Goal: Task Accomplishment & Management: Complete application form

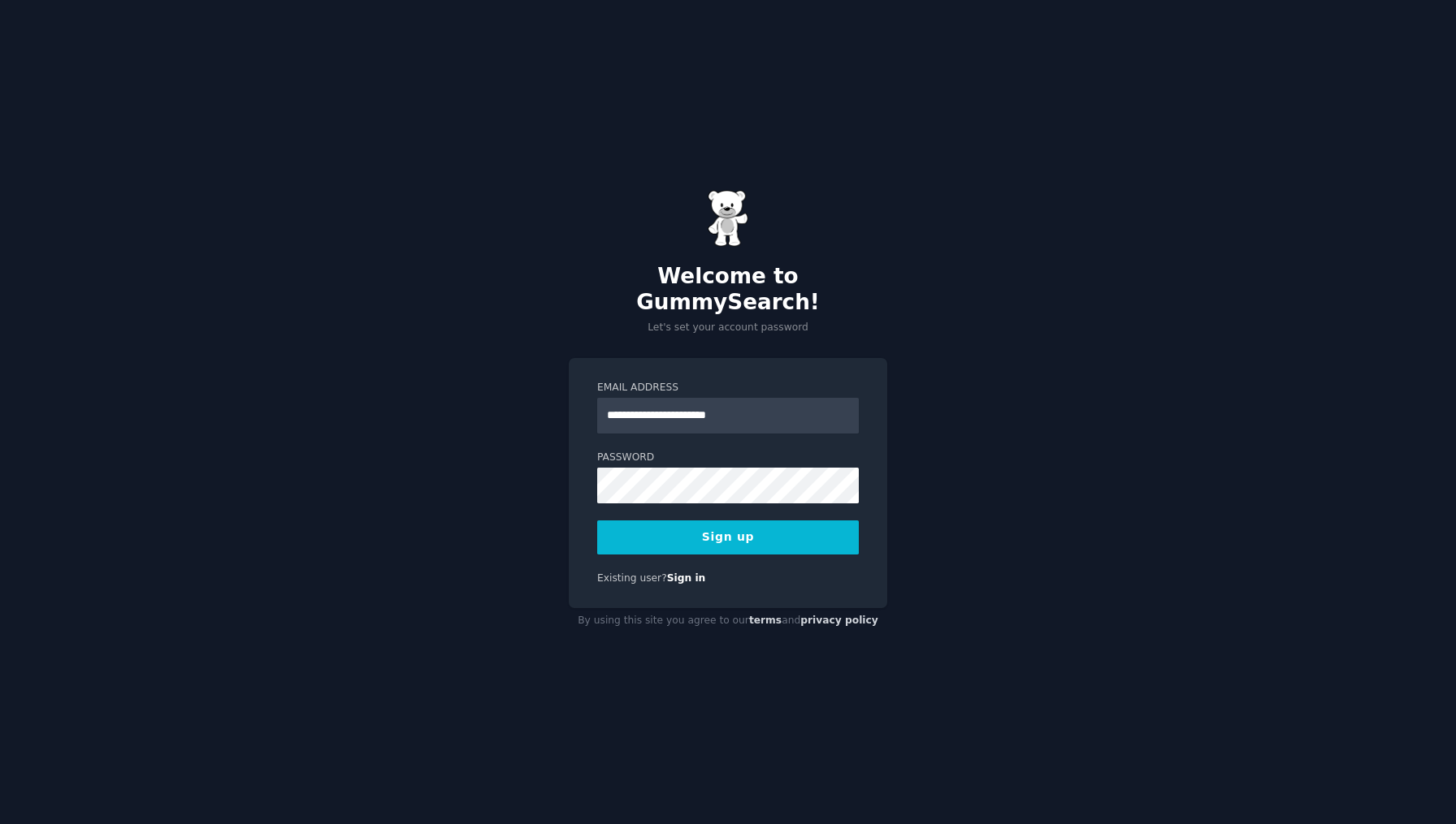
type input "**********"
click at [349, 315] on div "**********" at bounding box center [728, 412] width 1456 height 824
click at [735, 526] on button "Sign up" at bounding box center [727, 537] width 262 height 34
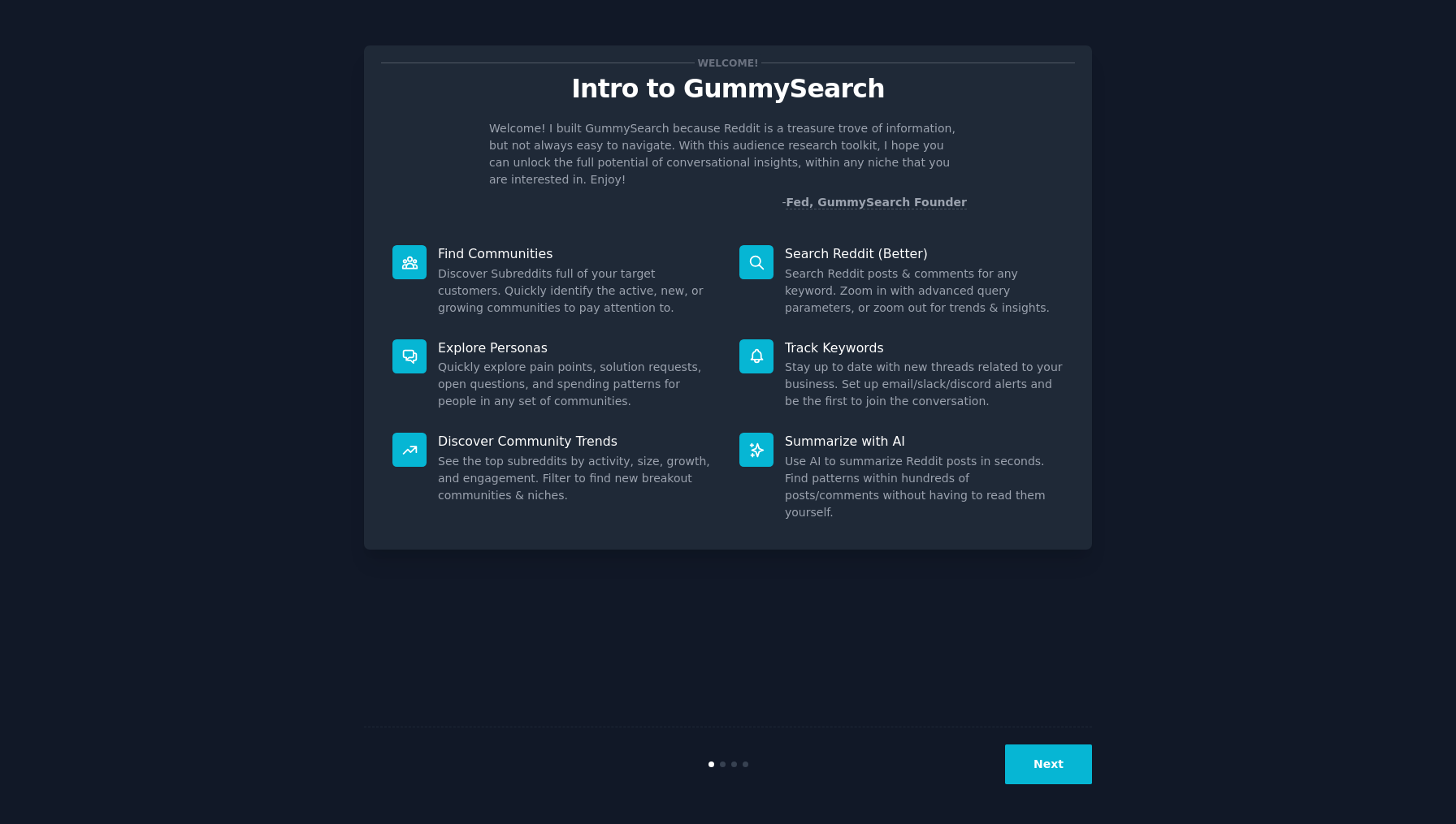
click at [1056, 779] on button "Next" at bounding box center [1047, 764] width 87 height 40
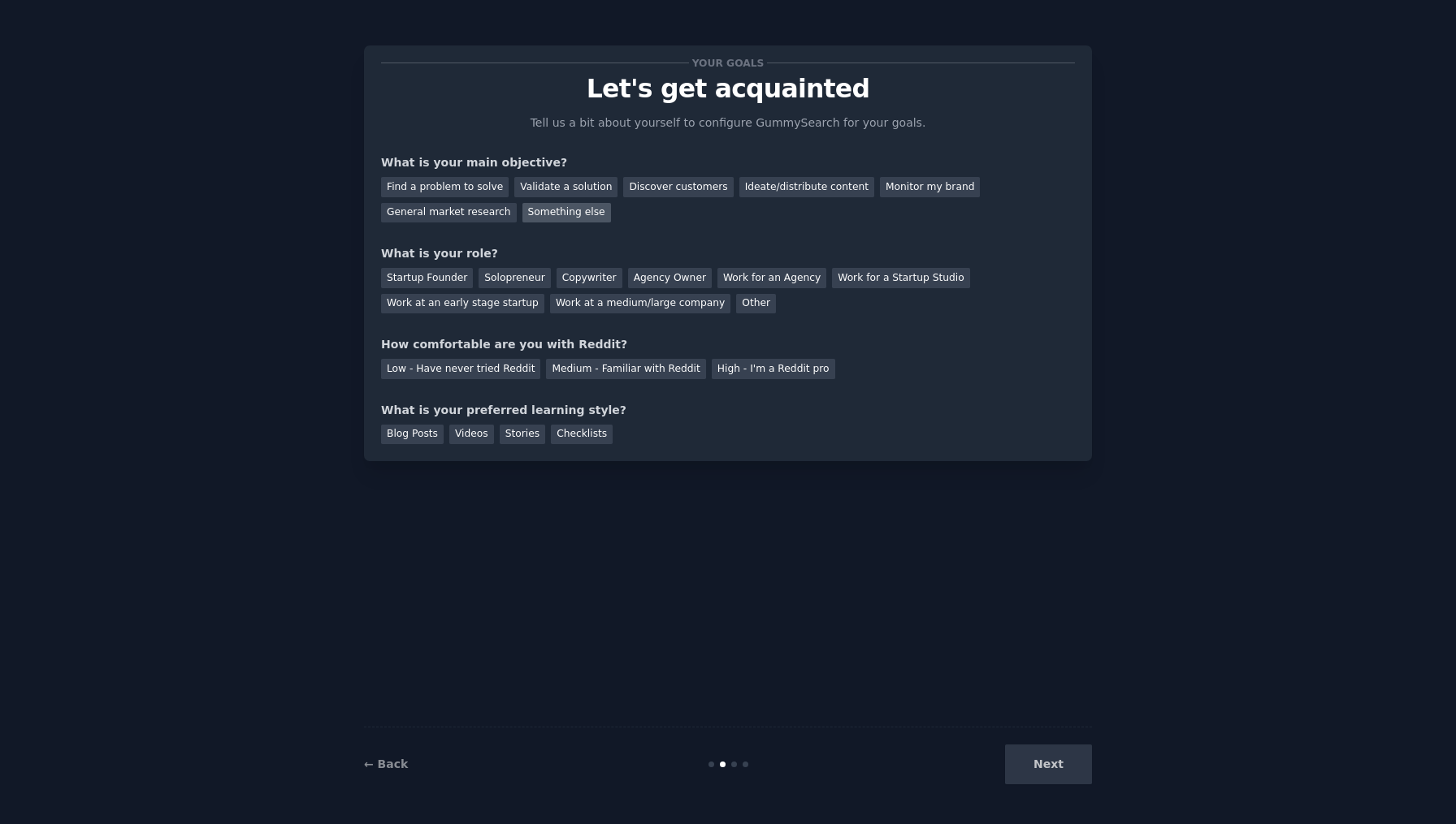
click at [565, 213] on div "Something else" at bounding box center [566, 213] width 88 height 21
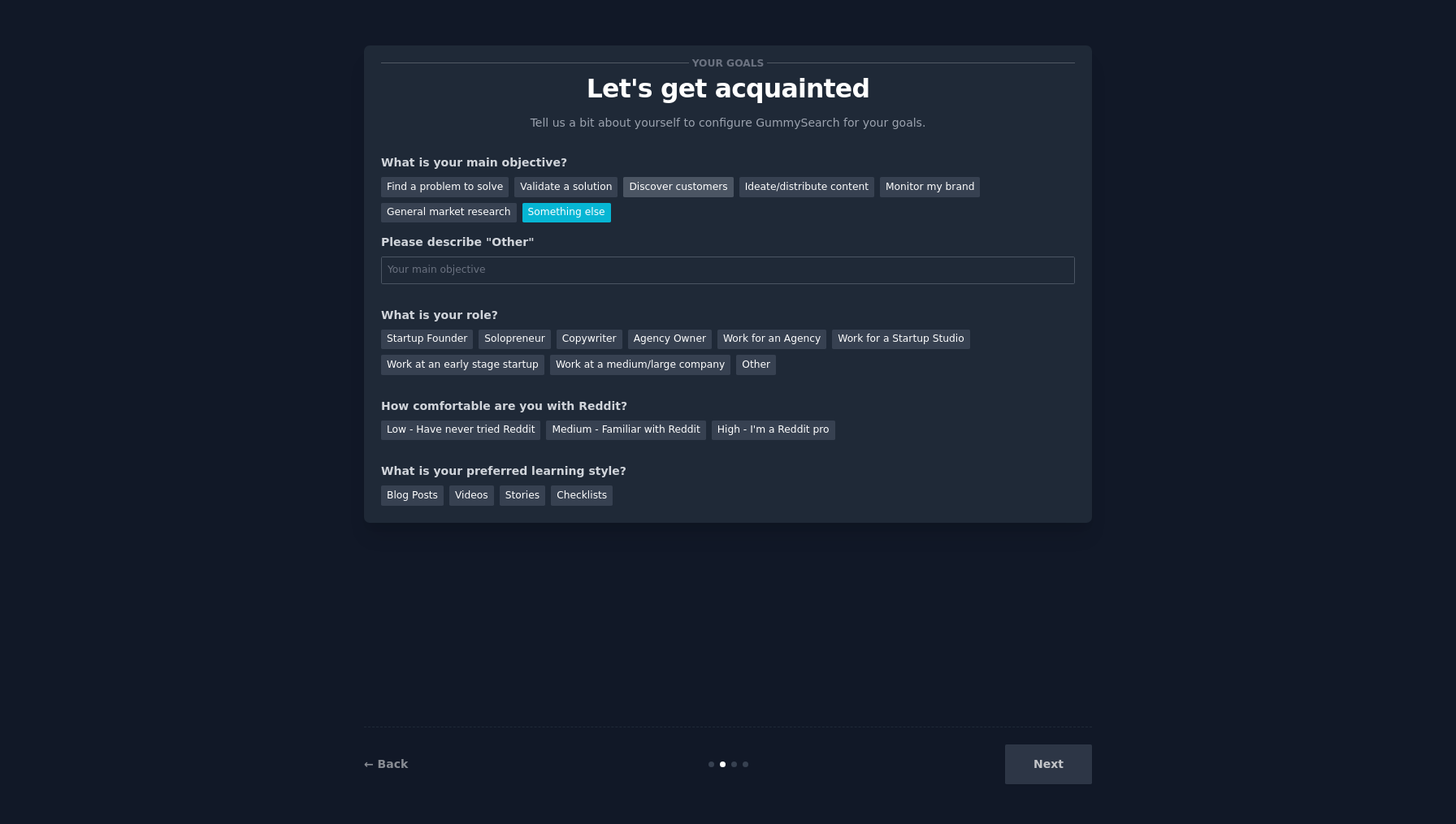
click at [640, 184] on div "Discover customers" at bounding box center [678, 187] width 110 height 21
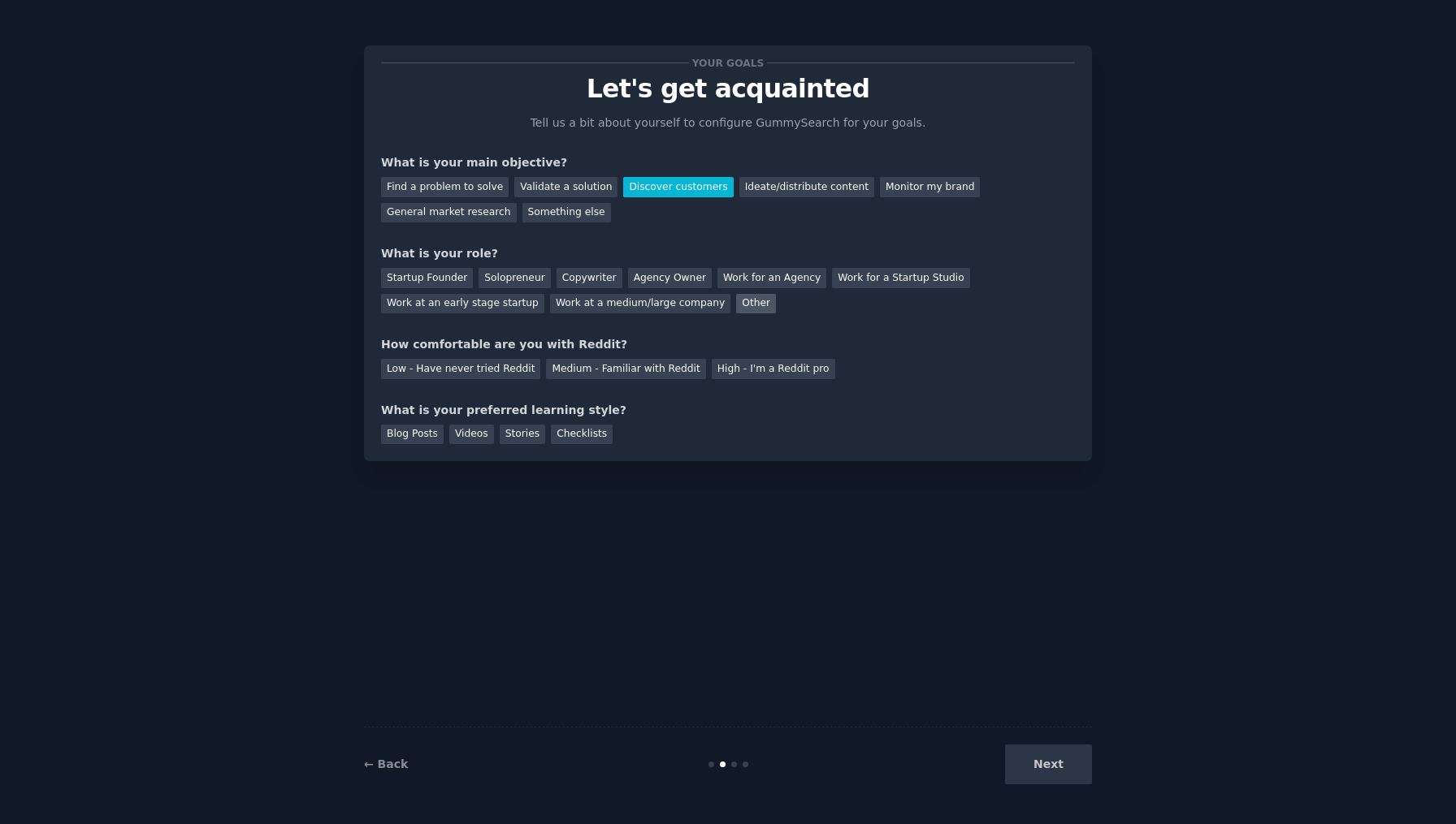
click at [736, 304] on div "Other" at bounding box center [755, 304] width 40 height 21
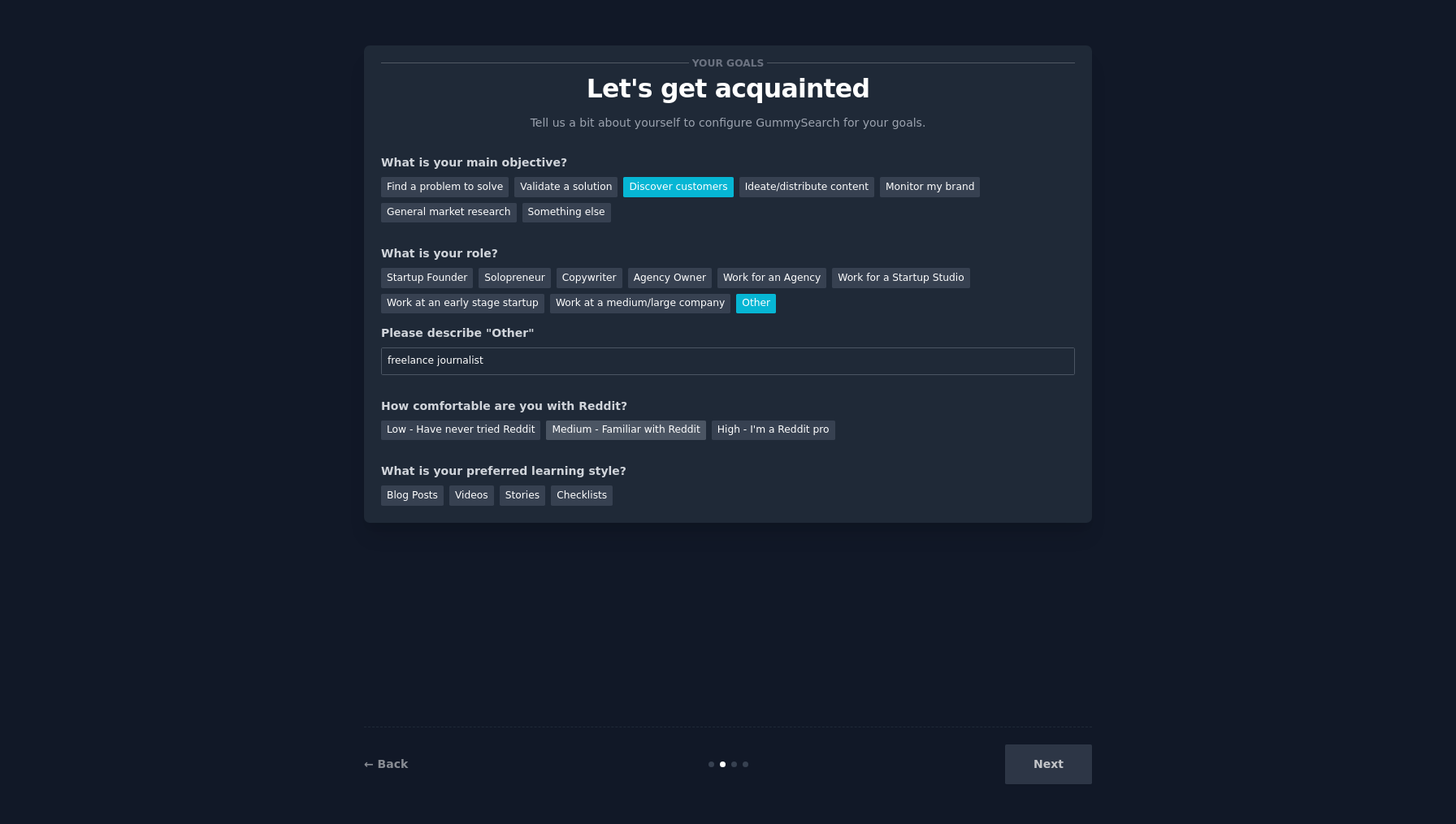
type input "freelance journalist"
click at [610, 427] on div "Medium - Familiar with Reddit" at bounding box center [625, 430] width 159 height 21
click at [562, 494] on div "Checklists" at bounding box center [581, 496] width 62 height 21
click at [1060, 786] on div "← Back Next" at bounding box center [727, 764] width 728 height 74
click at [1039, 762] on button "Next" at bounding box center [1047, 764] width 87 height 40
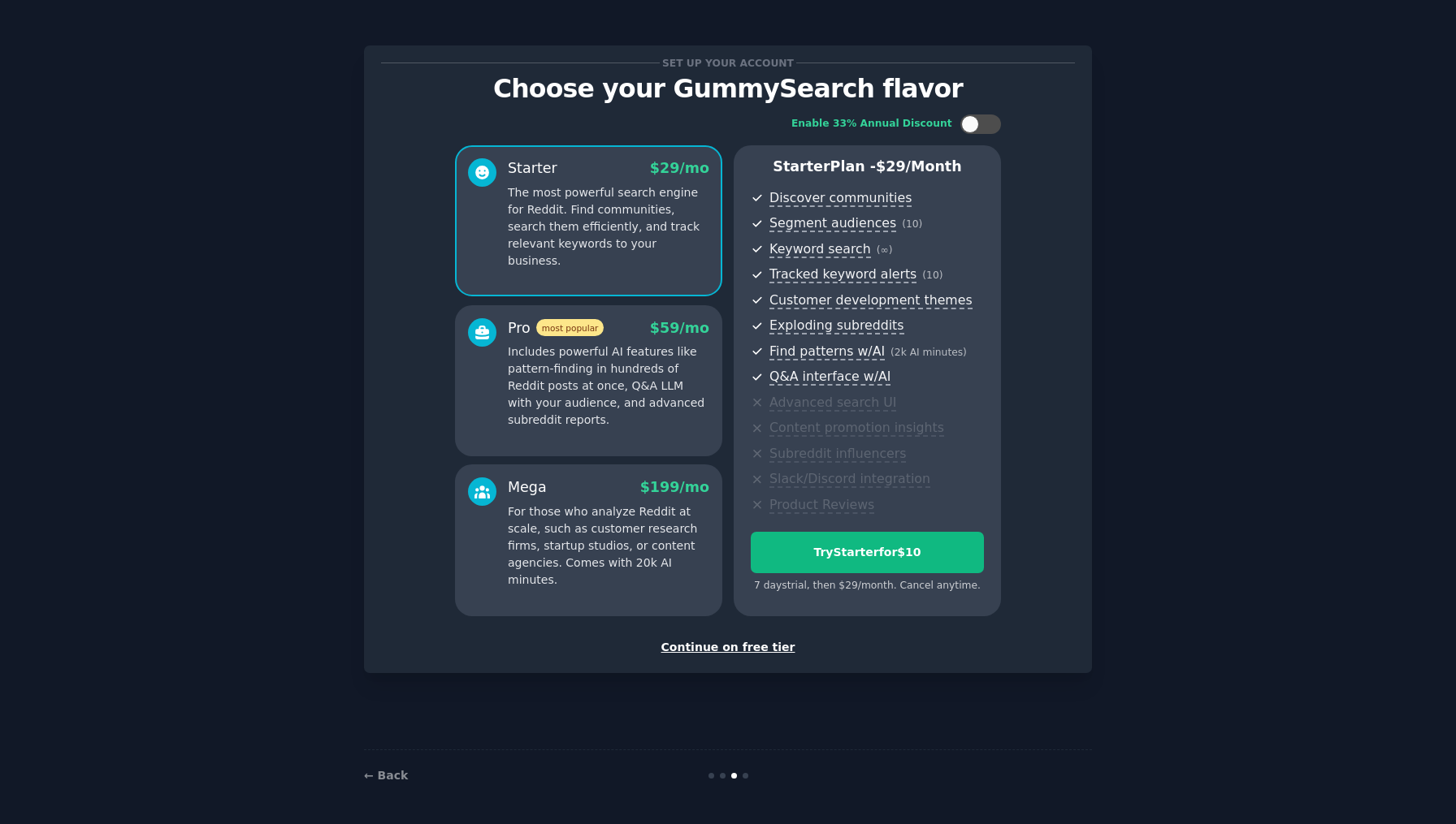
click at [783, 640] on div "Continue on free tier" at bounding box center [728, 647] width 694 height 17
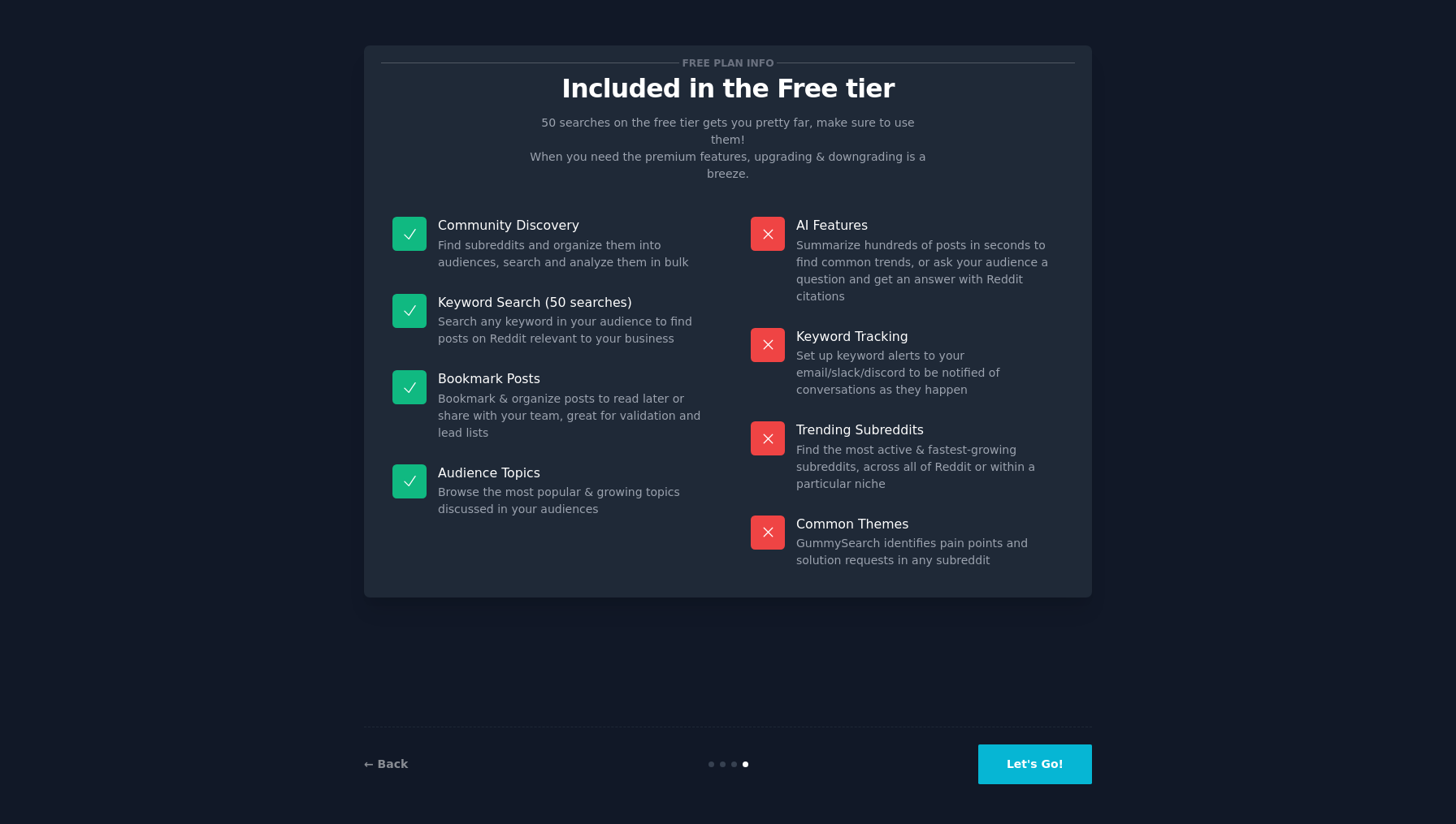
click at [1017, 761] on button "Let's Go!" at bounding box center [1035, 764] width 114 height 40
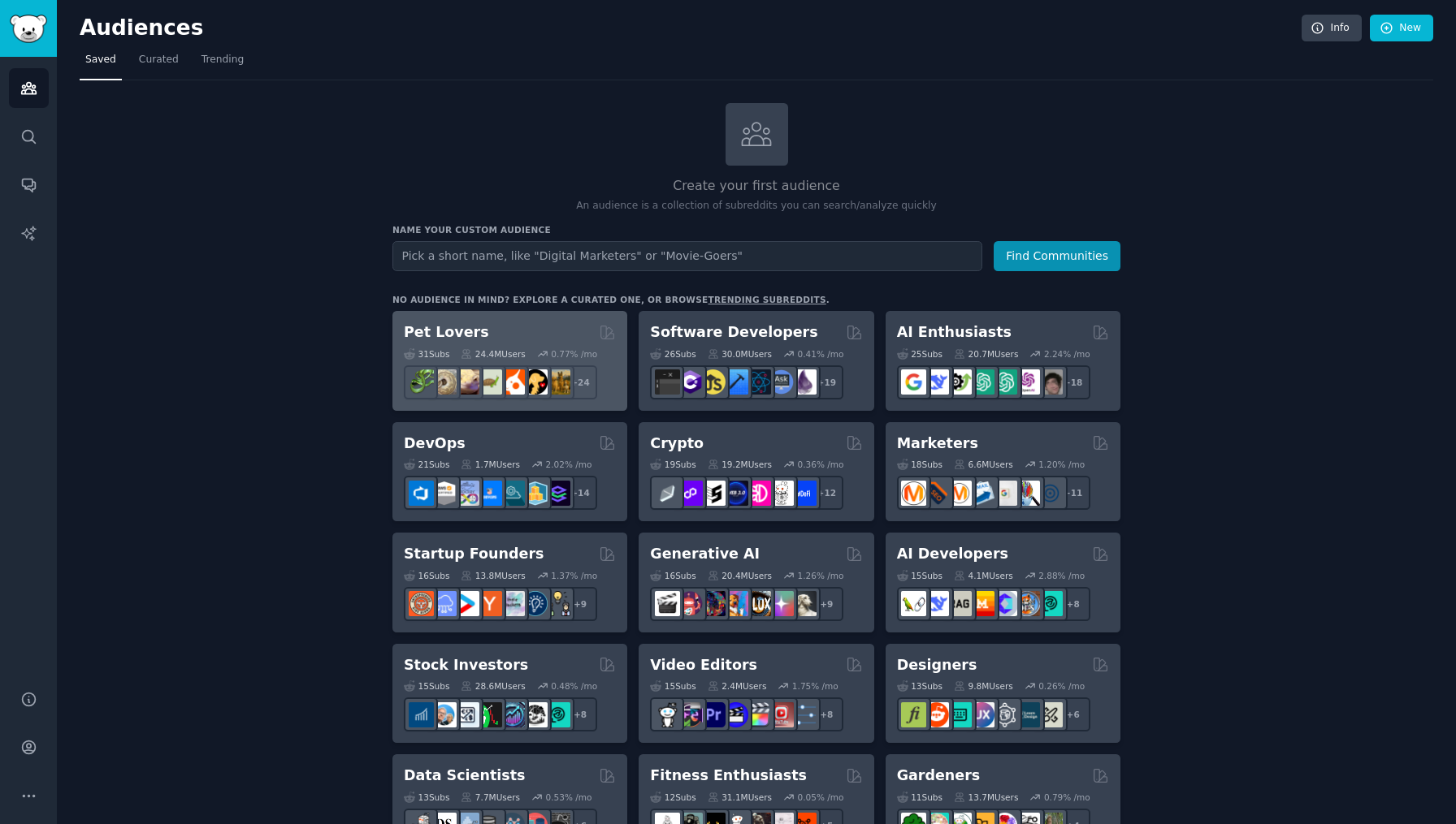
click at [512, 327] on div "Pet Lovers" at bounding box center [510, 332] width 212 height 21
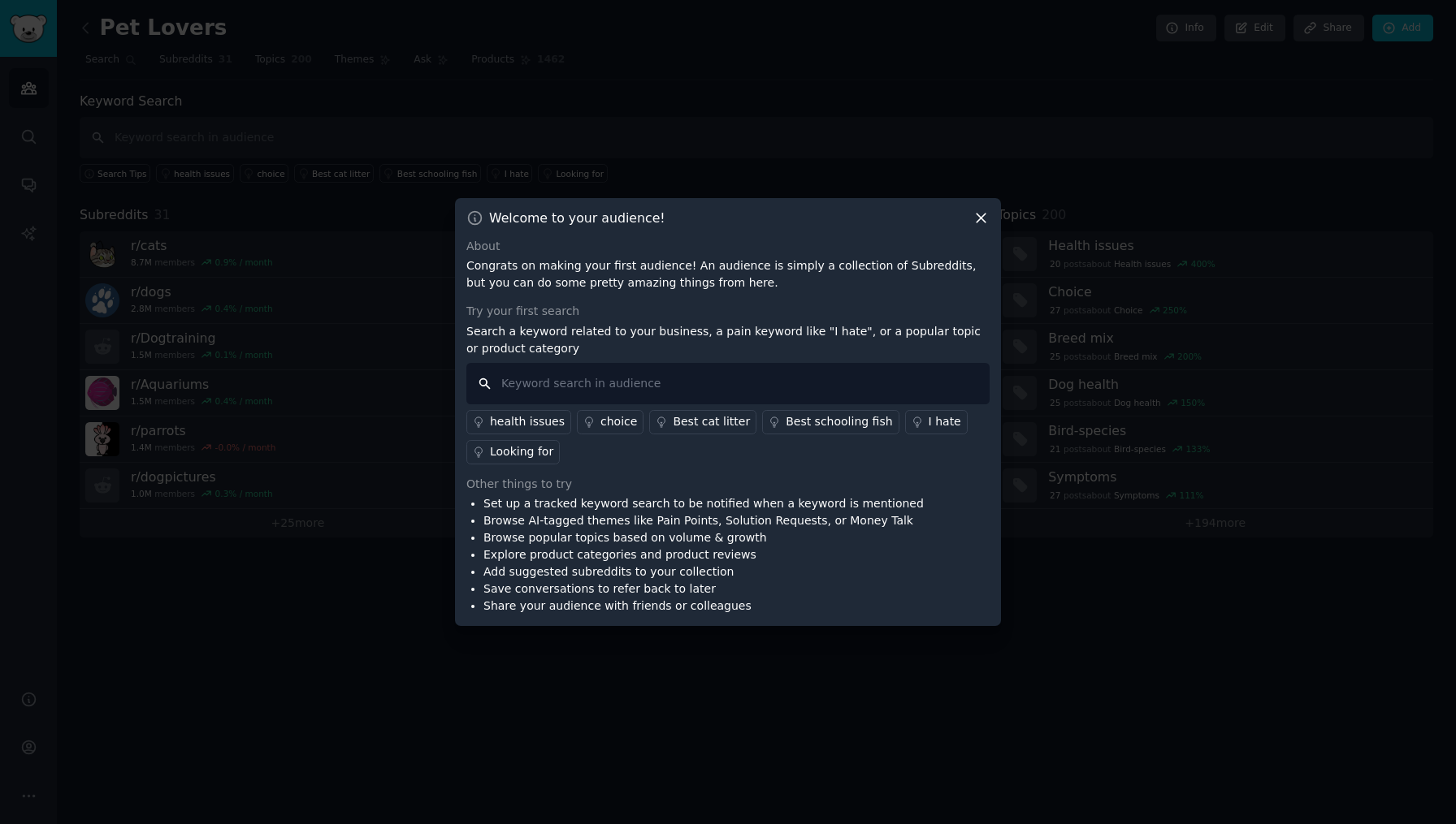
click at [601, 387] on input "text" at bounding box center [728, 384] width 523 height 41
type input "pentutehtailu"
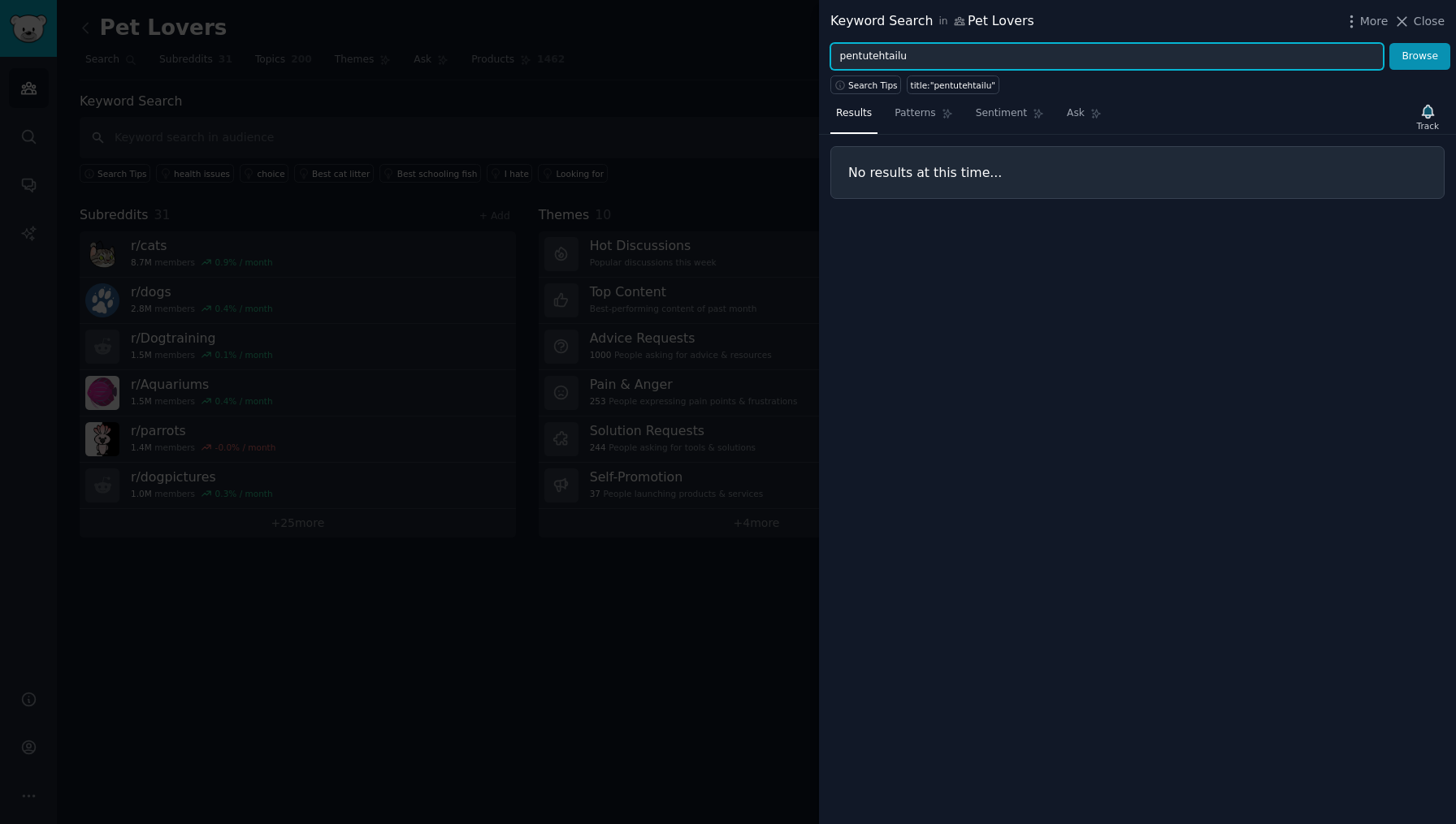
click at [858, 51] on input "pentutehtailu" at bounding box center [1106, 57] width 554 height 27
click at [1420, 56] on button "Browse" at bounding box center [1420, 57] width 61 height 27
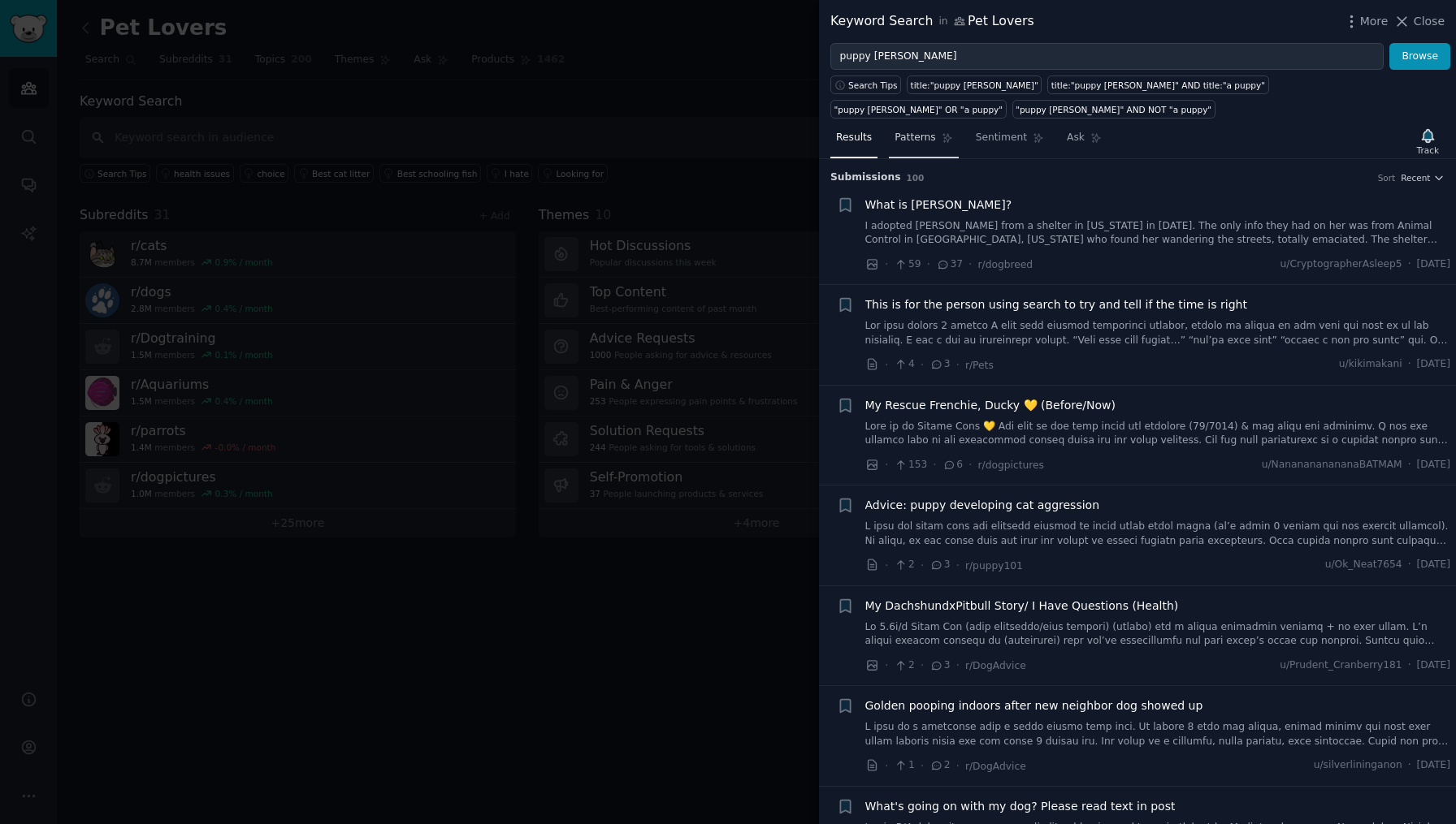
click at [925, 130] on span "Patterns" at bounding box center [914, 137] width 40 height 15
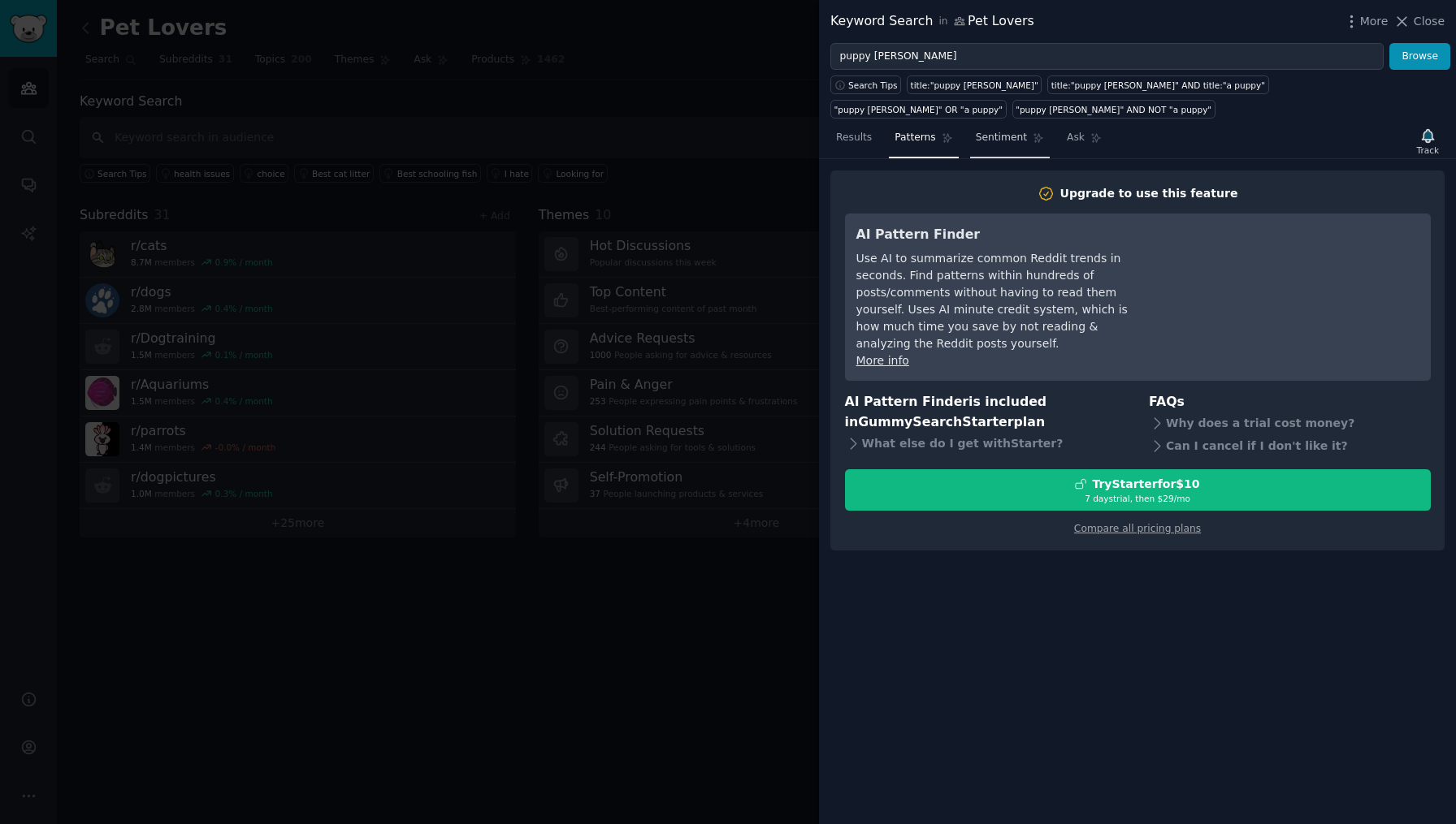
click at [1006, 130] on span "Sentiment" at bounding box center [1001, 137] width 51 height 15
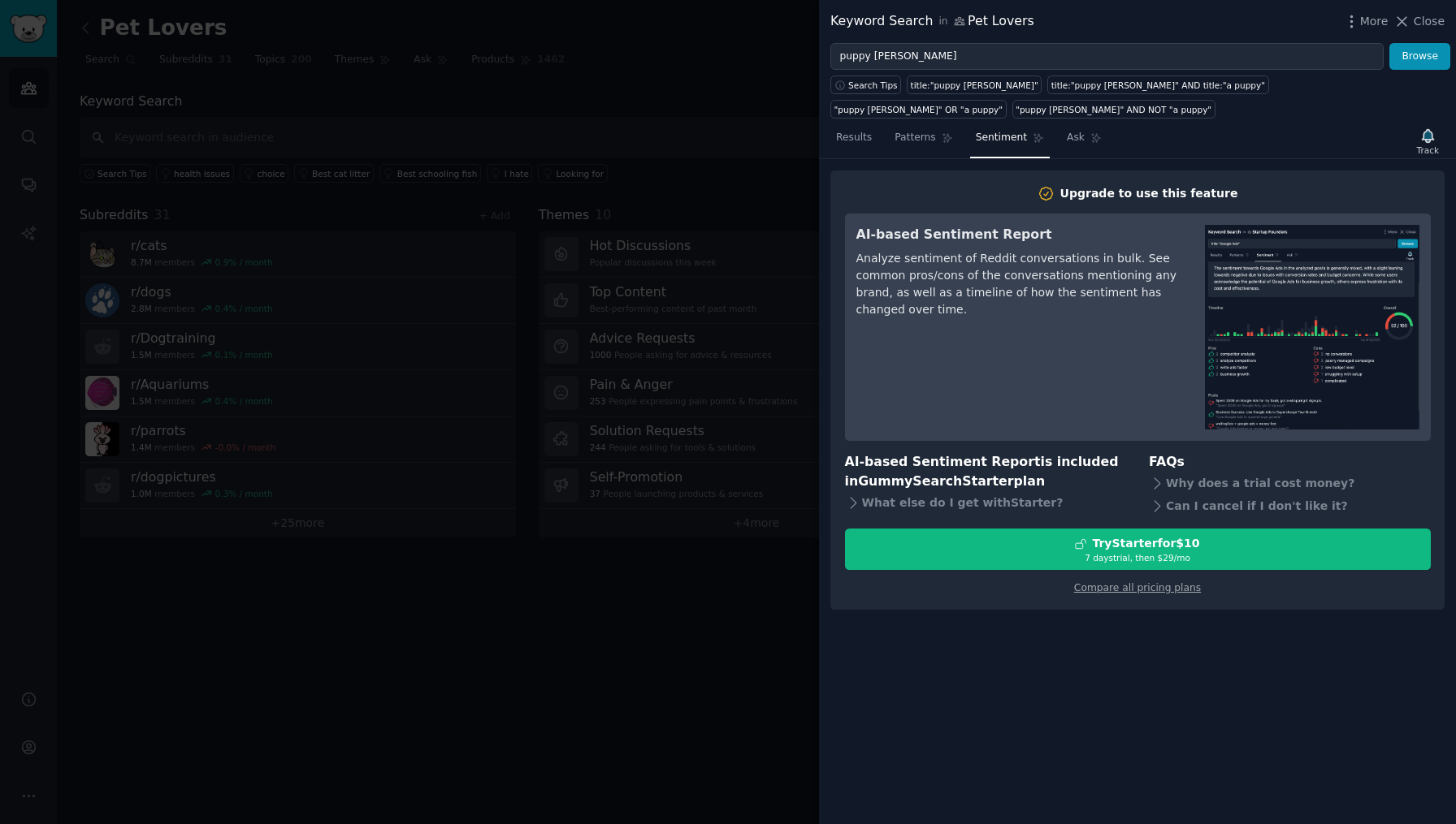
click at [1047, 125] on nav "Results Patterns Sentiment Ask" at bounding box center [968, 142] width 277 height 33
click at [1066, 130] on span "Ask" at bounding box center [1075, 137] width 18 height 15
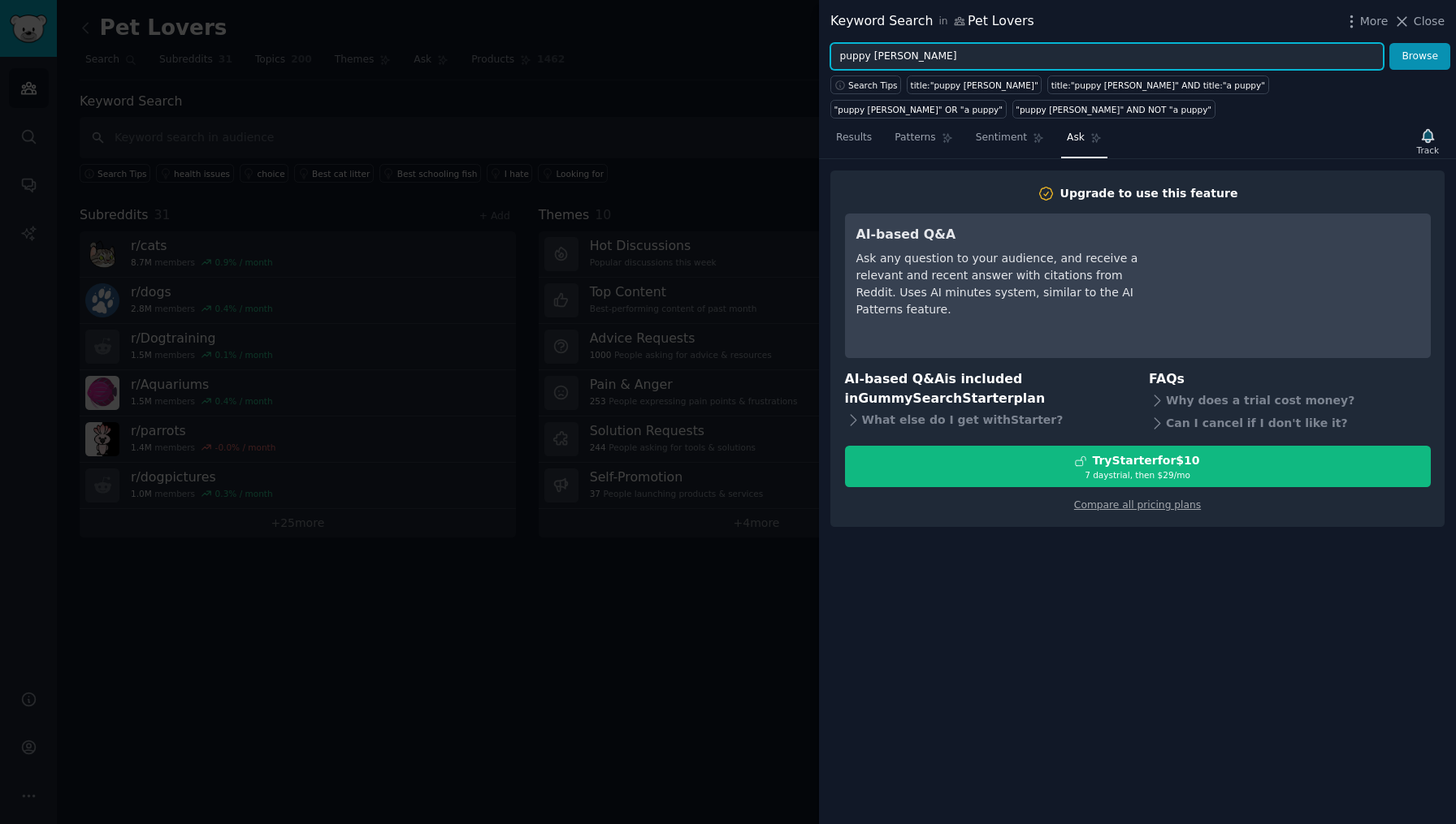
click at [869, 62] on input "puppy mills" at bounding box center [1106, 57] width 554 height 27
drag, startPoint x: 948, startPoint y: 56, endPoint x: 786, endPoint y: 64, distance: 162.2
click at [786, 64] on div "Keyword Search in Pet Lovers More Close puppy mills Browse Search Tips title:"p…" at bounding box center [728, 412] width 1456 height 824
click at [871, 50] on input "puppy mills" at bounding box center [1106, 57] width 554 height 27
drag, startPoint x: 901, startPoint y: 57, endPoint x: 802, endPoint y: 60, distance: 99.0
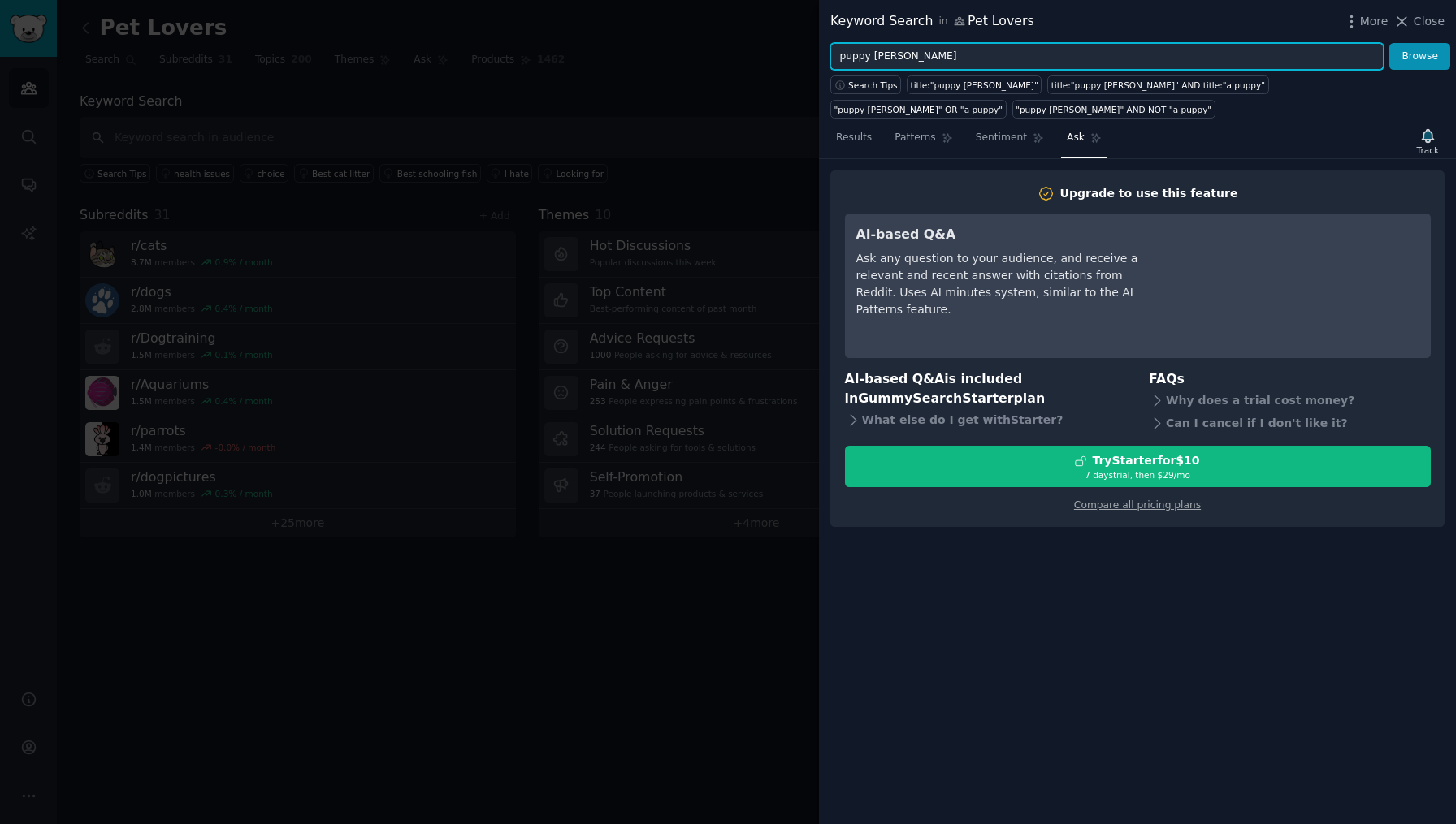
click at [802, 60] on div "Keyword Search in Pet Lovers More Close puppy mills Browse Search Tips title:"p…" at bounding box center [728, 412] width 1456 height 824
type input "koiranpentu"
click at [1420, 56] on button "Browse" at bounding box center [1420, 57] width 61 height 27
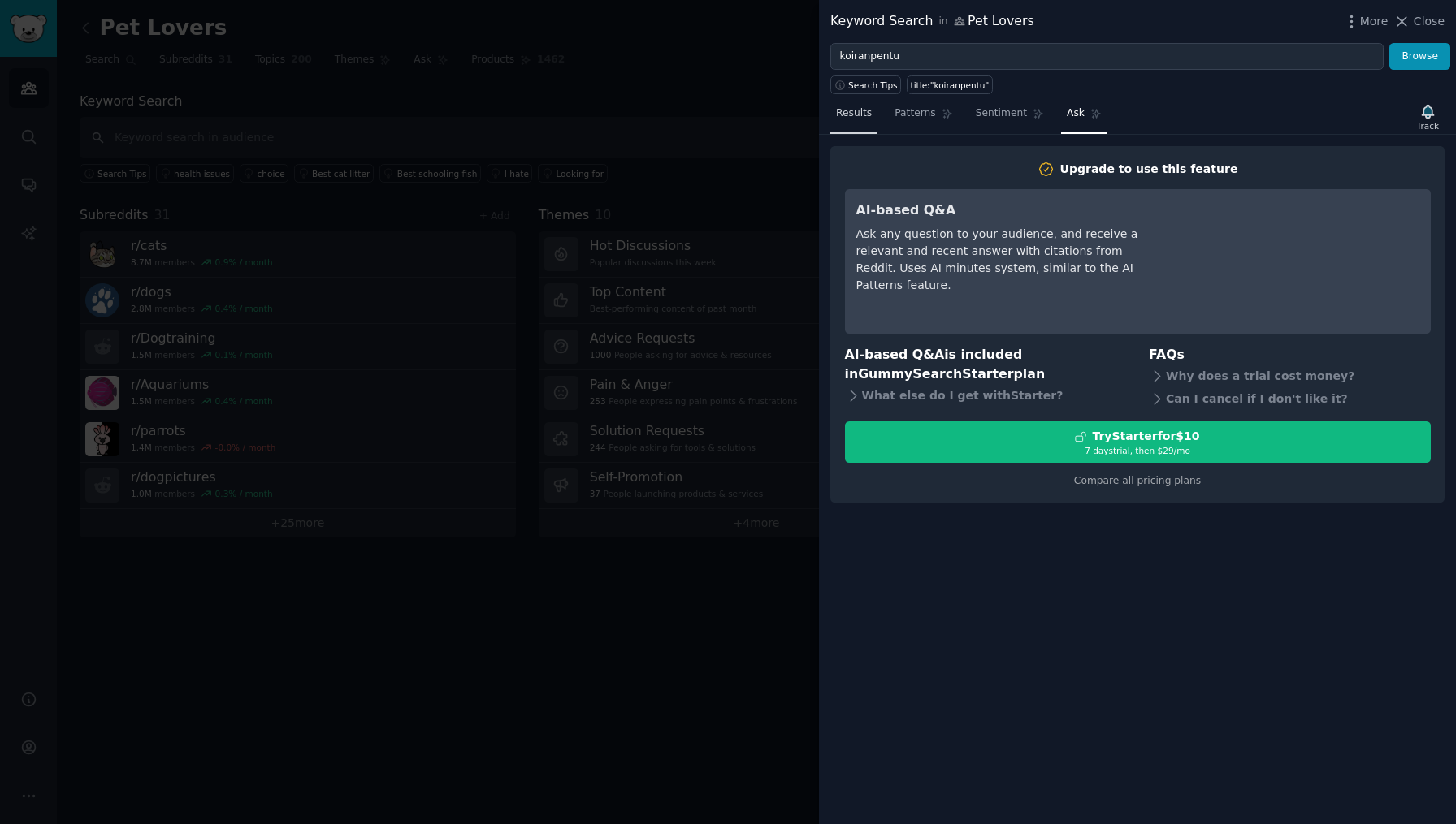
click at [833, 112] on link "Results" at bounding box center [853, 118] width 47 height 33
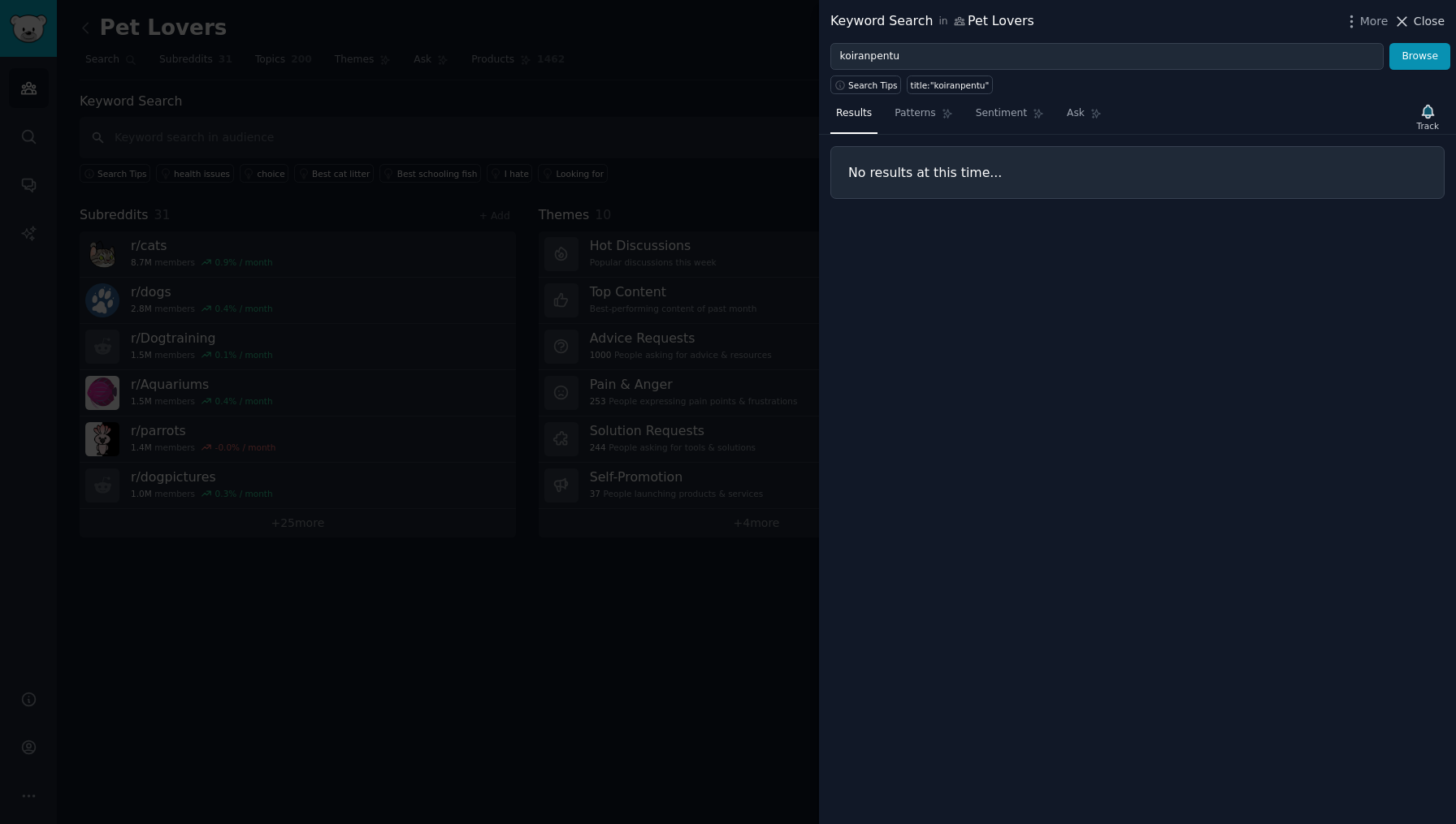
click at [1397, 19] on icon at bounding box center [1401, 21] width 17 height 17
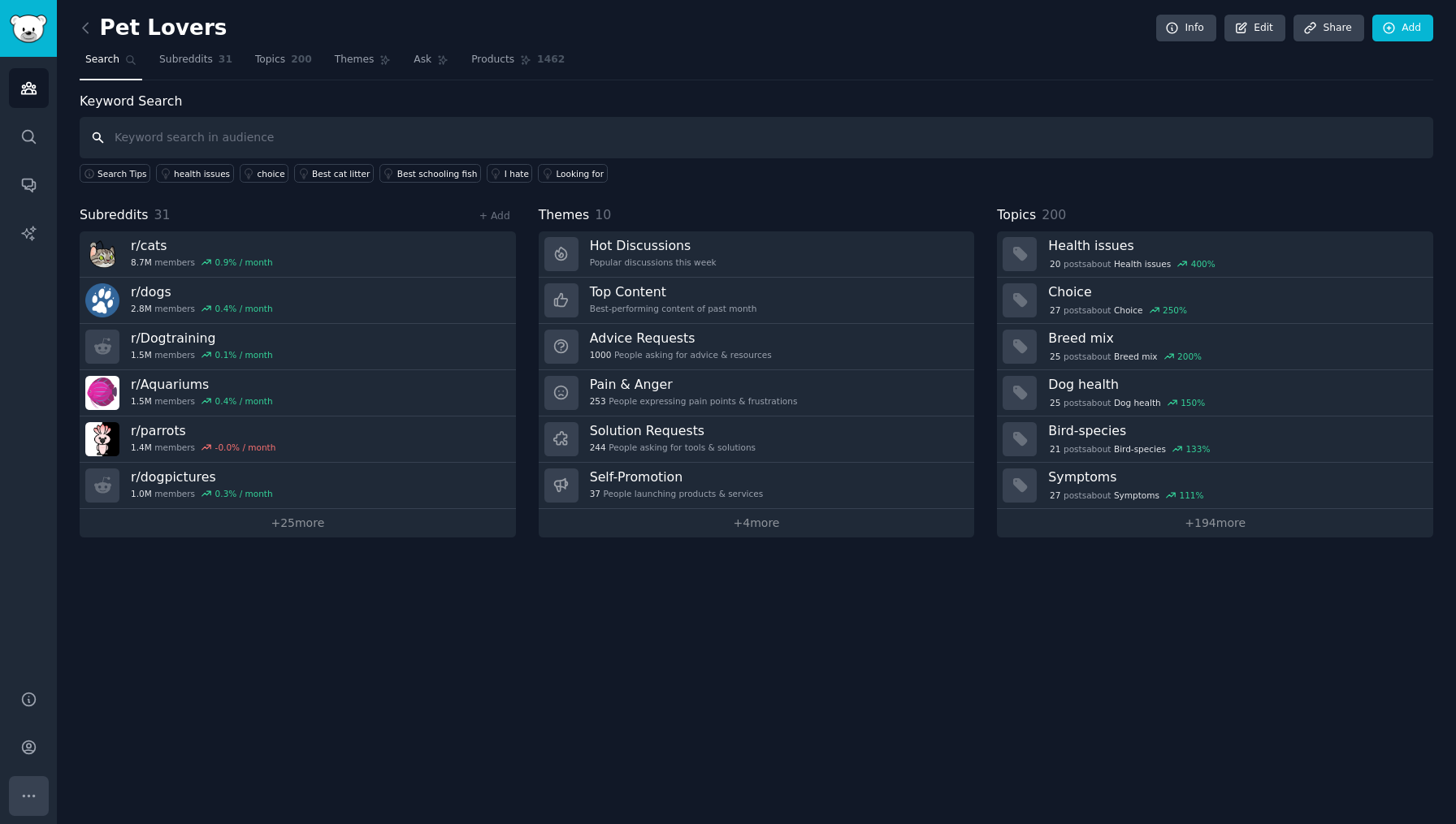
click at [26, 797] on icon "Sidebar" at bounding box center [28, 796] width 17 height 17
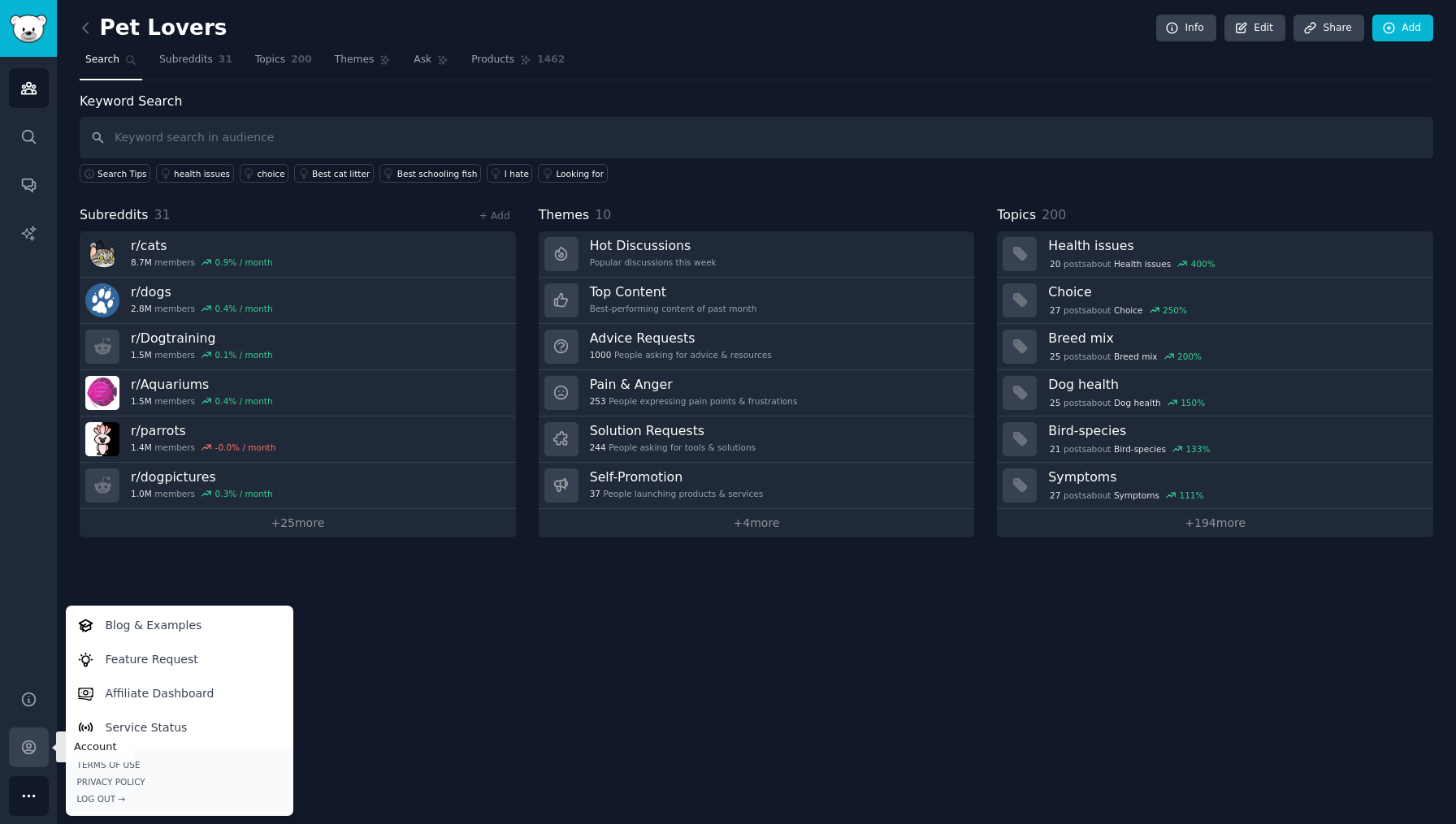
click at [30, 757] on link "Account" at bounding box center [28, 748] width 40 height 40
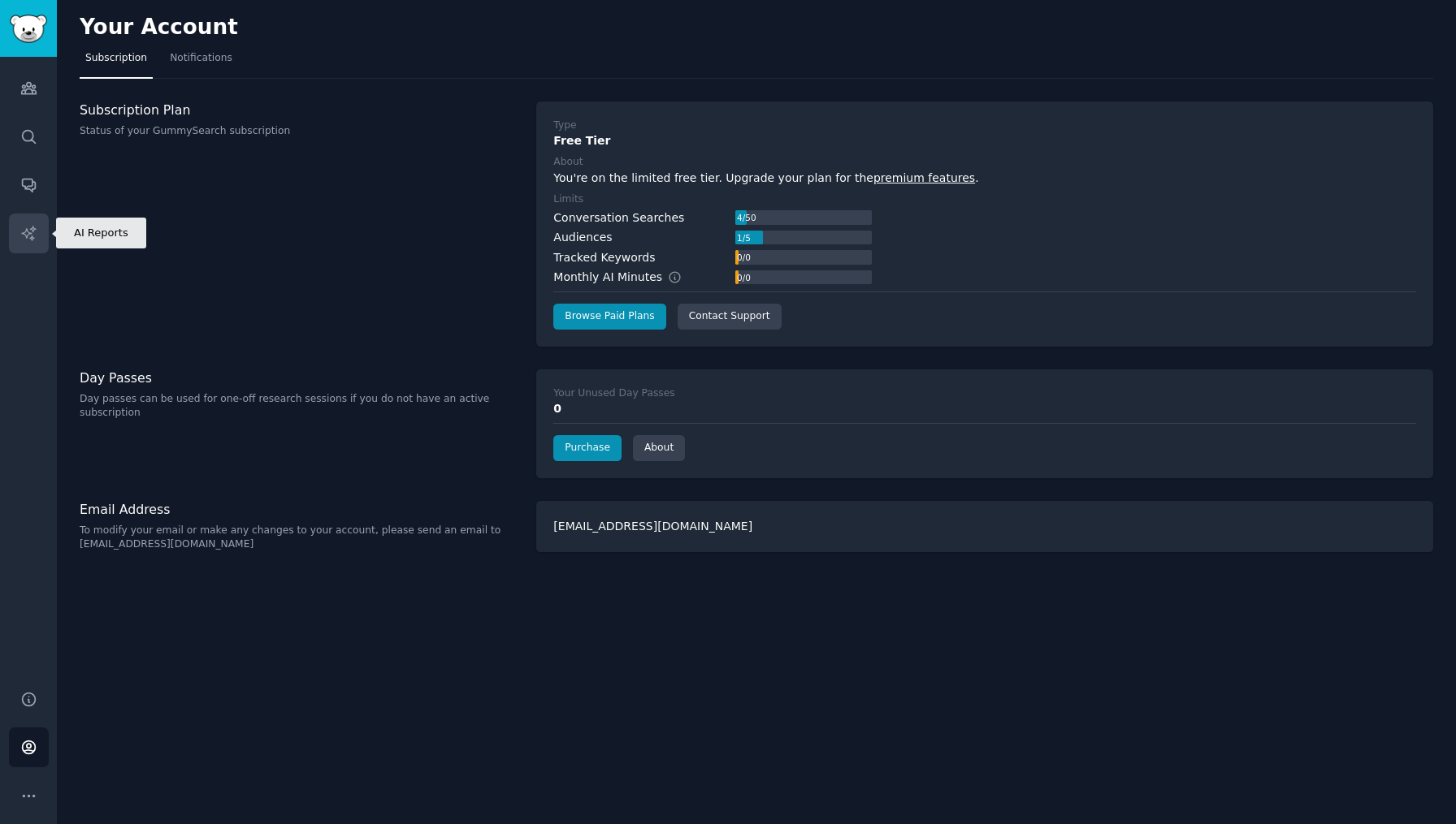
click at [26, 234] on icon "Sidebar" at bounding box center [28, 233] width 17 height 17
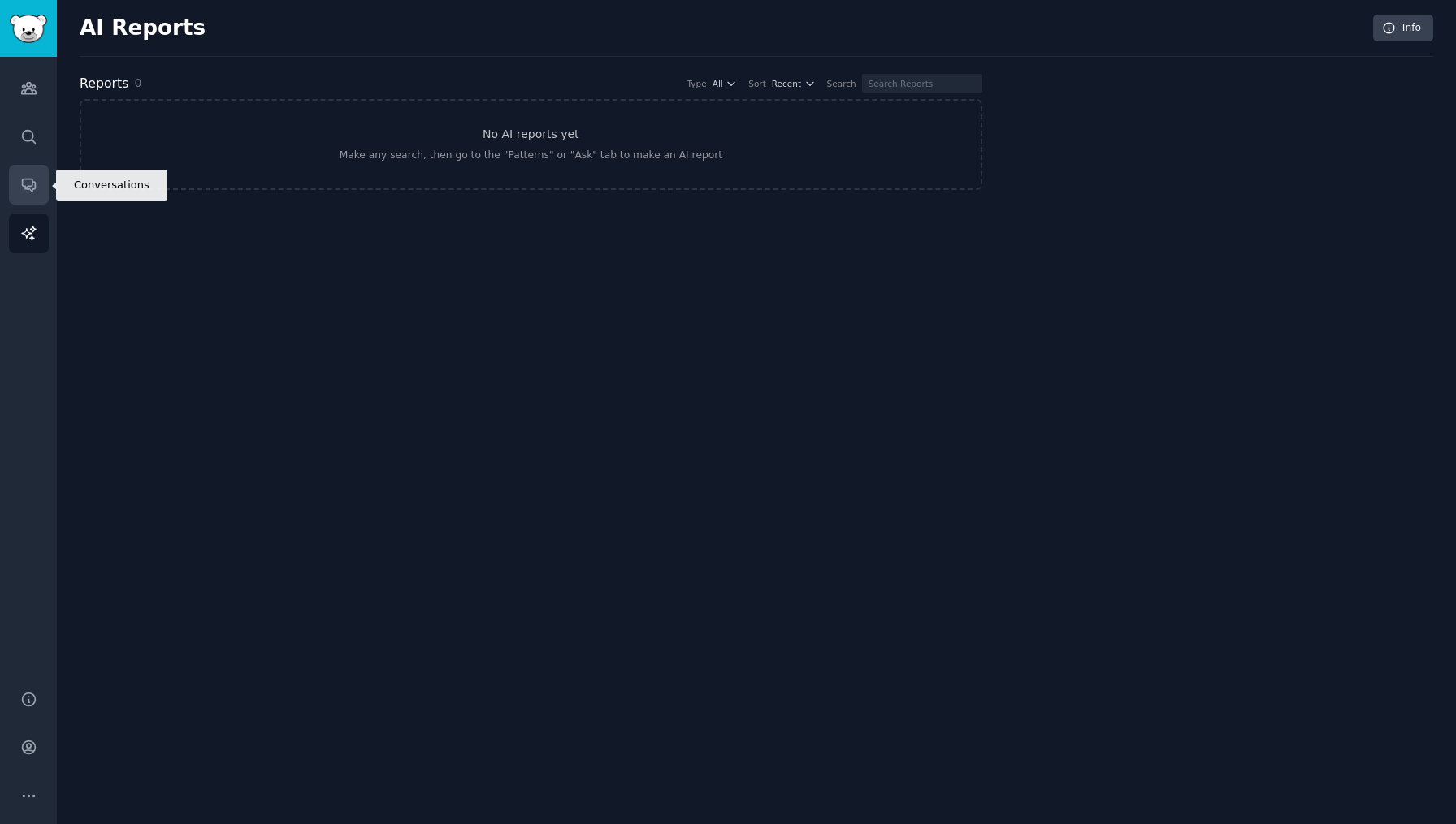
click at [29, 179] on icon "Sidebar" at bounding box center [27, 185] width 13 height 13
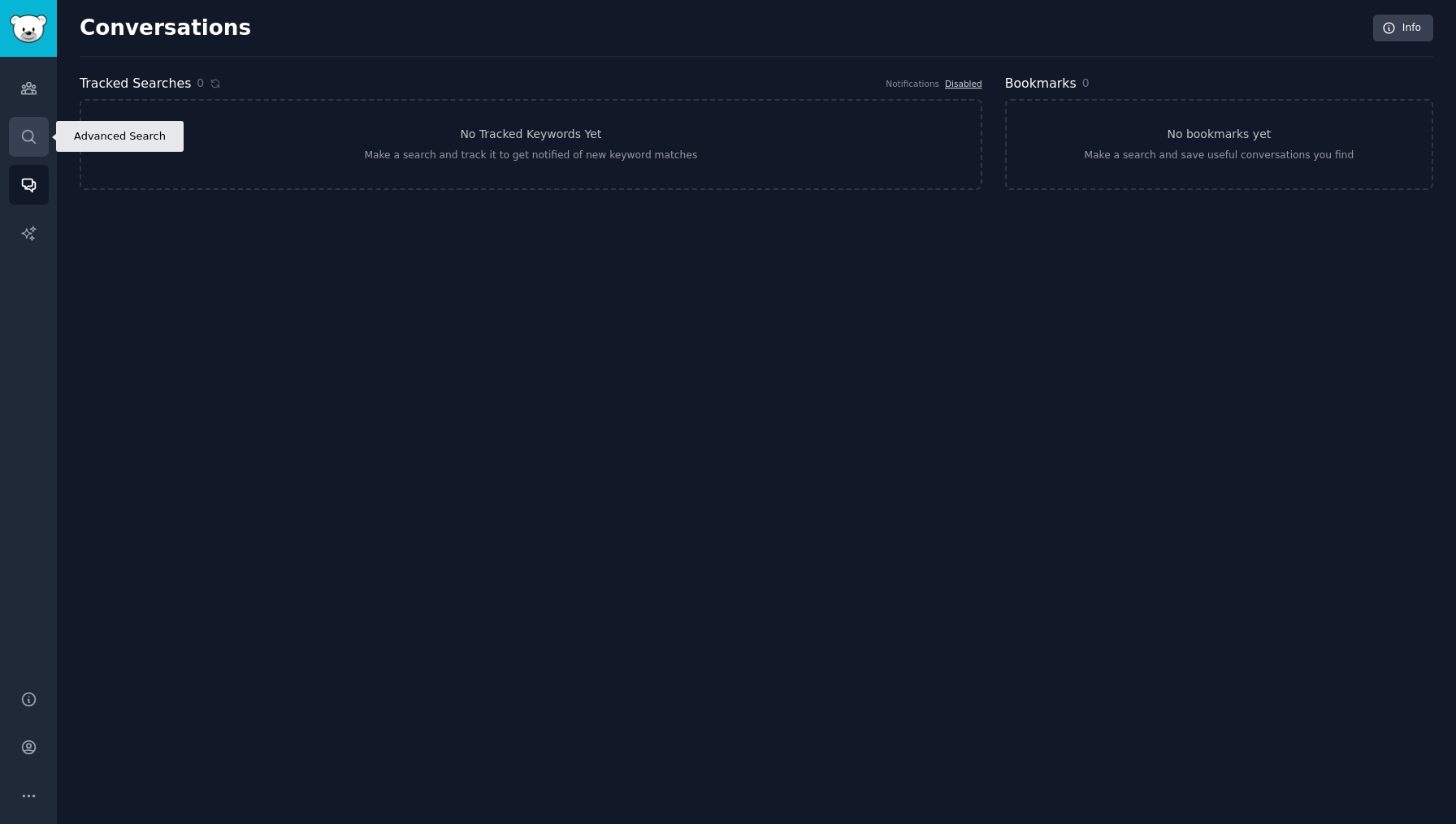
click at [26, 136] on icon "Sidebar" at bounding box center [28, 136] width 17 height 17
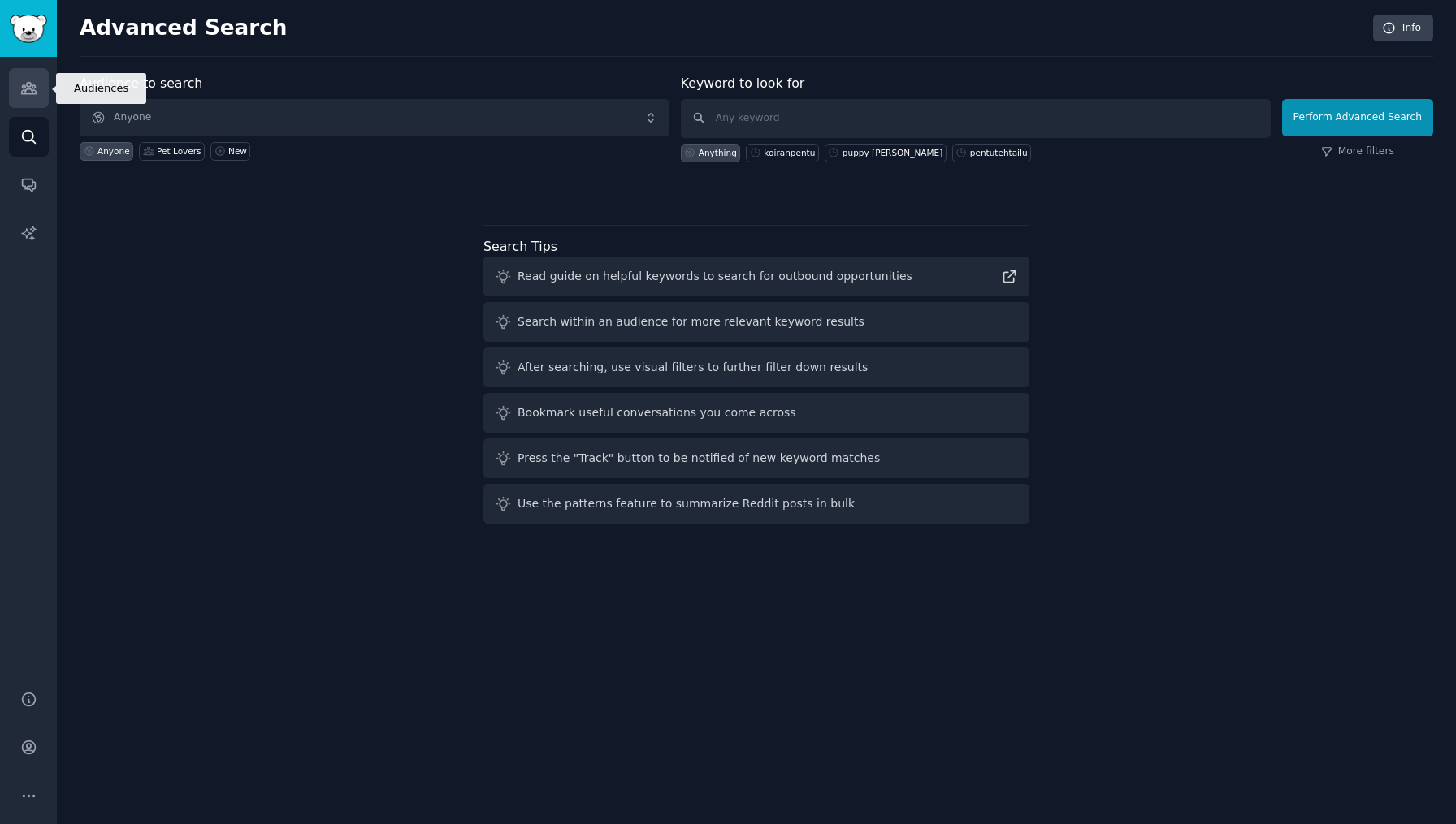
click at [31, 87] on icon "Sidebar" at bounding box center [28, 87] width 17 height 17
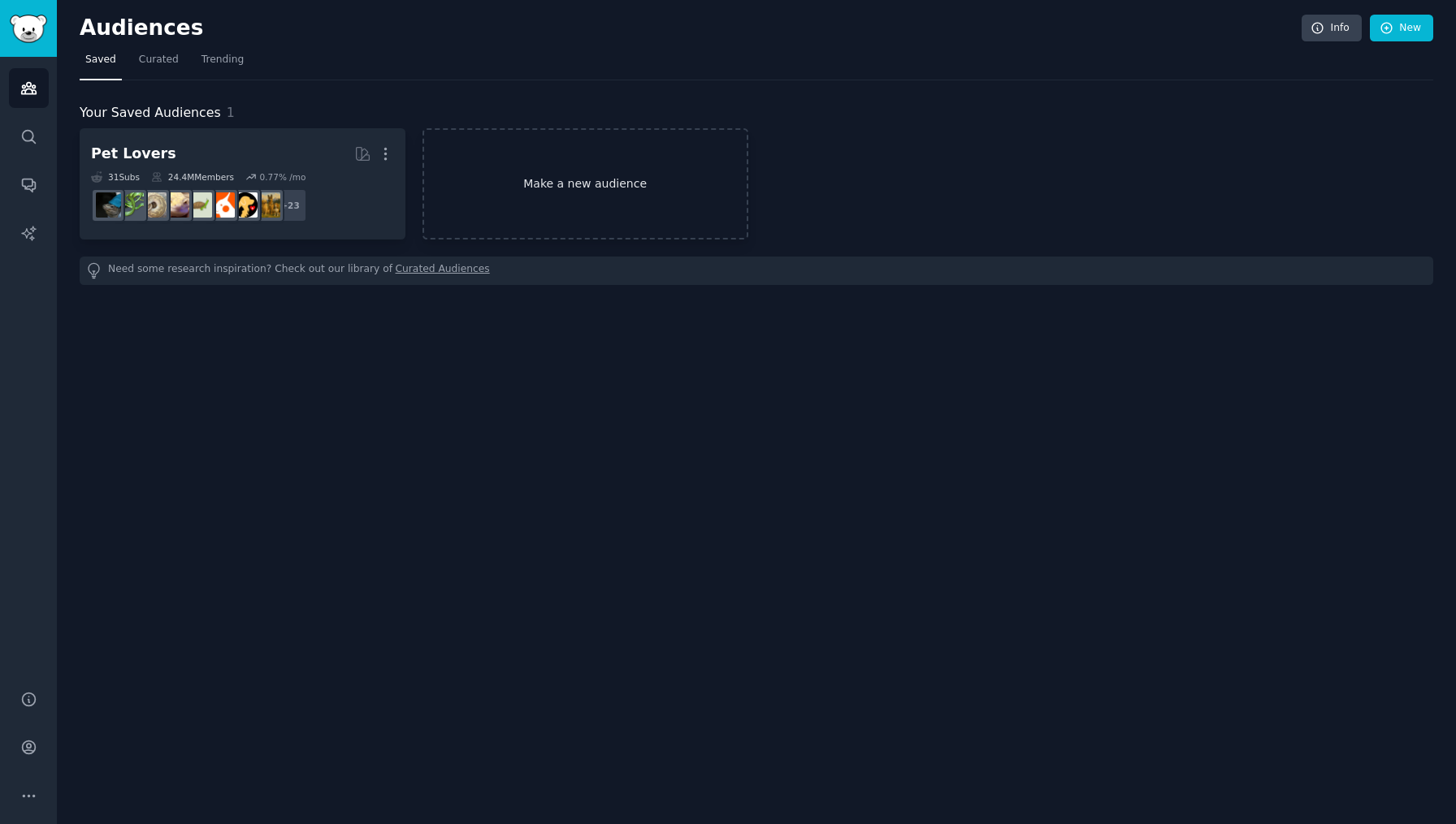
click at [558, 169] on link "Make a new audience" at bounding box center [585, 184] width 325 height 112
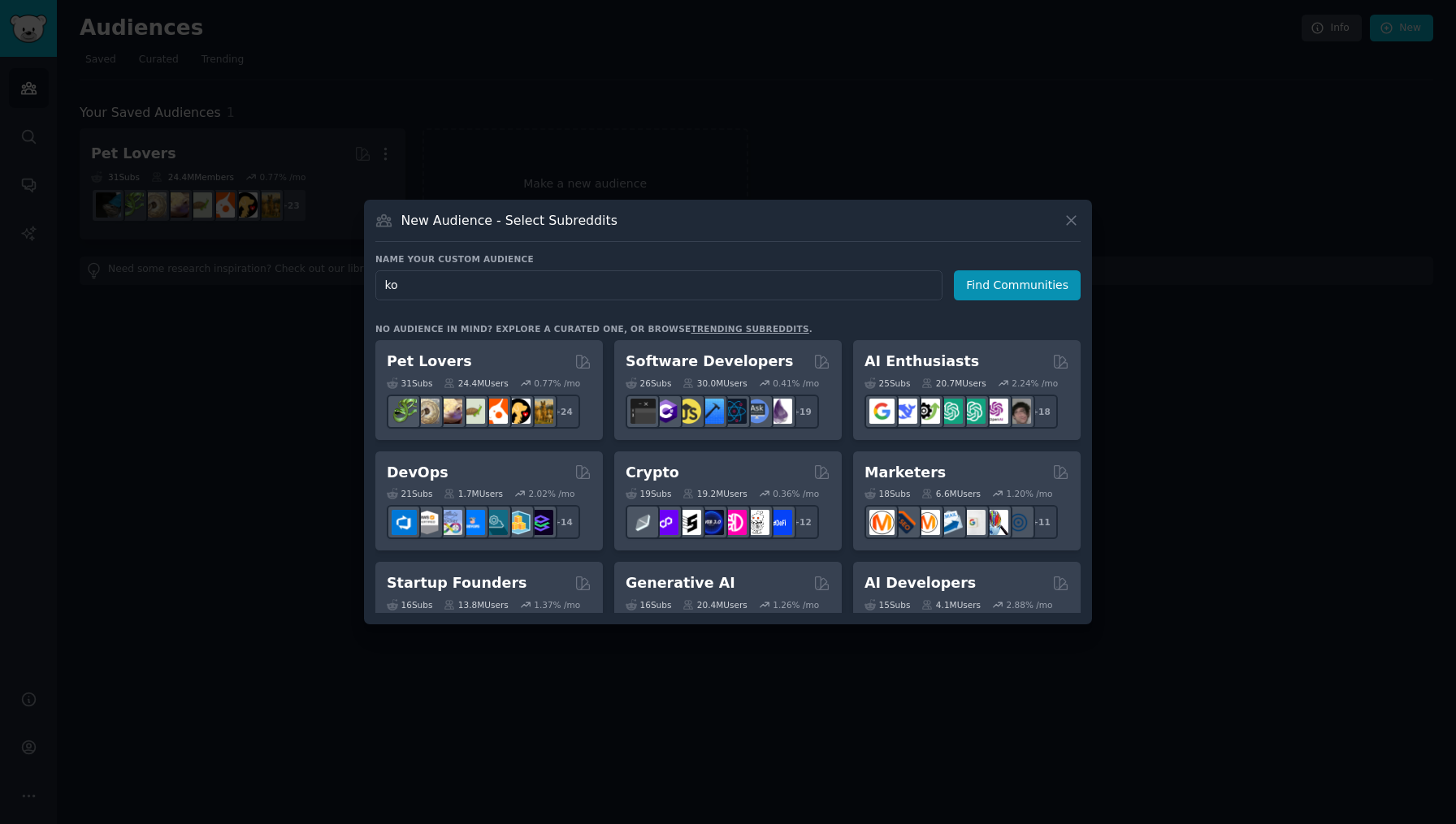
type input "k"
type input "koirat"
click at [1019, 285] on button "Find Communities" at bounding box center [1016, 285] width 126 height 30
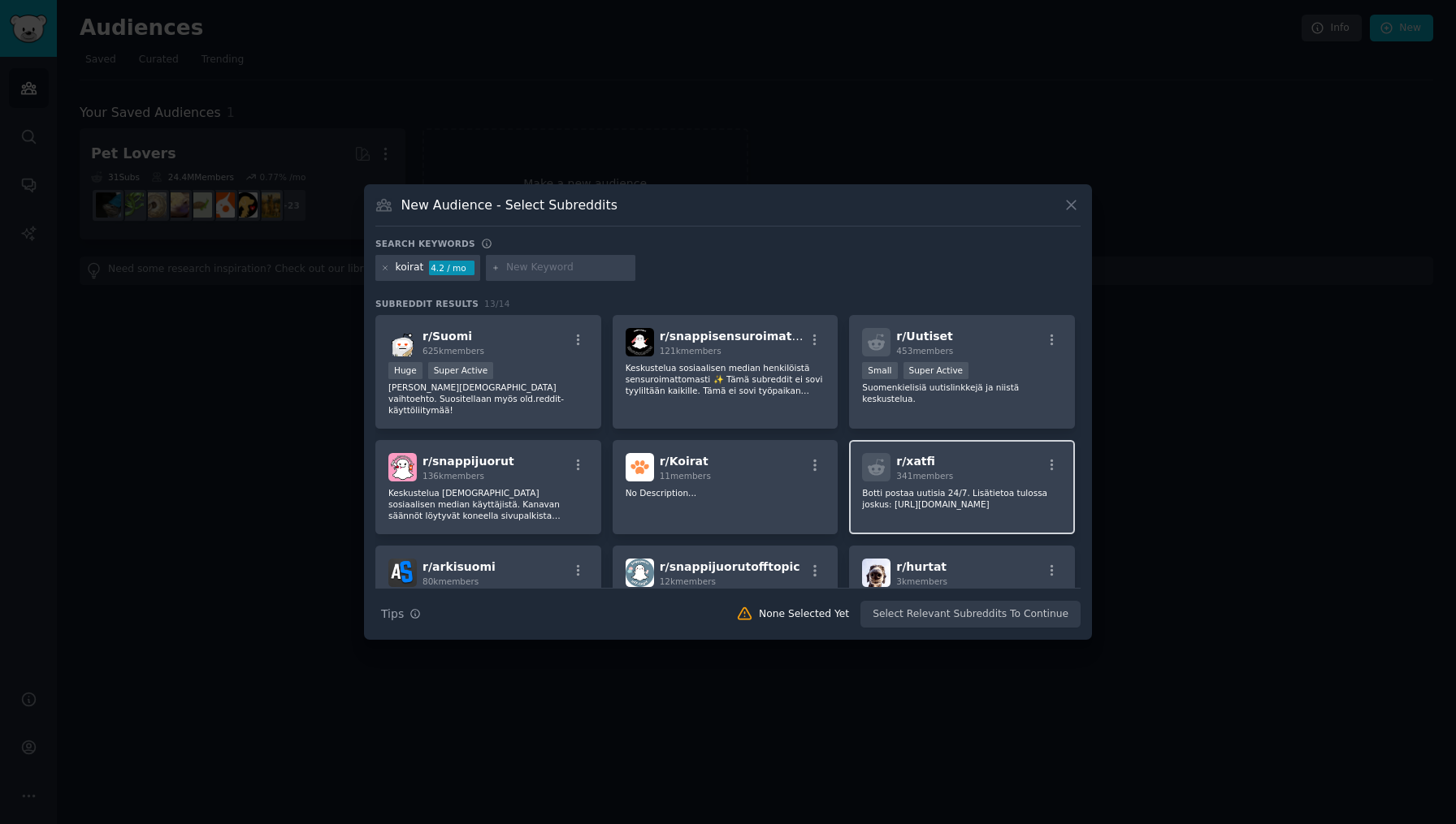
scroll to position [143, 0]
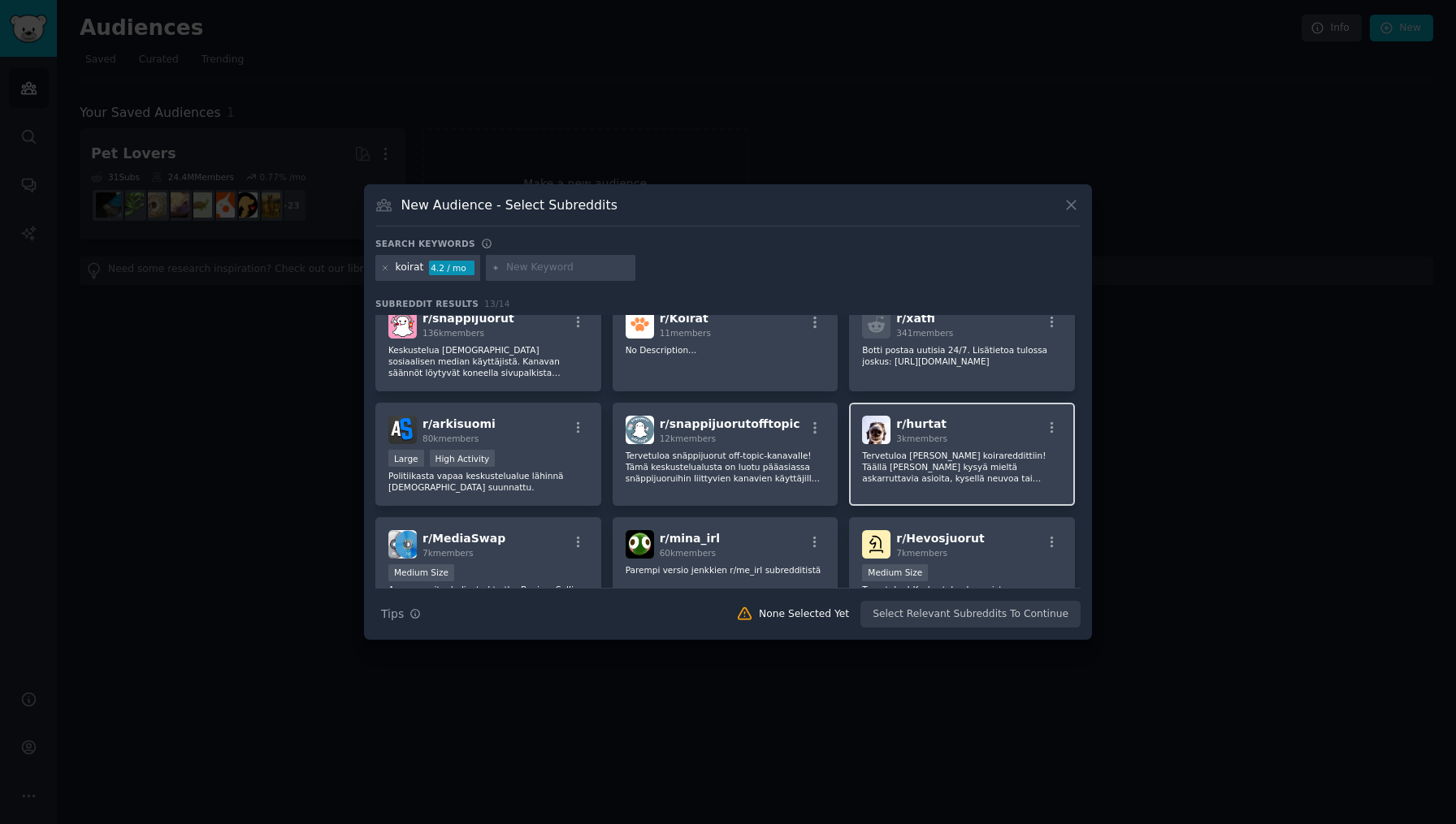
click at [956, 469] on p "Tervetuloa hyvän mielen koirareddittiin! Täällä voit kysyä mieltä askarruttavia…" at bounding box center [962, 466] width 200 height 34
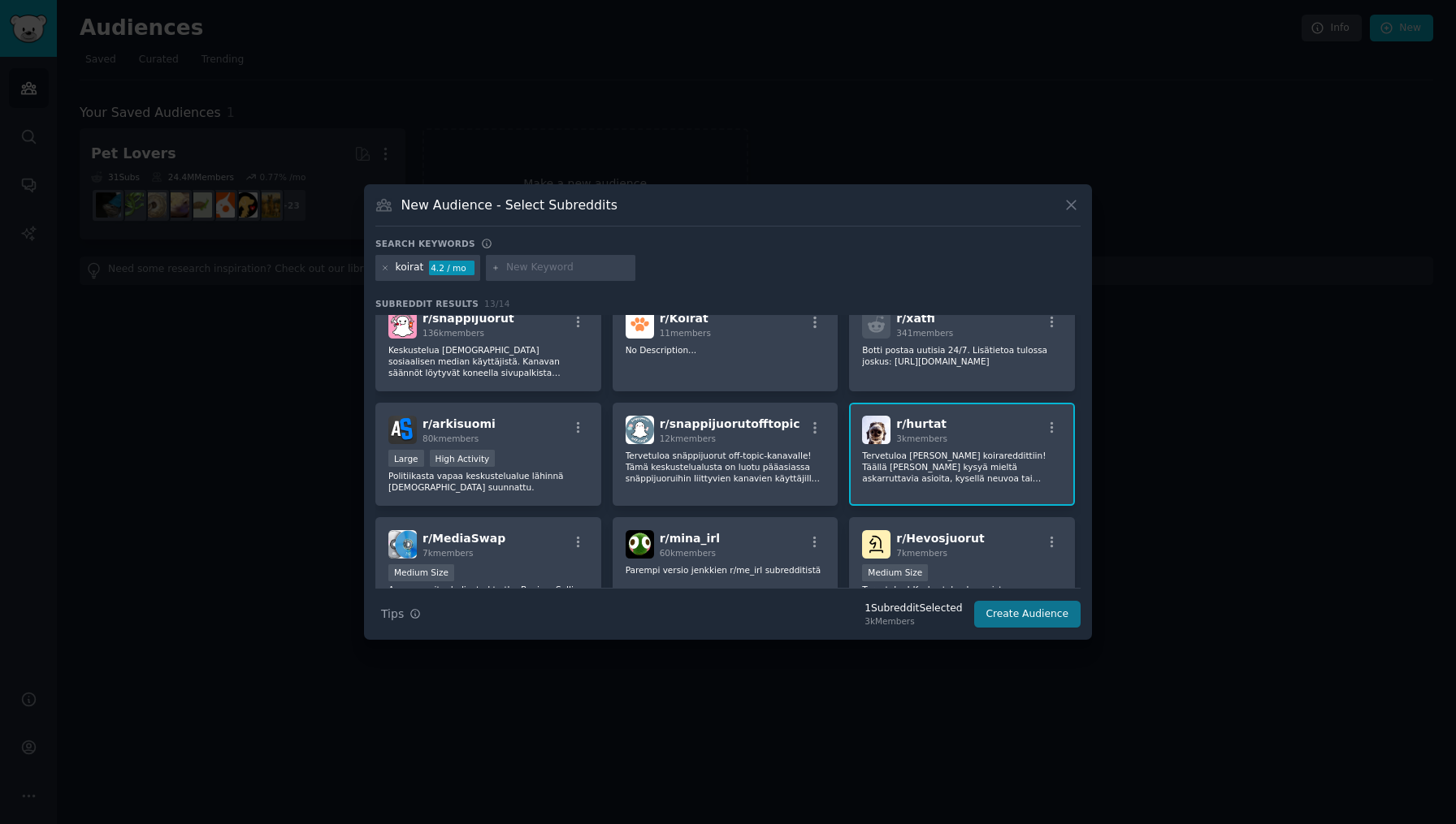
click at [1007, 616] on button "Create Audience" at bounding box center [1027, 614] width 107 height 27
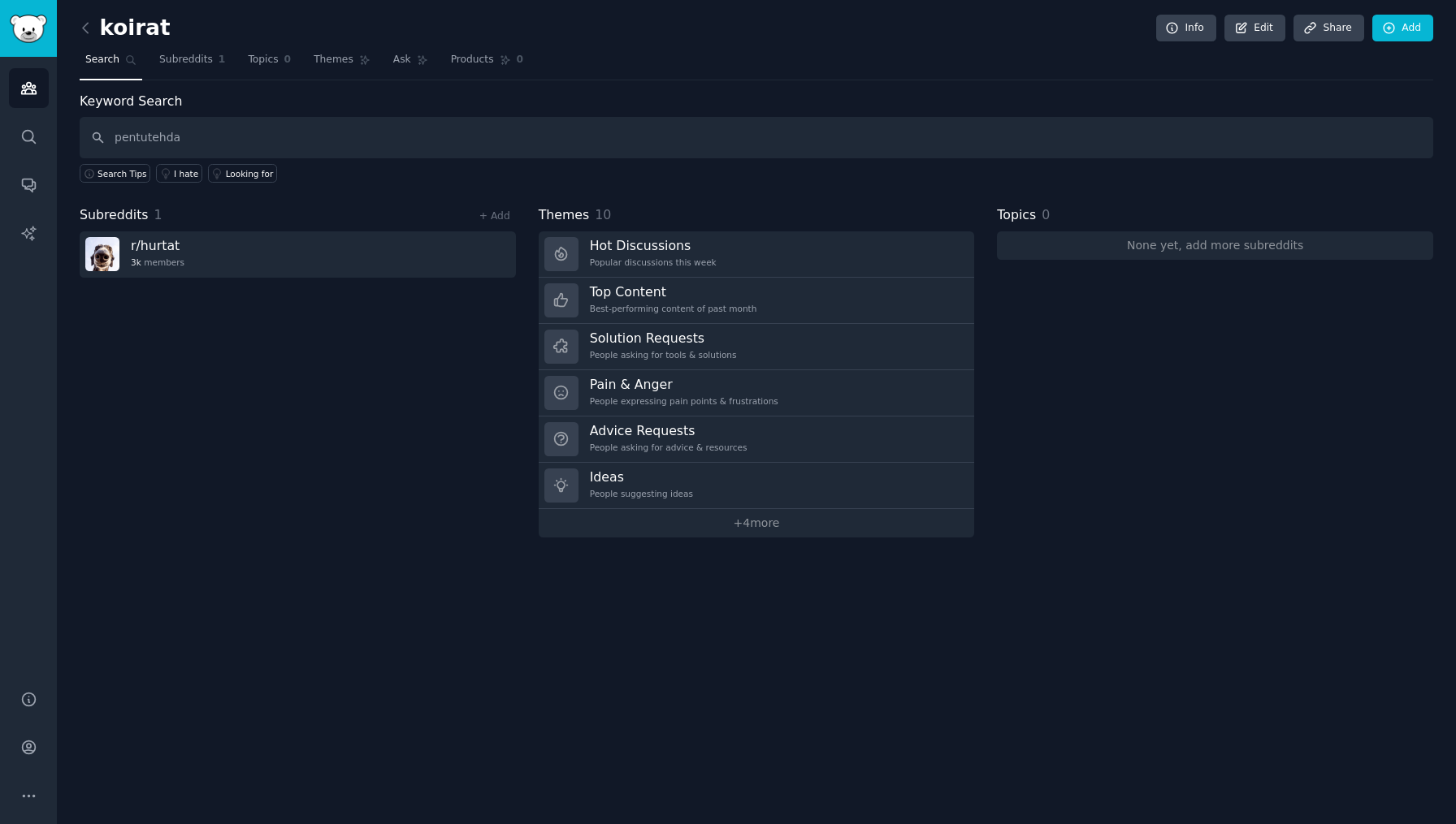
type input "pentutehda"
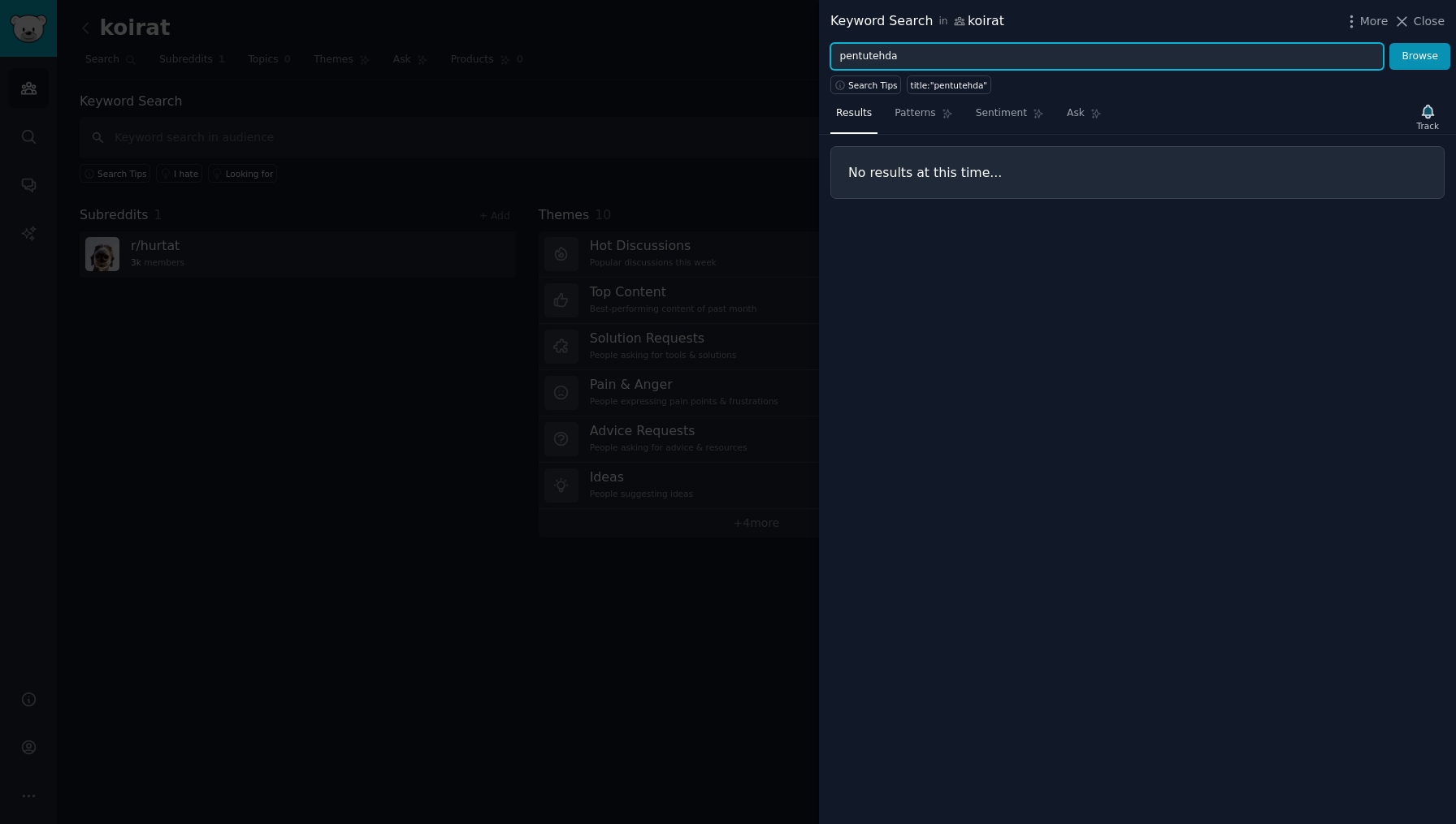
click at [919, 56] on input "pentutehda" at bounding box center [1106, 57] width 554 height 27
click at [1420, 56] on button "Browse" at bounding box center [1420, 57] width 61 height 27
type input "pentutehtailu"
click at [1420, 56] on button "Browse" at bounding box center [1420, 57] width 61 height 27
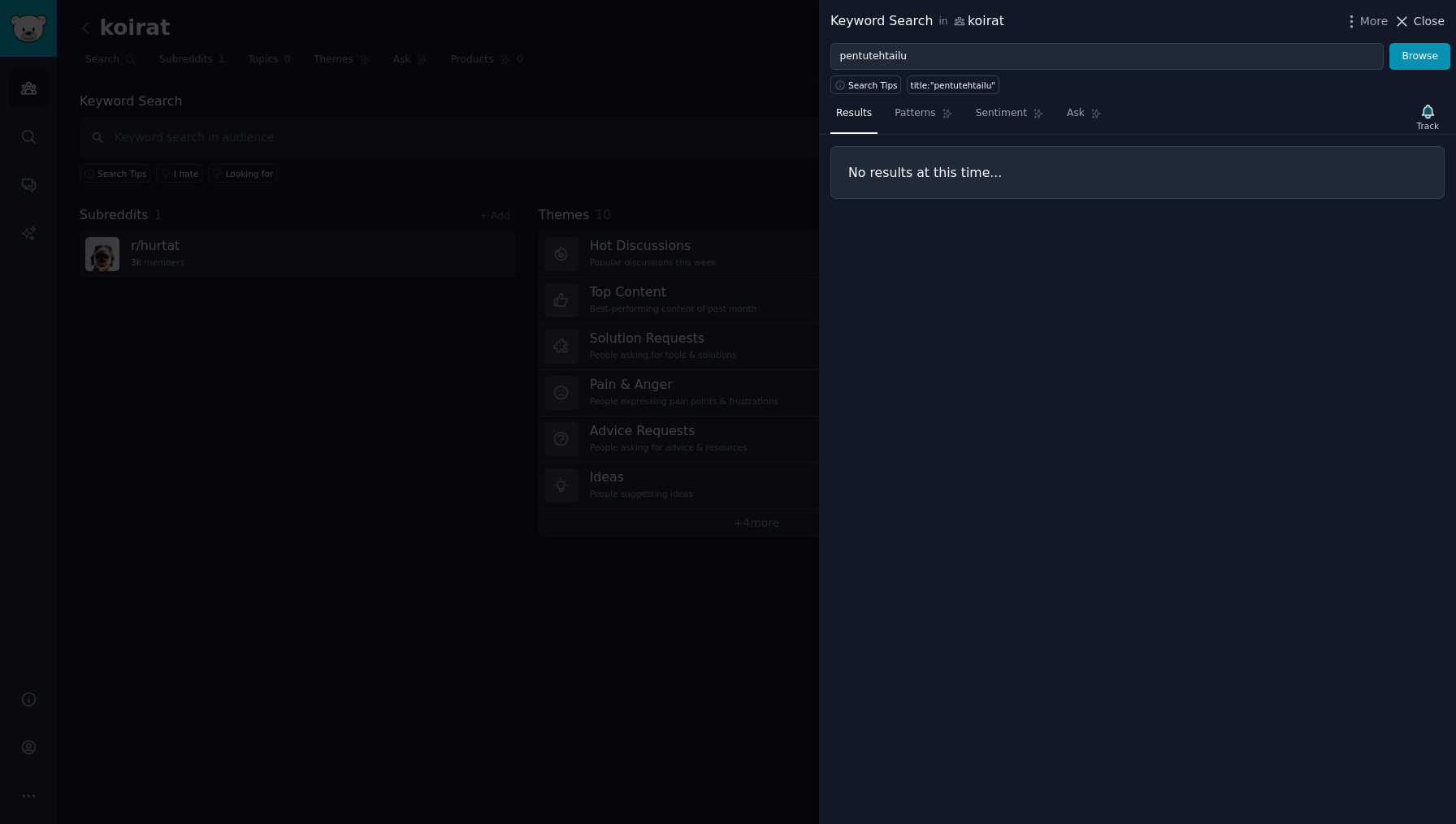
click at [1439, 23] on span "Close" at bounding box center [1429, 21] width 31 height 17
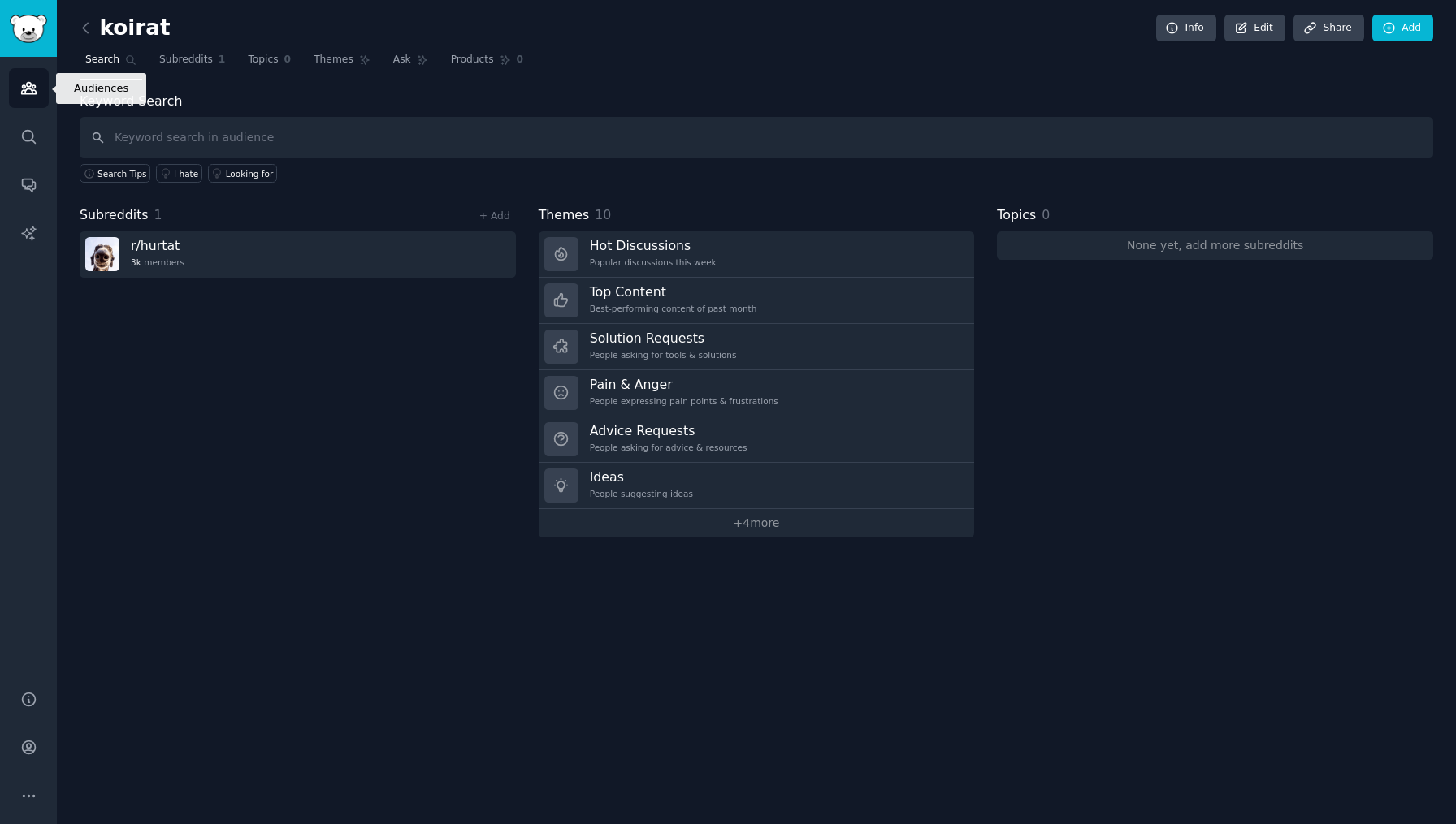
click at [26, 89] on icon "Sidebar" at bounding box center [28, 89] width 15 height 12
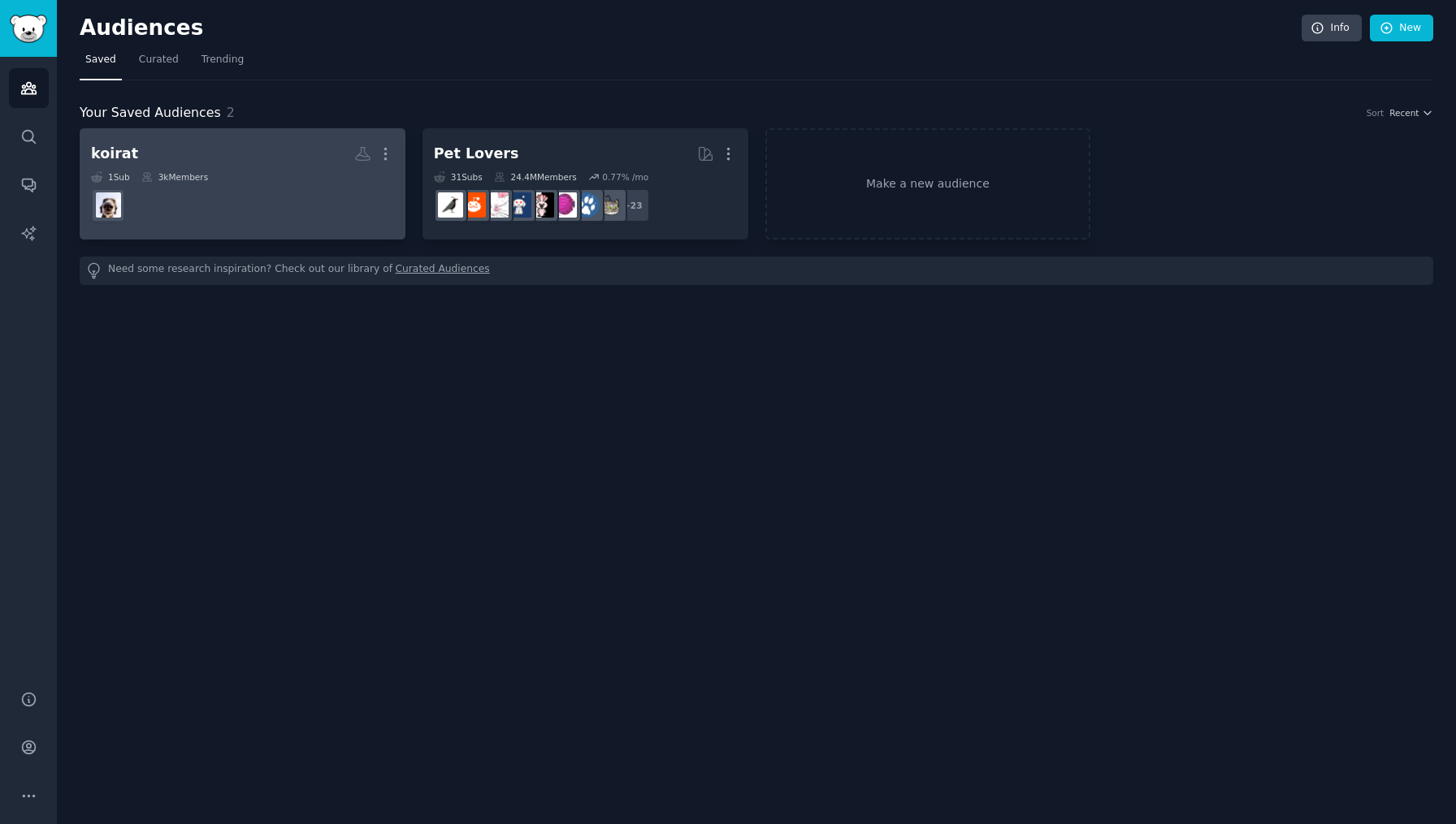
click at [249, 201] on dd at bounding box center [242, 206] width 303 height 45
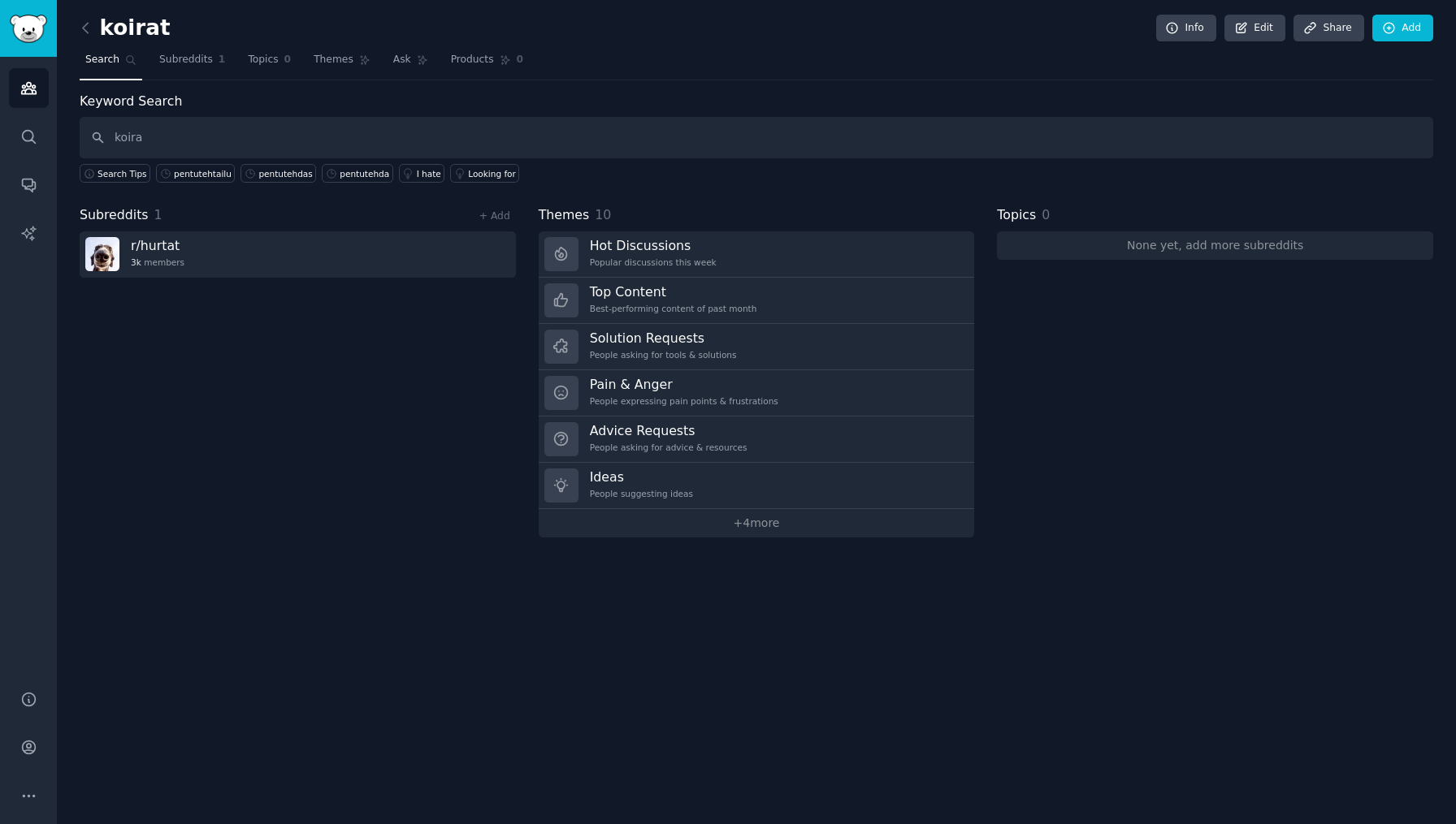
type input "koira"
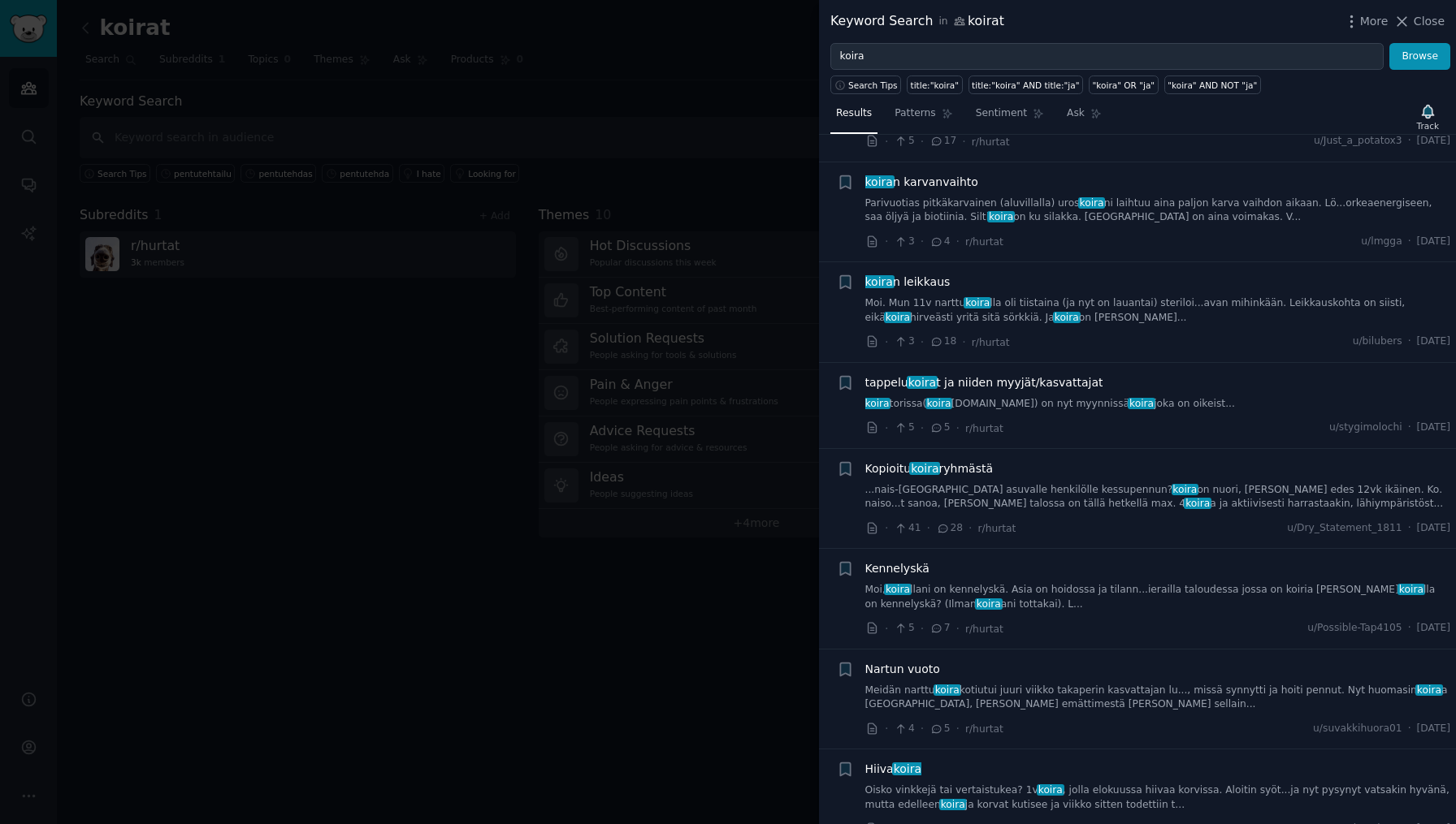
scroll to position [1274, 0]
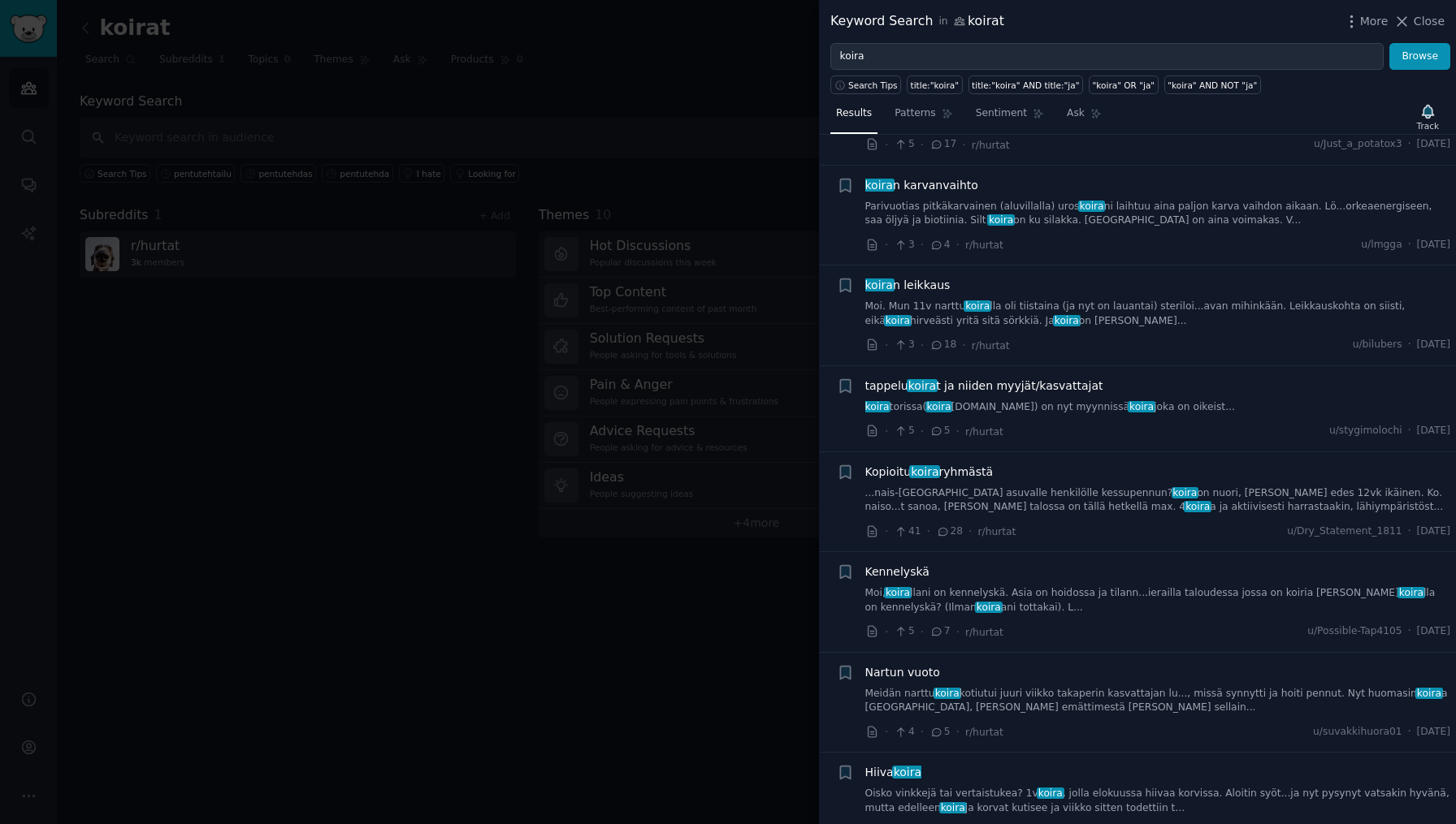
click at [1109, 401] on link "koira torissa( koira tori.fi) on nyt myynnissä koira joka on oikeist..." at bounding box center [1158, 408] width 586 height 15
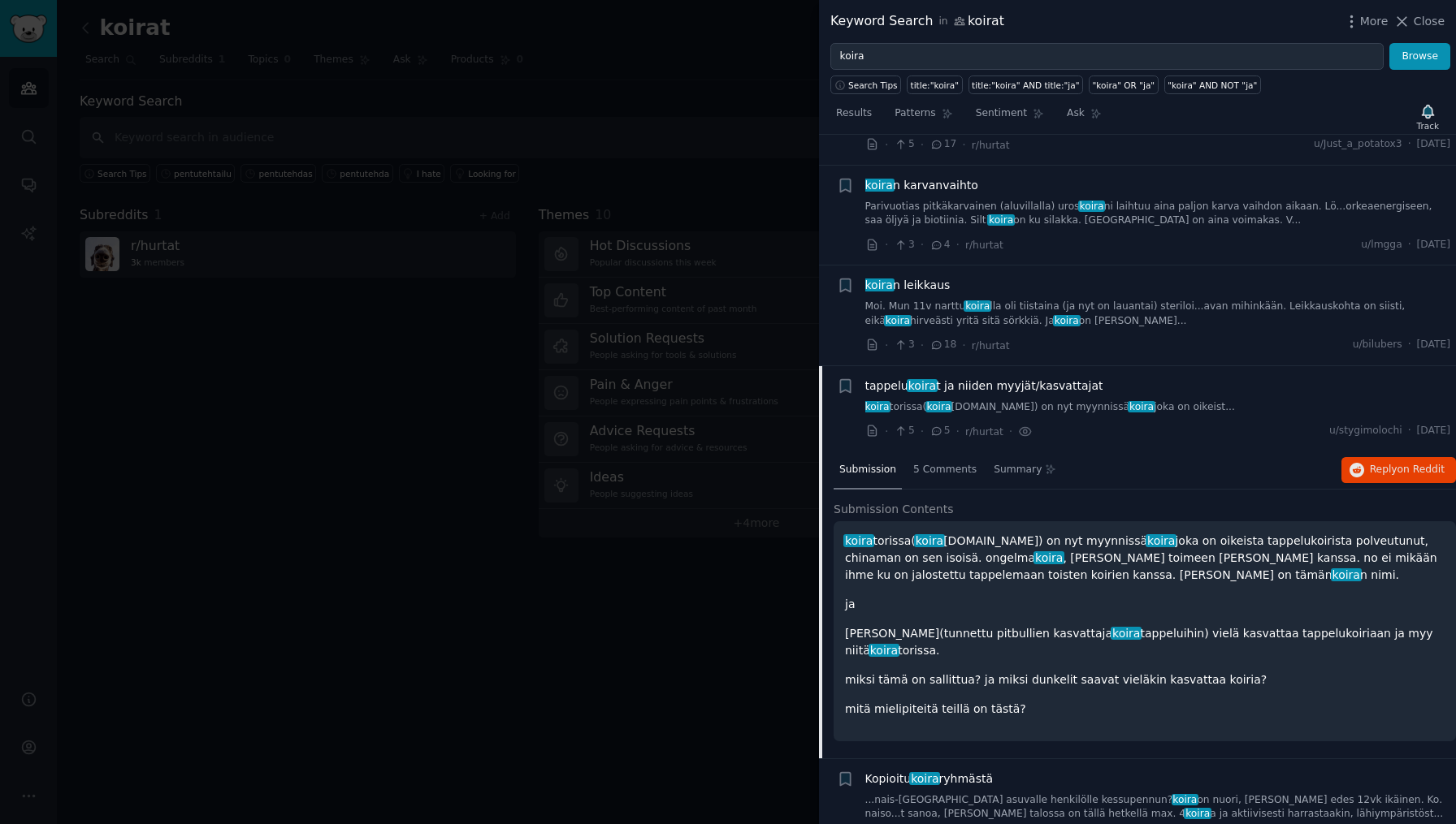
scroll to position [1493, 0]
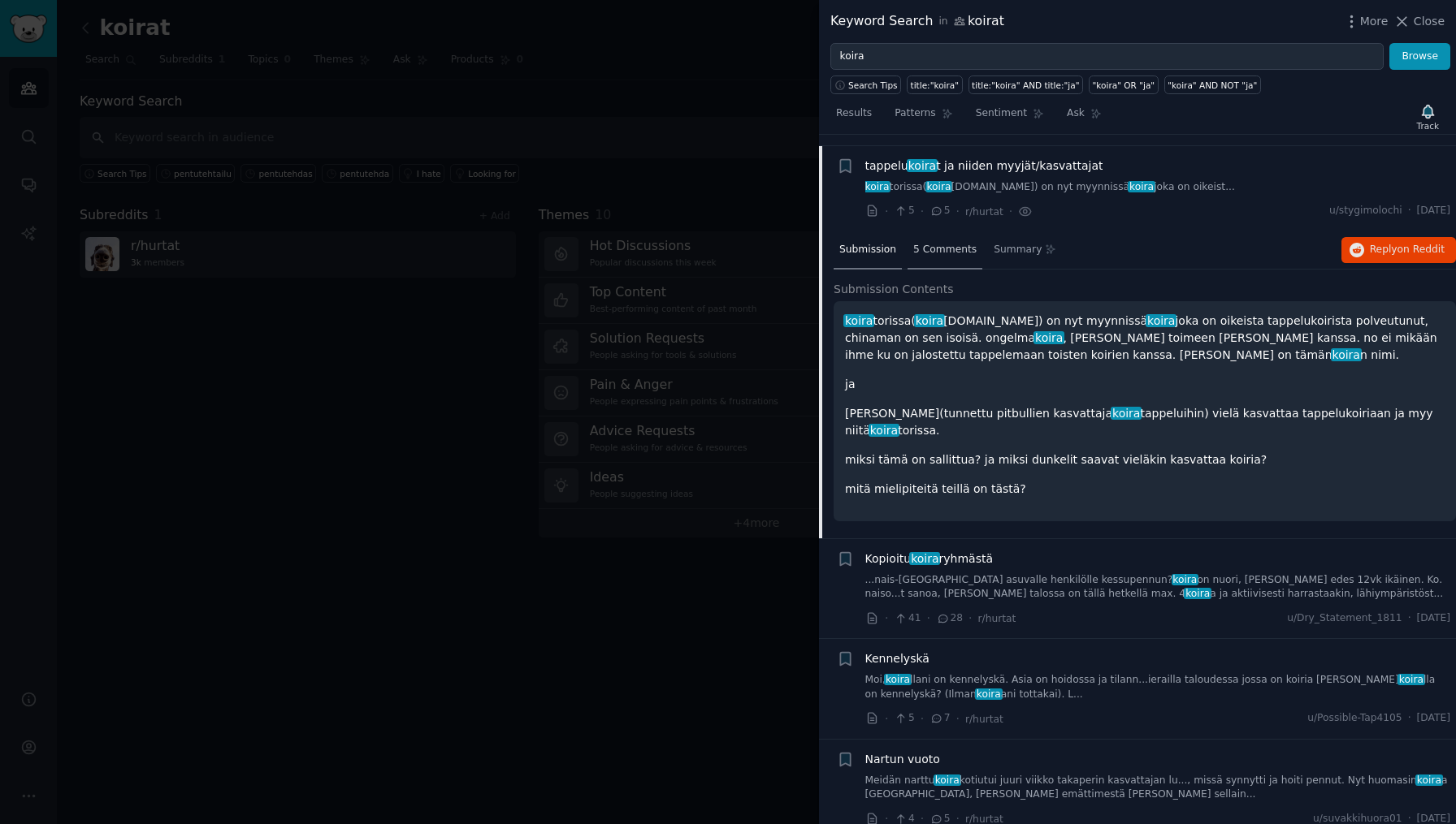
click at [957, 243] on span "5 Comments" at bounding box center [945, 250] width 64 height 15
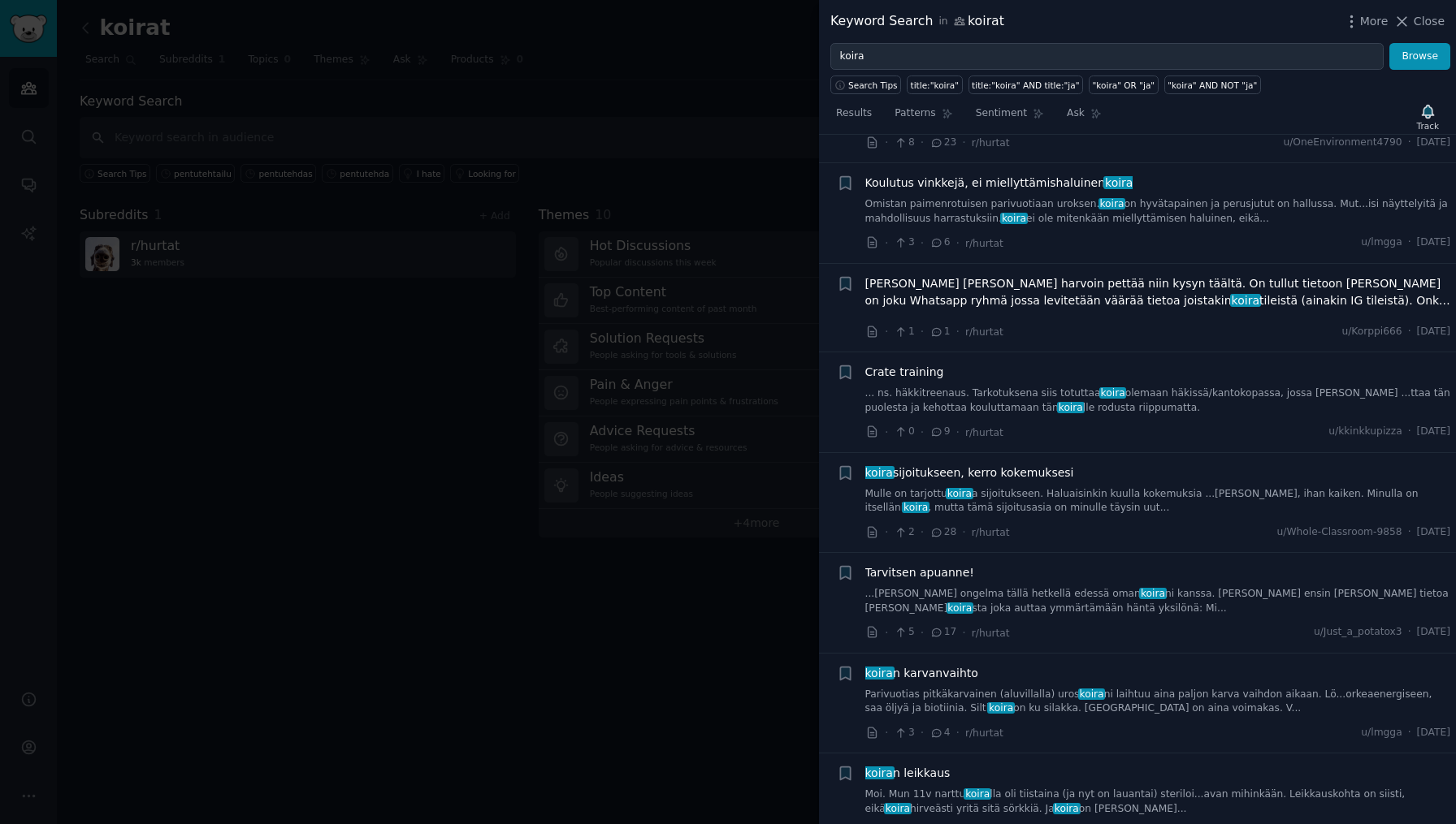
scroll to position [0, 0]
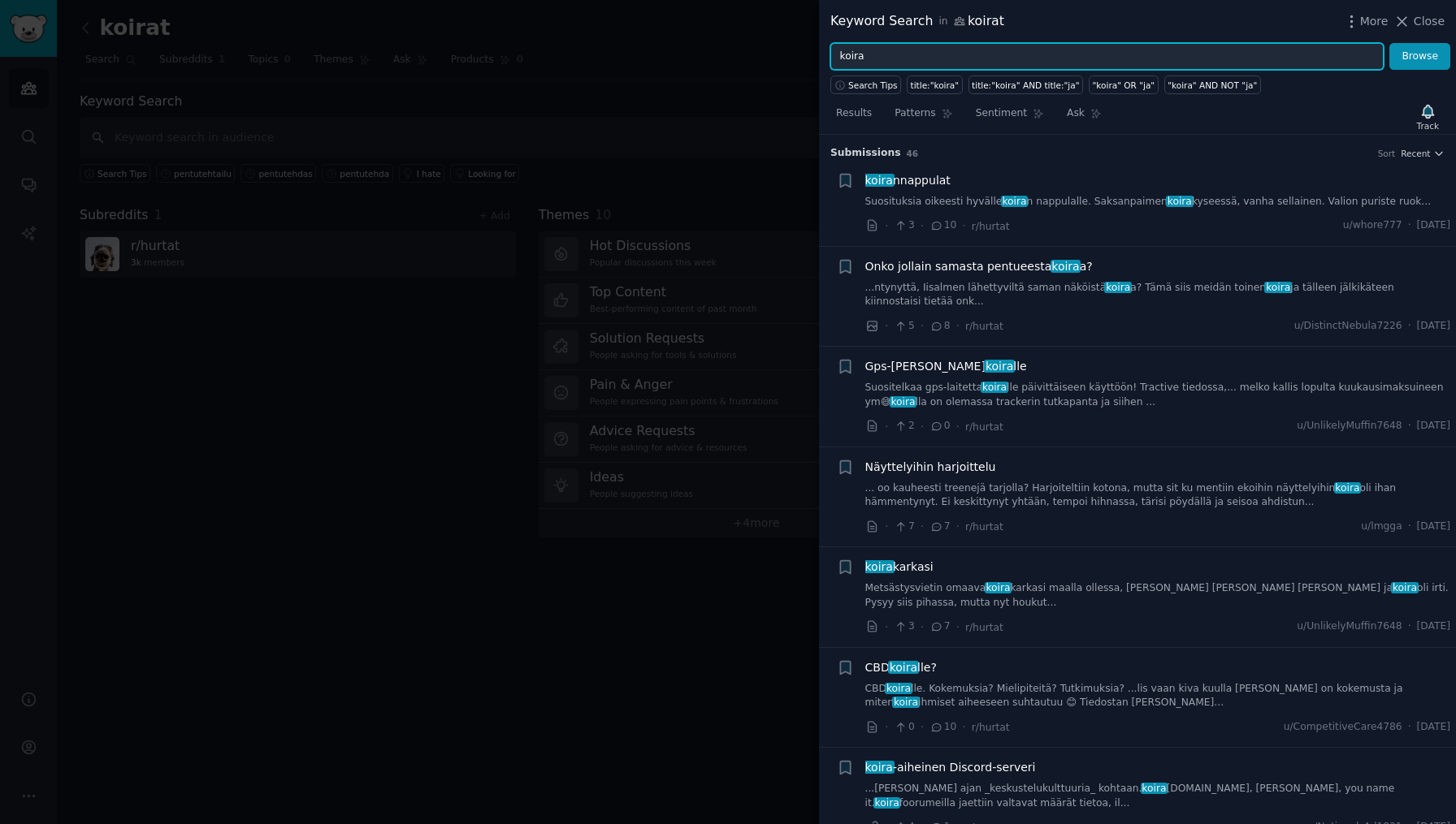
click at [938, 63] on input "koira" at bounding box center [1106, 57] width 554 height 27
type input "koiranpentu"
click at [1420, 56] on button "Browse" at bounding box center [1420, 57] width 61 height 27
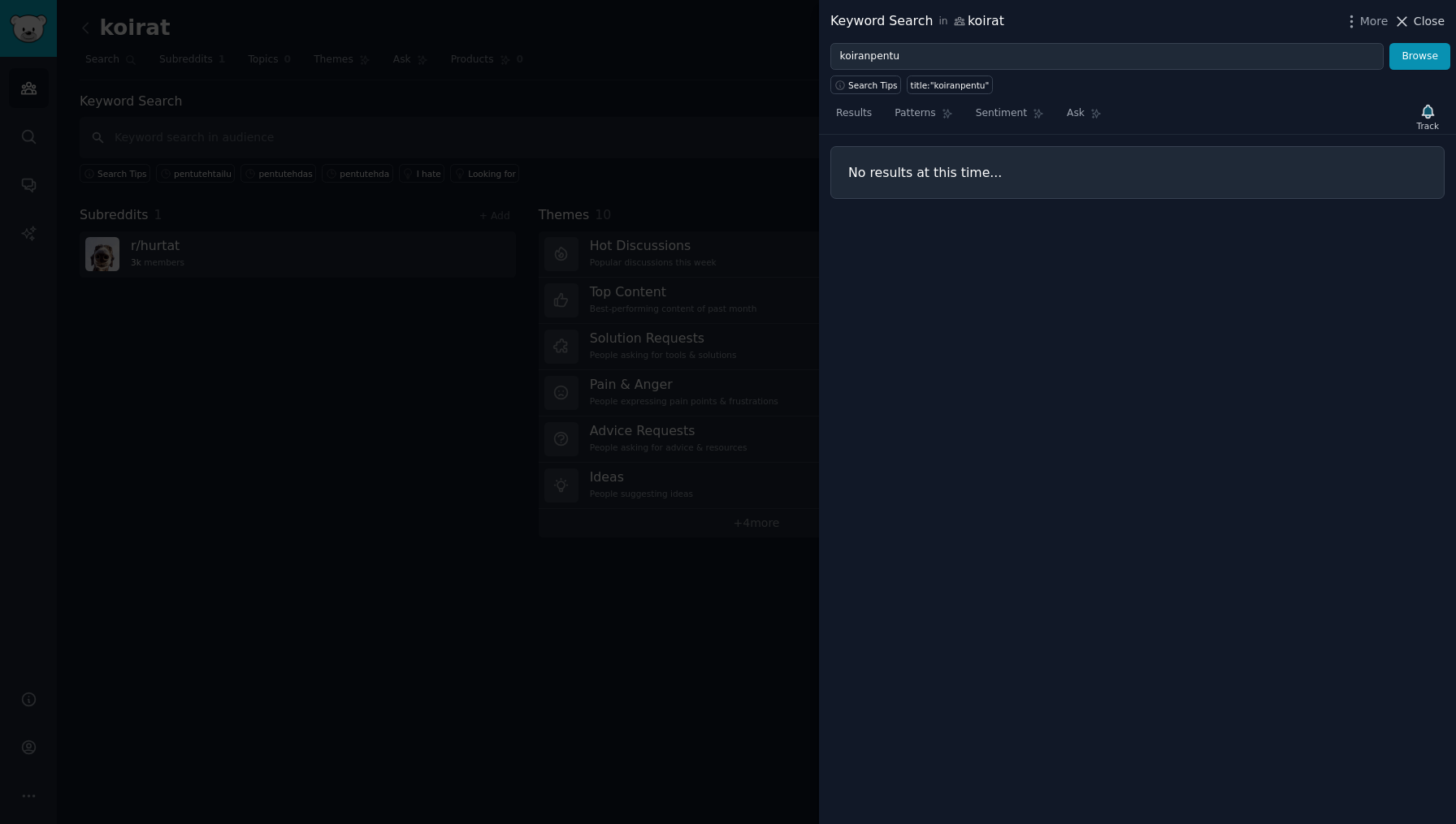
click at [1427, 24] on span "Close" at bounding box center [1429, 21] width 31 height 17
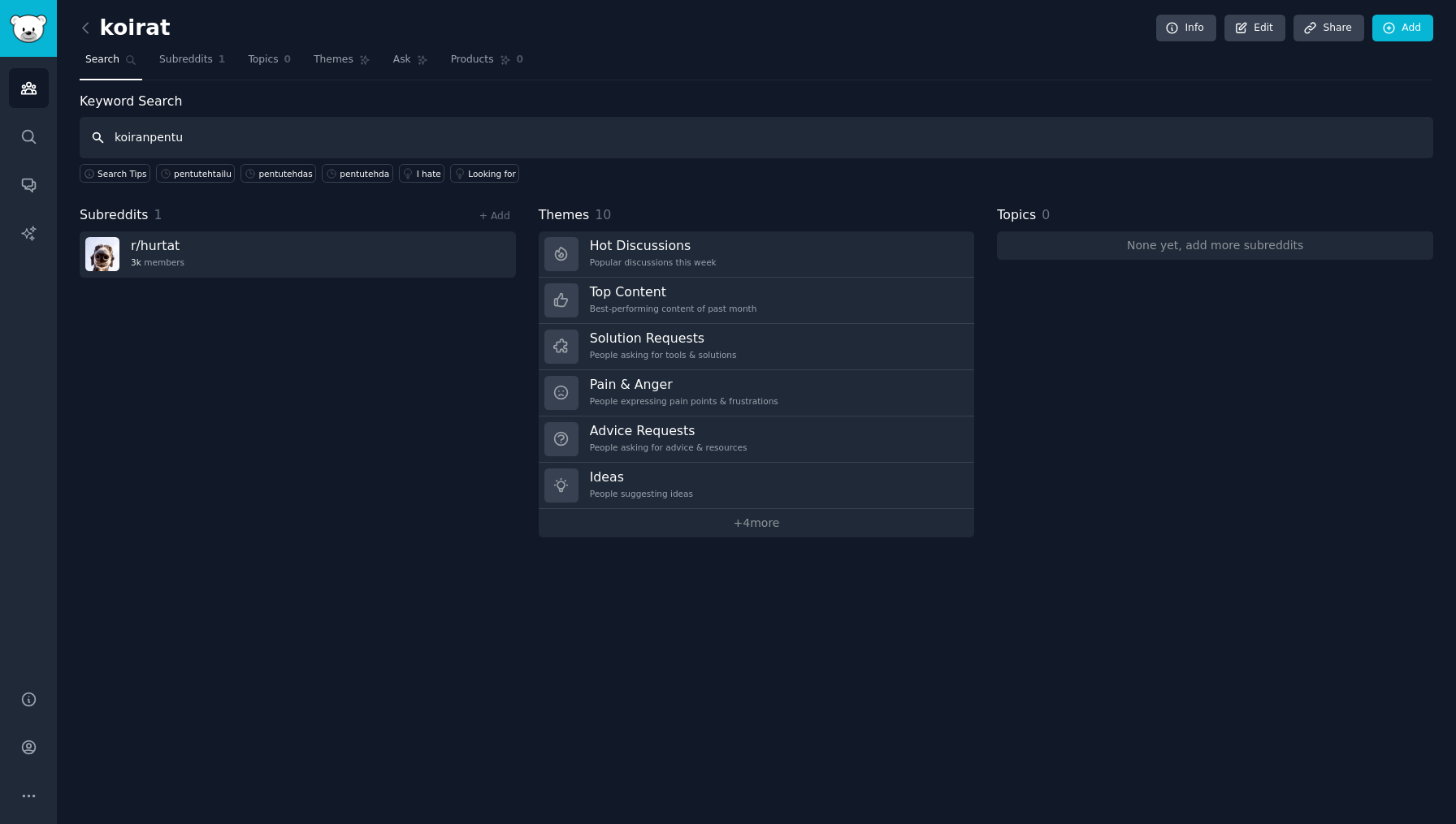
type input "koiranpentu"
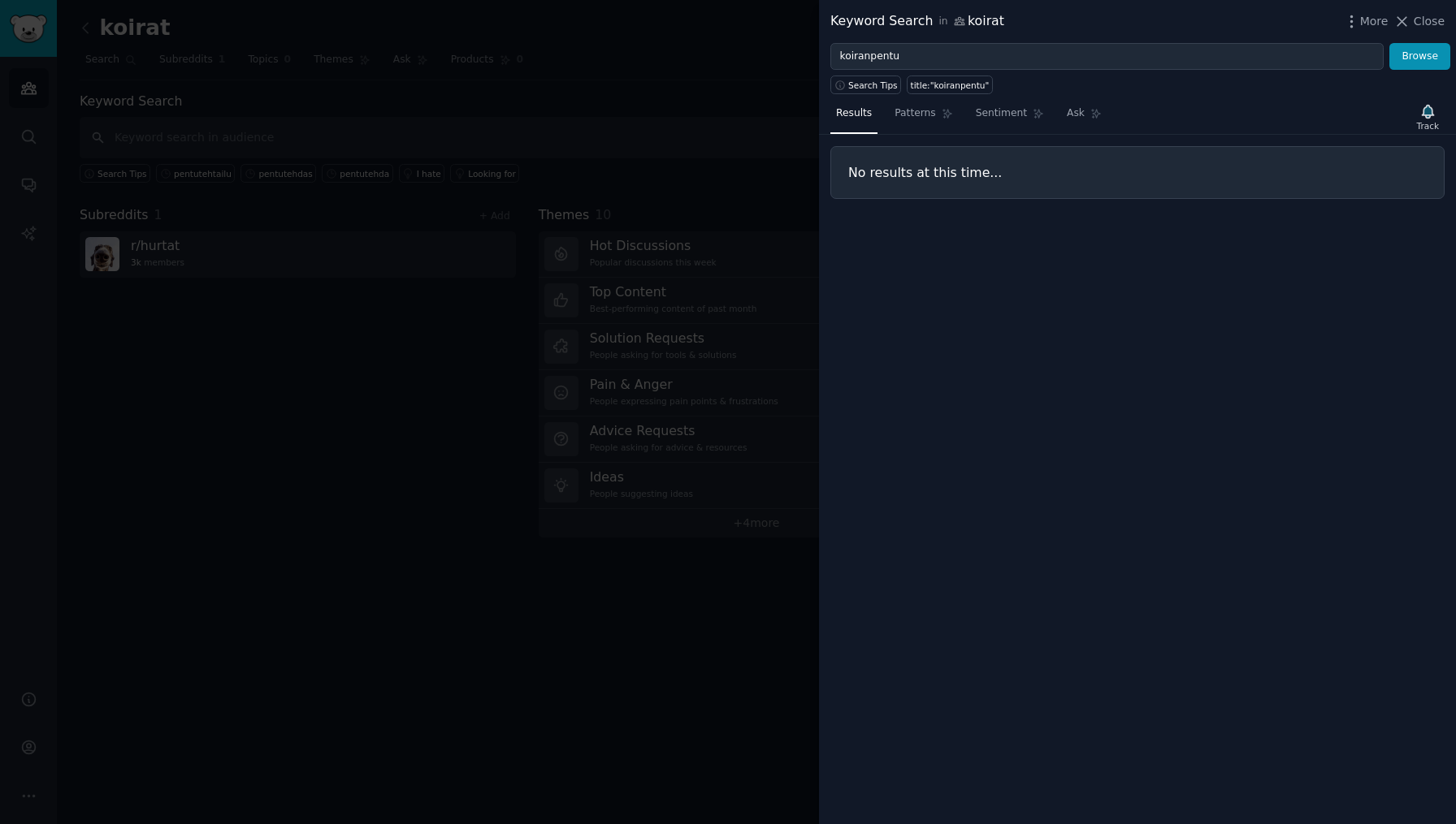
click at [312, 131] on div at bounding box center [728, 412] width 1456 height 824
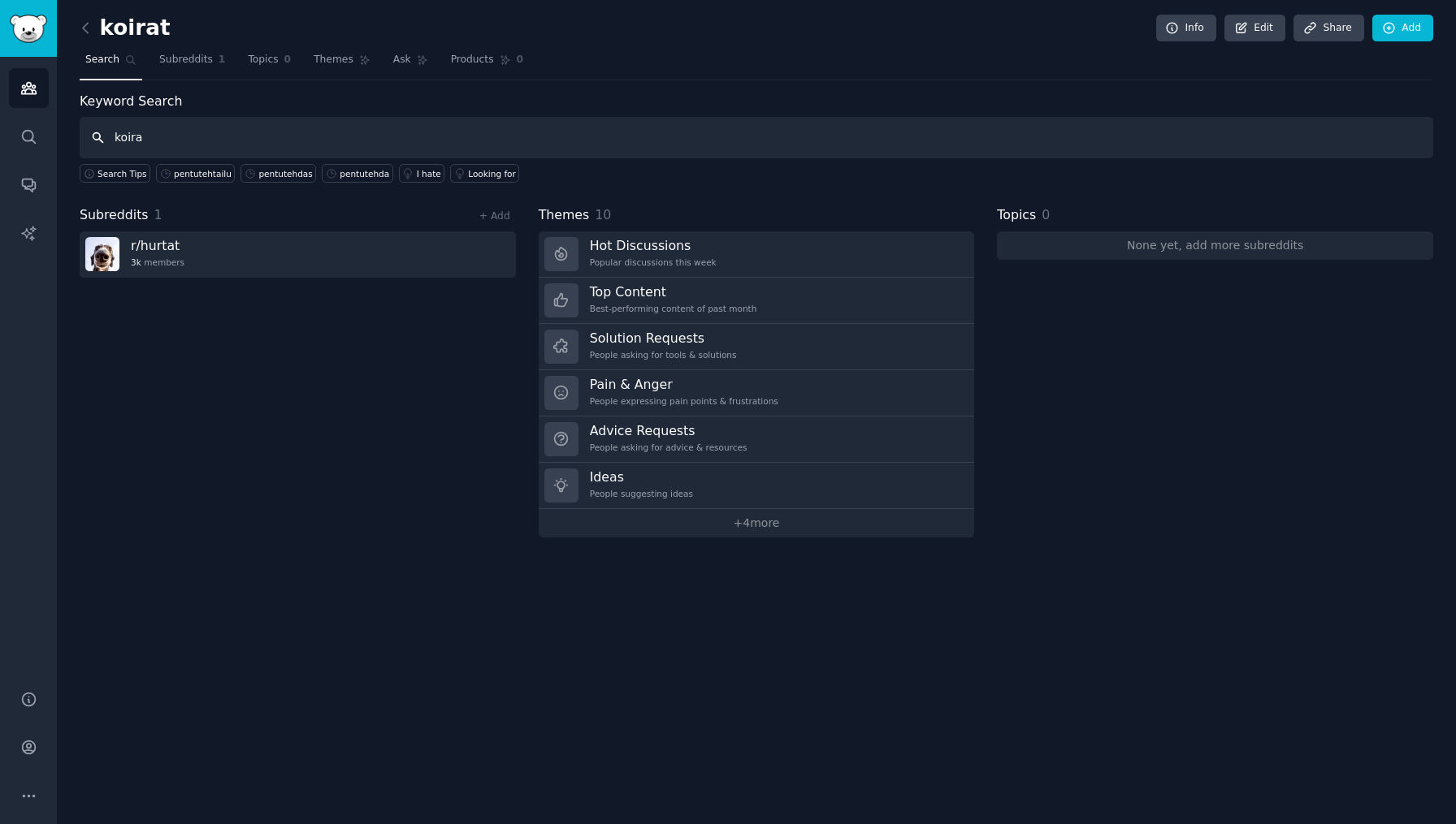
type input "koira"
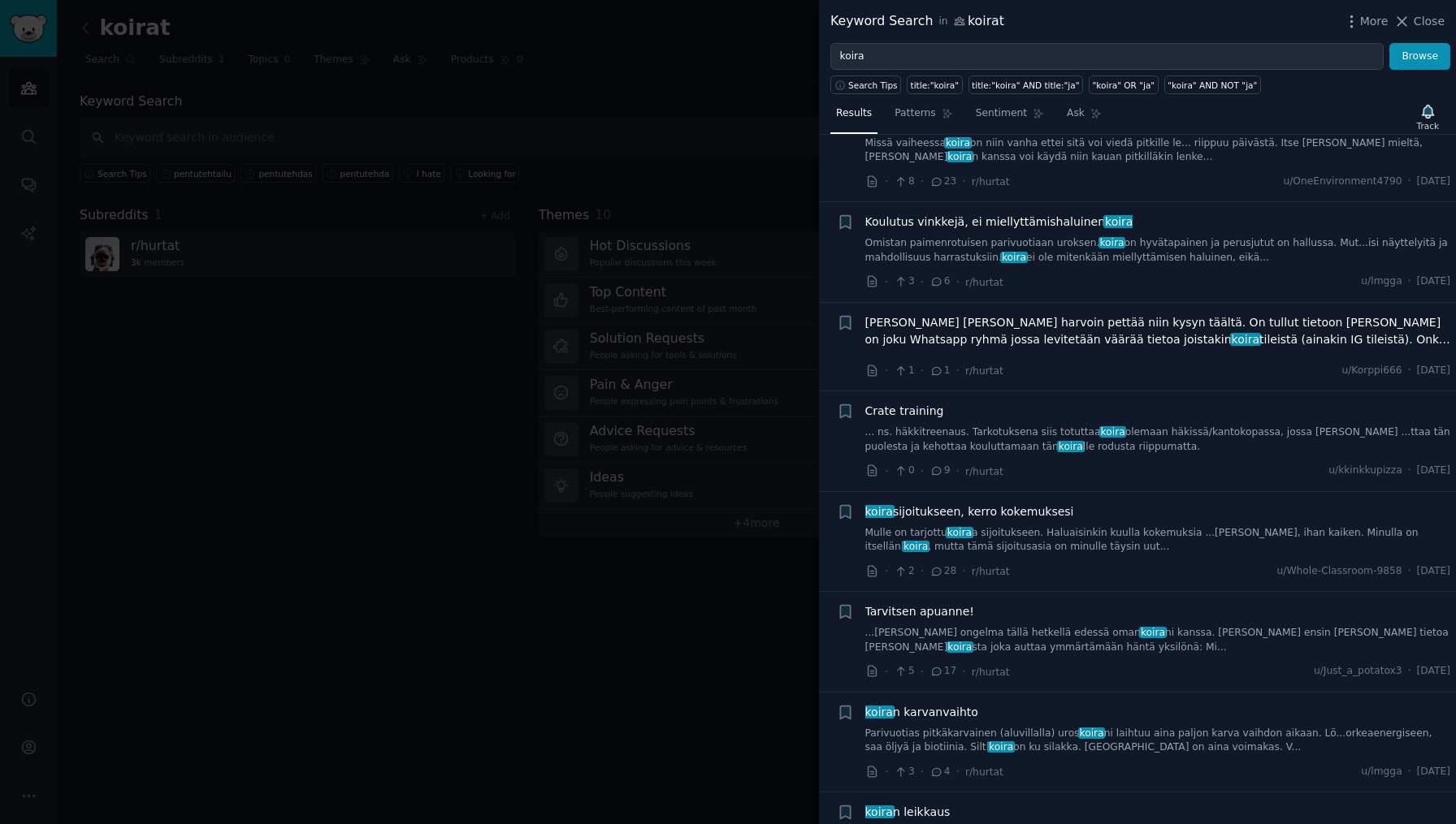
scroll to position [781, 0]
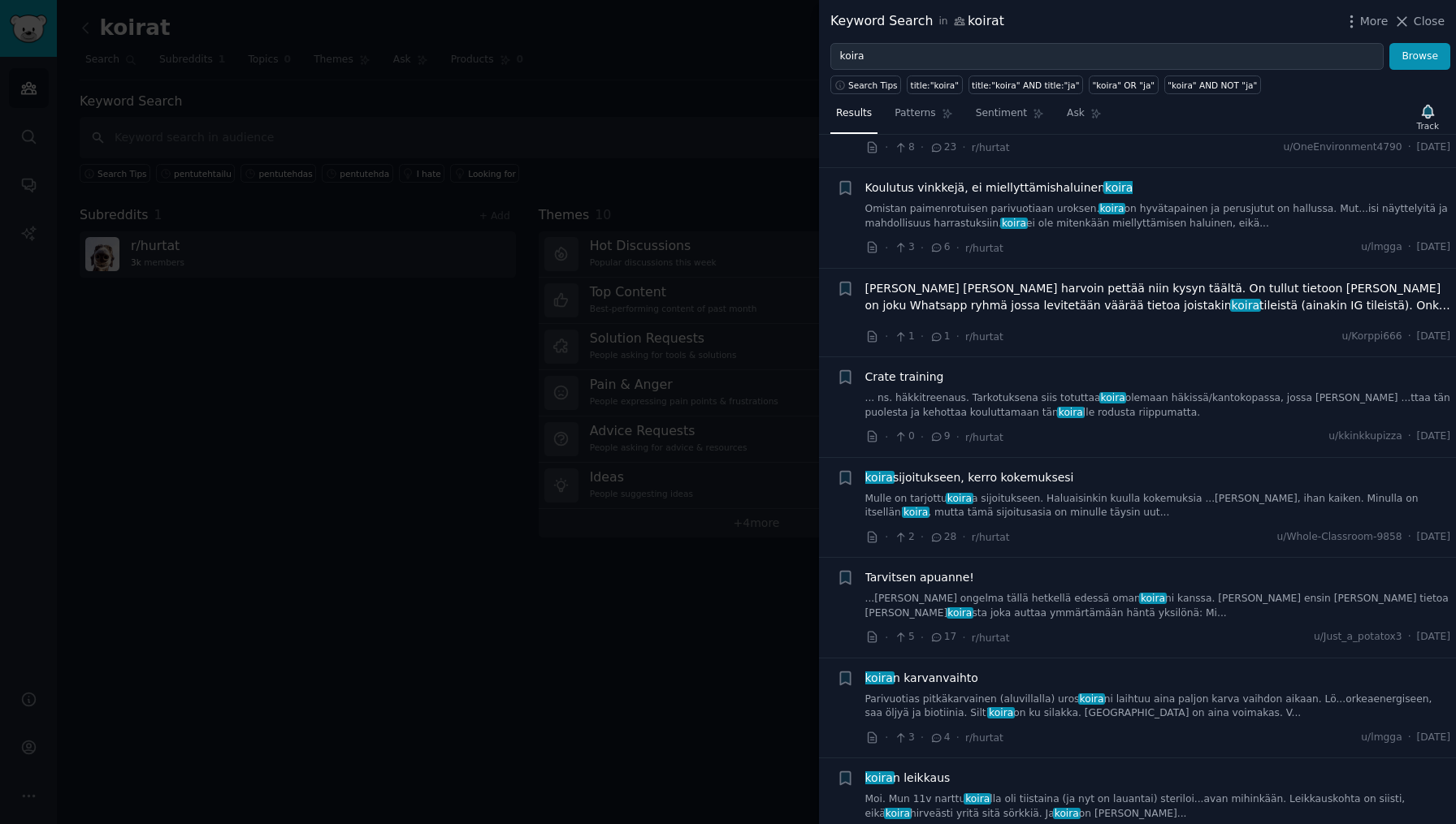
click at [1090, 492] on link "Mulle on tarjottu koira a sijoitukseen. Haluaisinkin kuulla kokemuksia ...alla …" at bounding box center [1158, 506] width 586 height 28
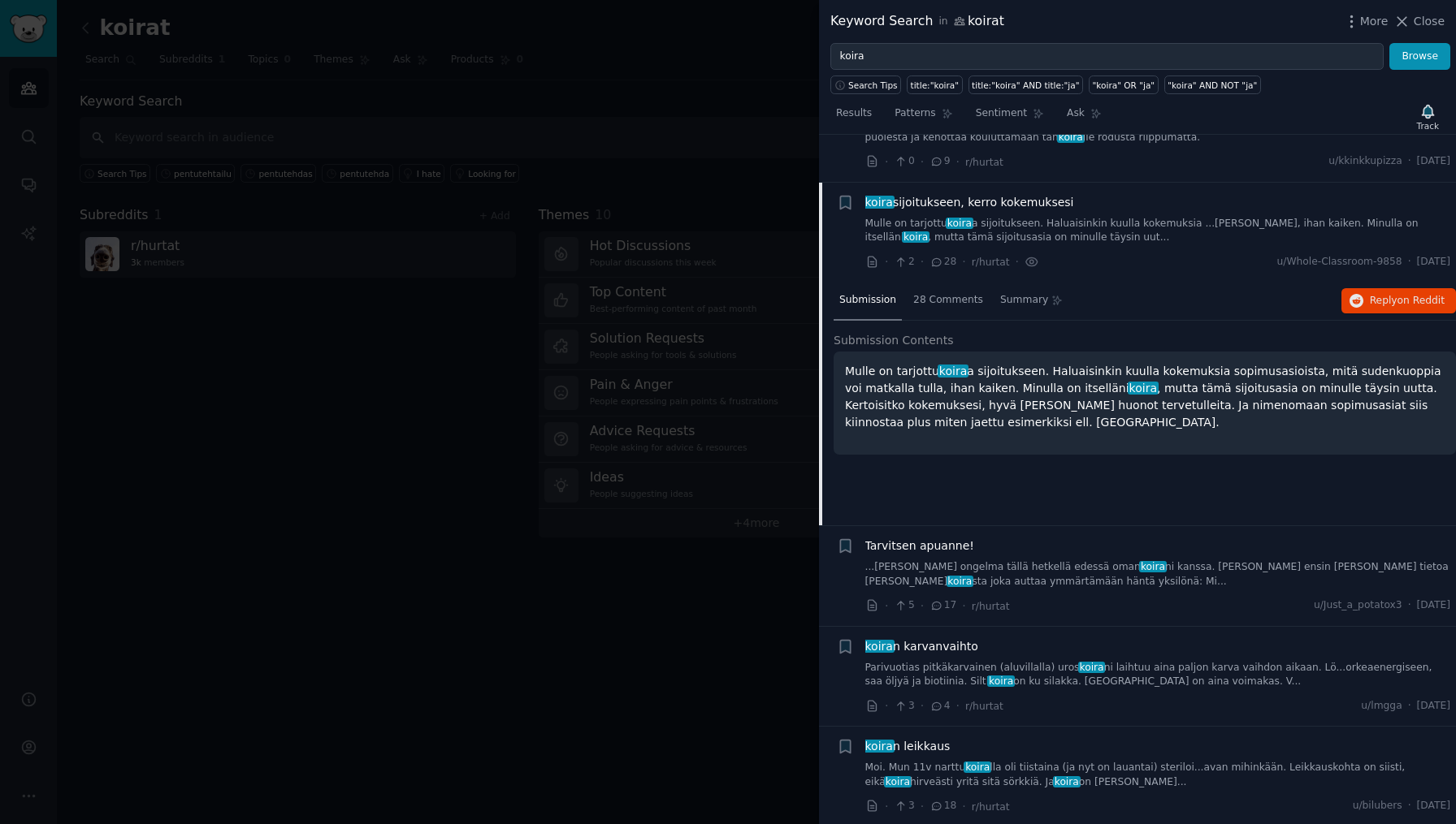
scroll to position [1095, 0]
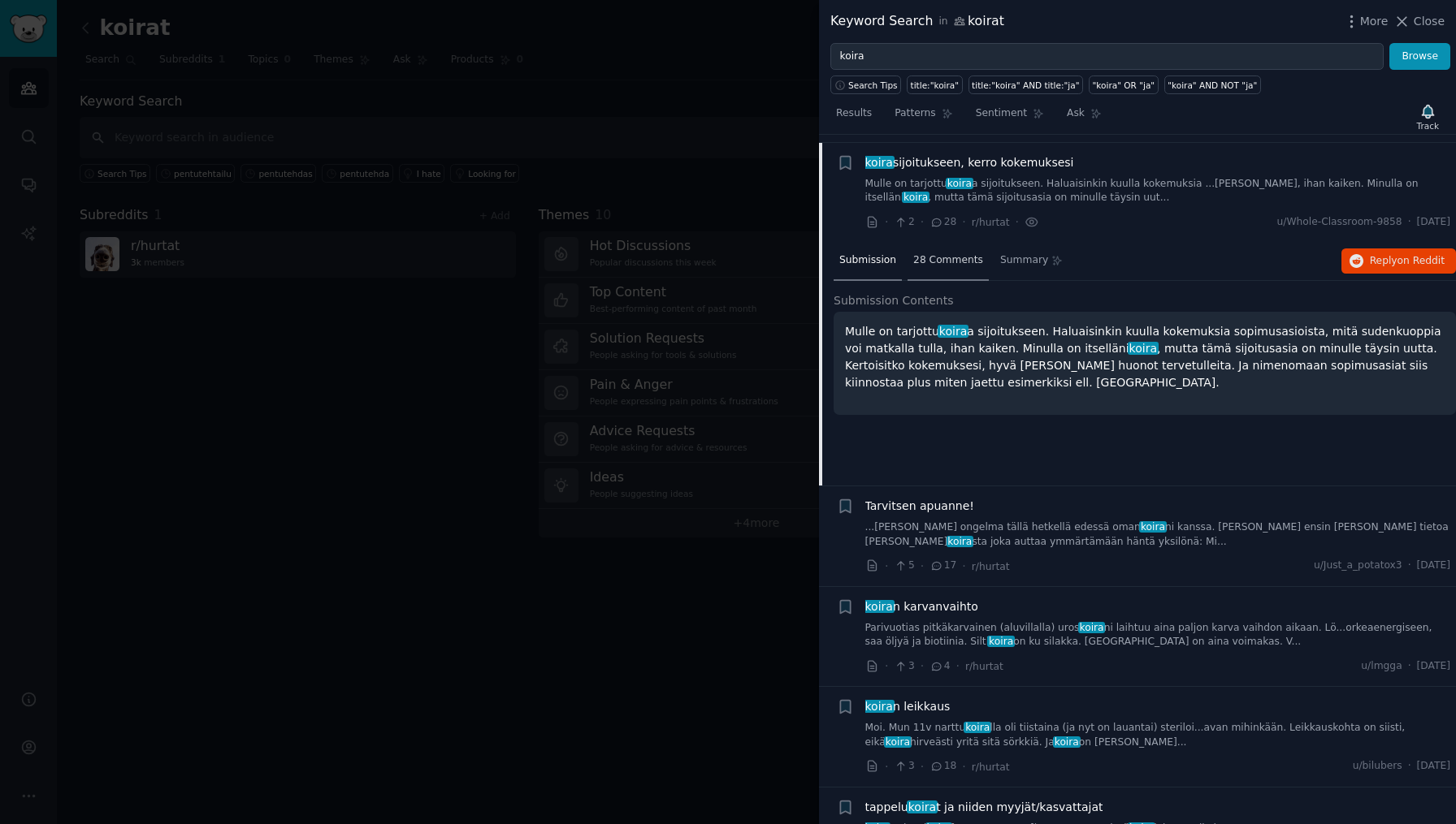
click at [944, 254] on span "28 Comments" at bounding box center [947, 261] width 70 height 15
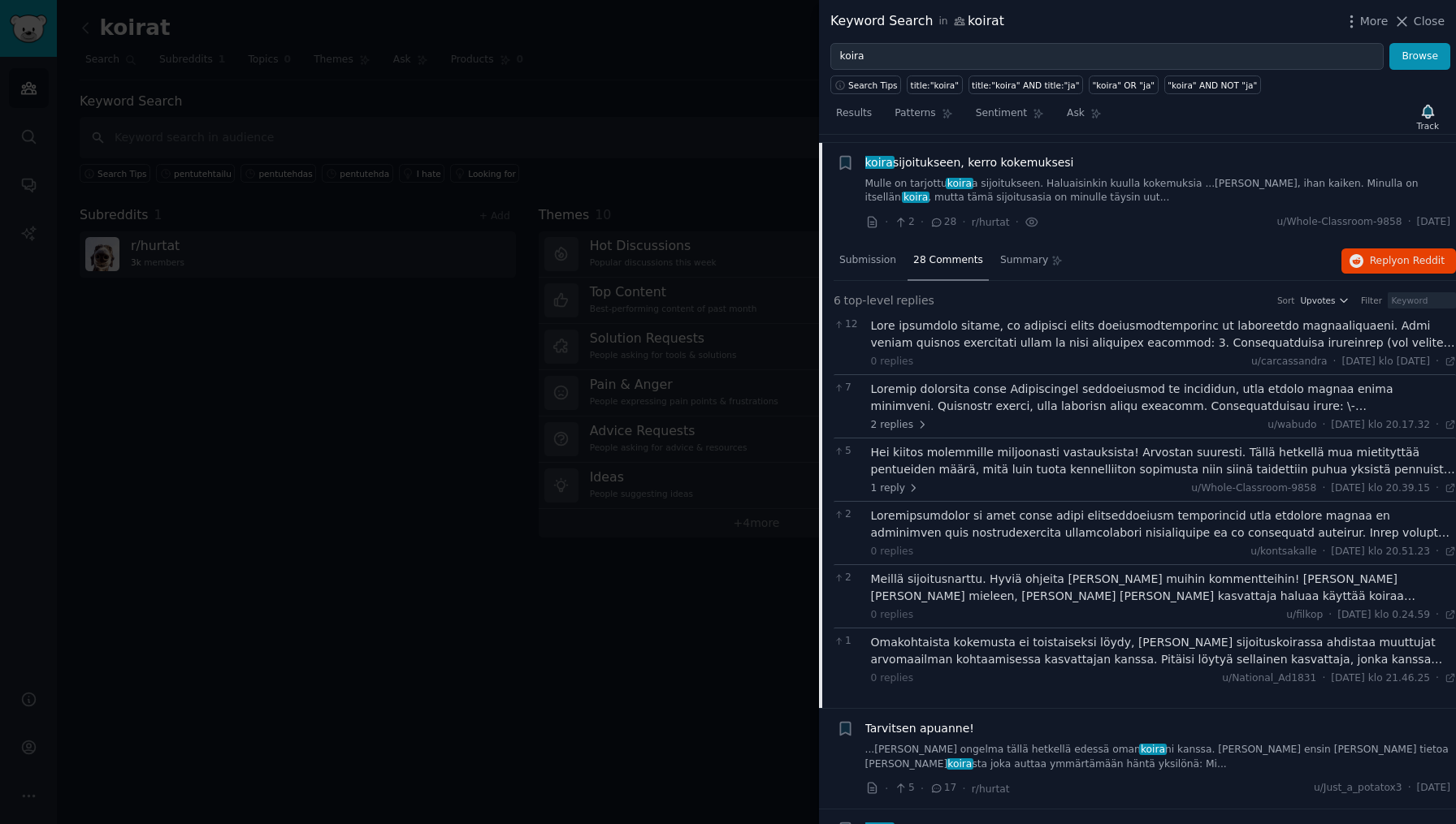
click at [1061, 328] on div at bounding box center [1164, 334] width 586 height 34
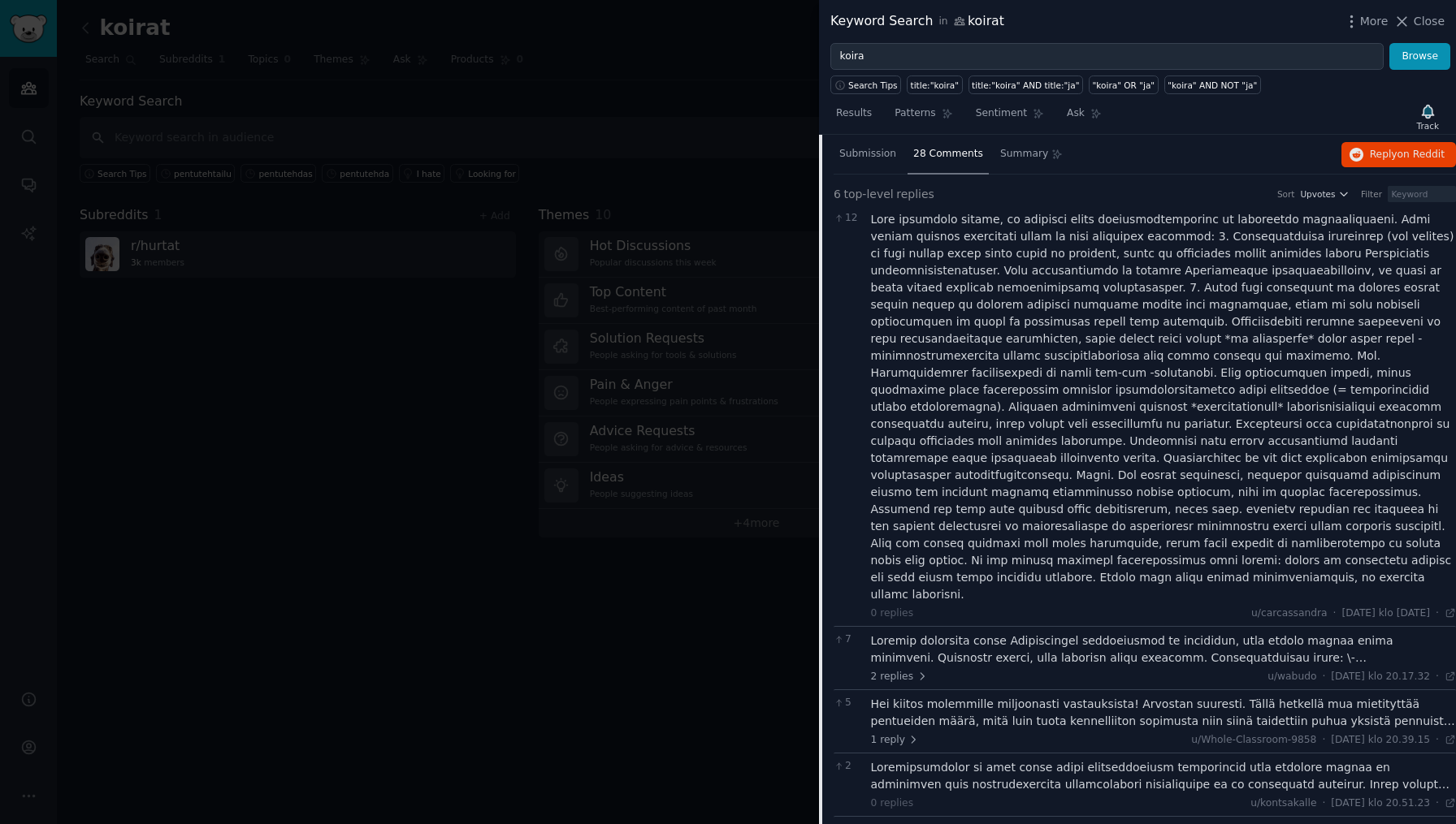
scroll to position [1338, 0]
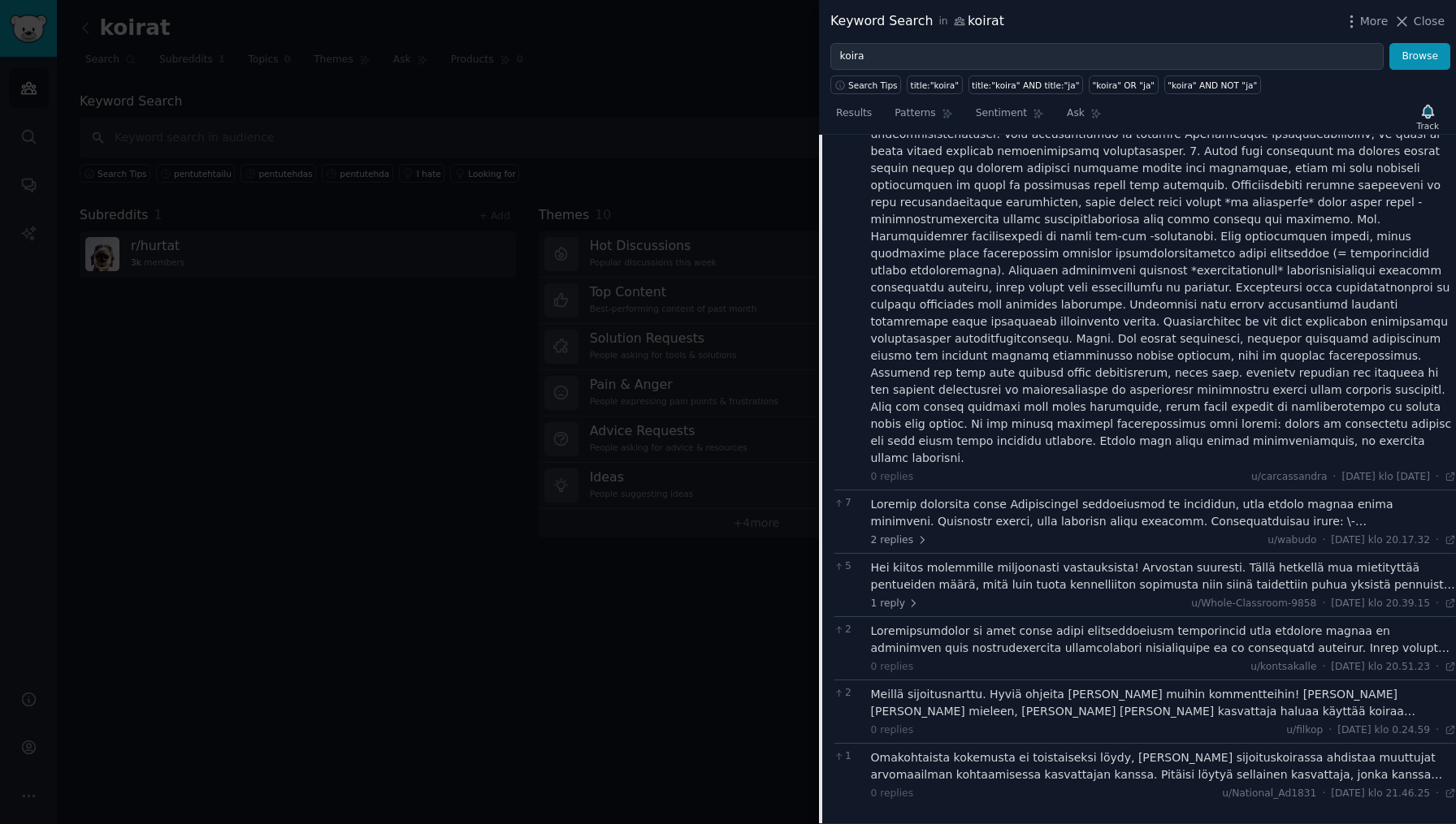
click at [1102, 497] on div at bounding box center [1164, 513] width 586 height 34
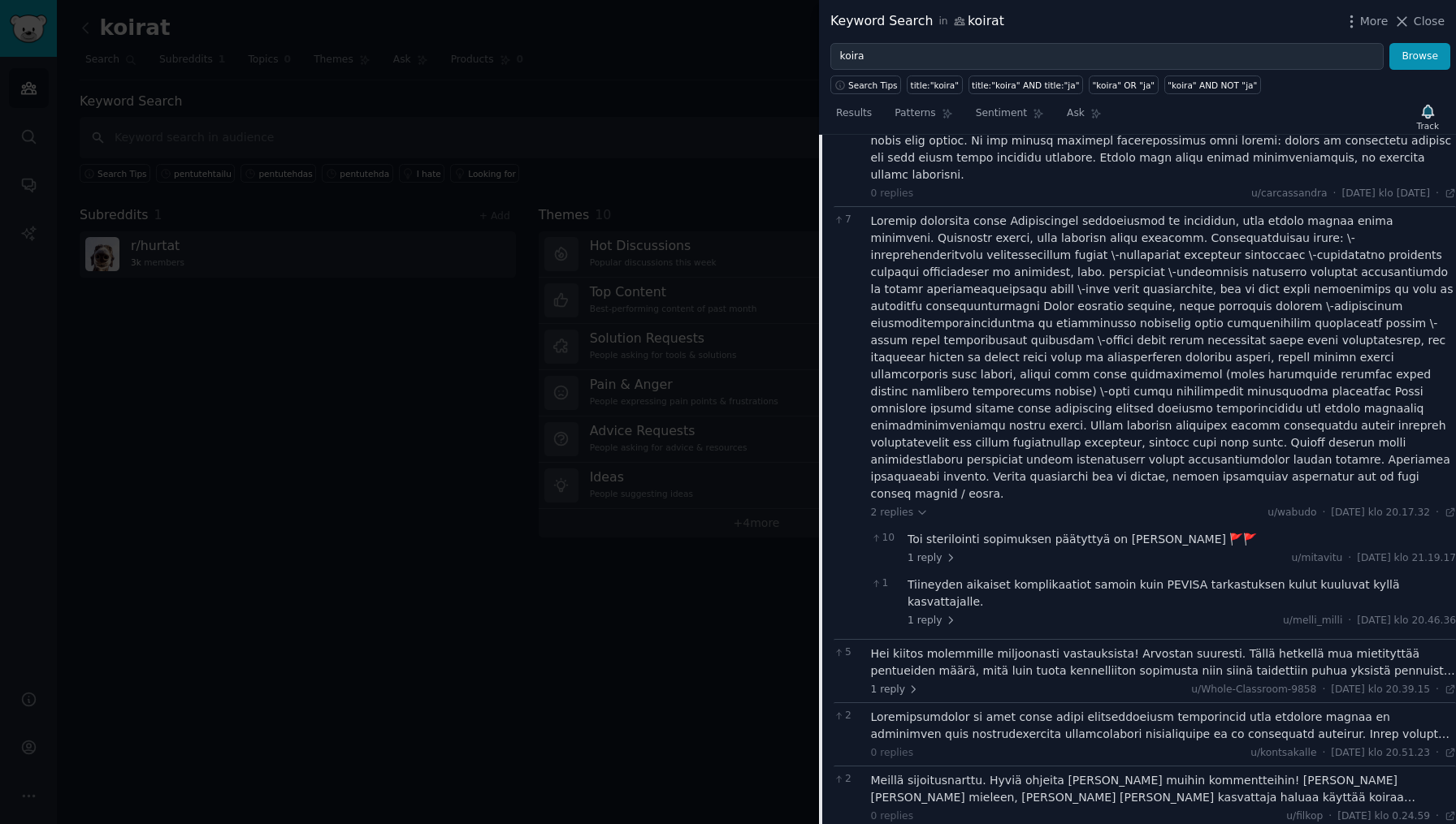
scroll to position [1701, 0]
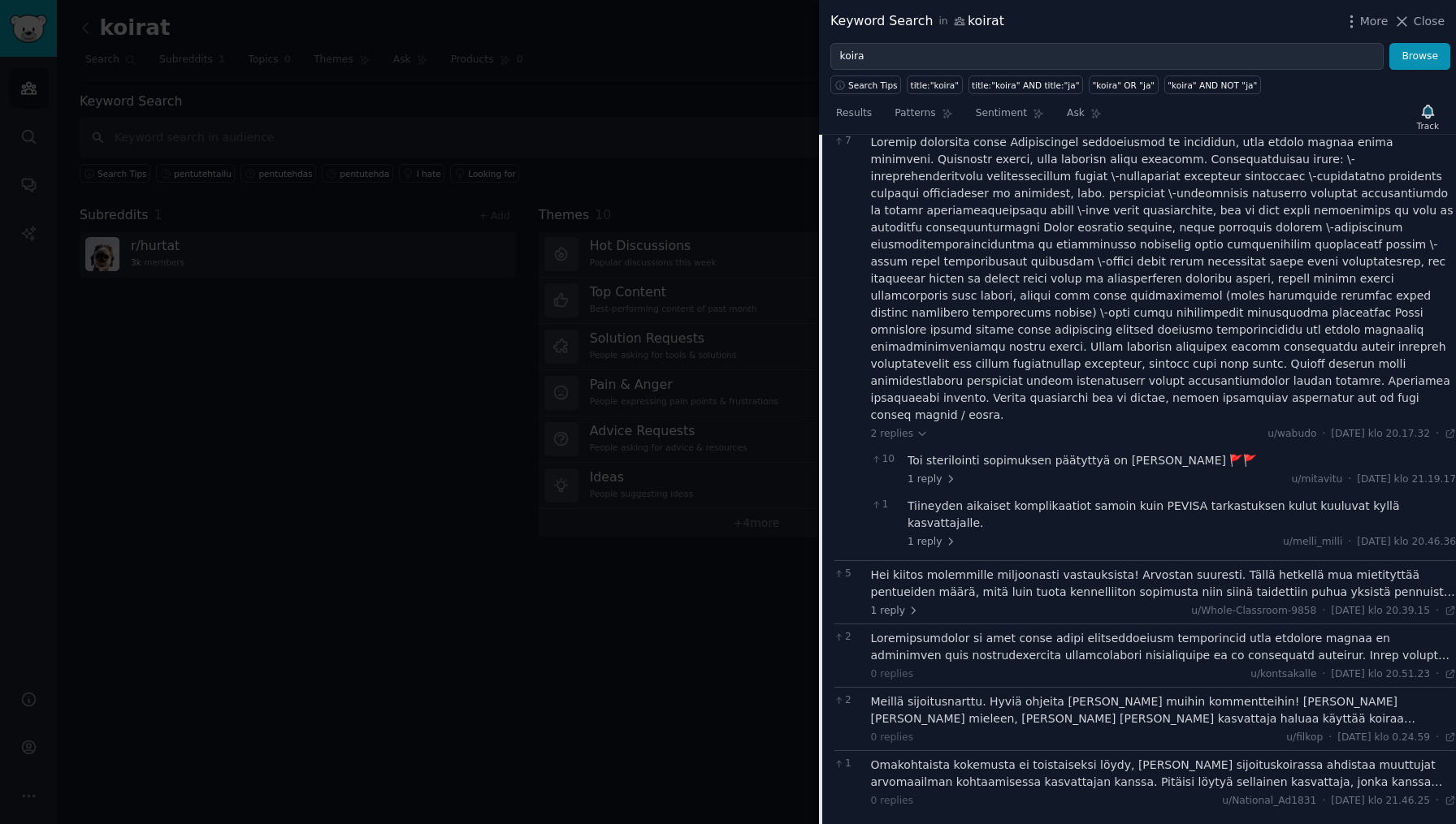
click at [1102, 567] on div "Hei kiitos molemmille miljoonasti vastauksista! Arvostan suuresti. Tällä hetkel…" at bounding box center [1164, 584] width 586 height 34
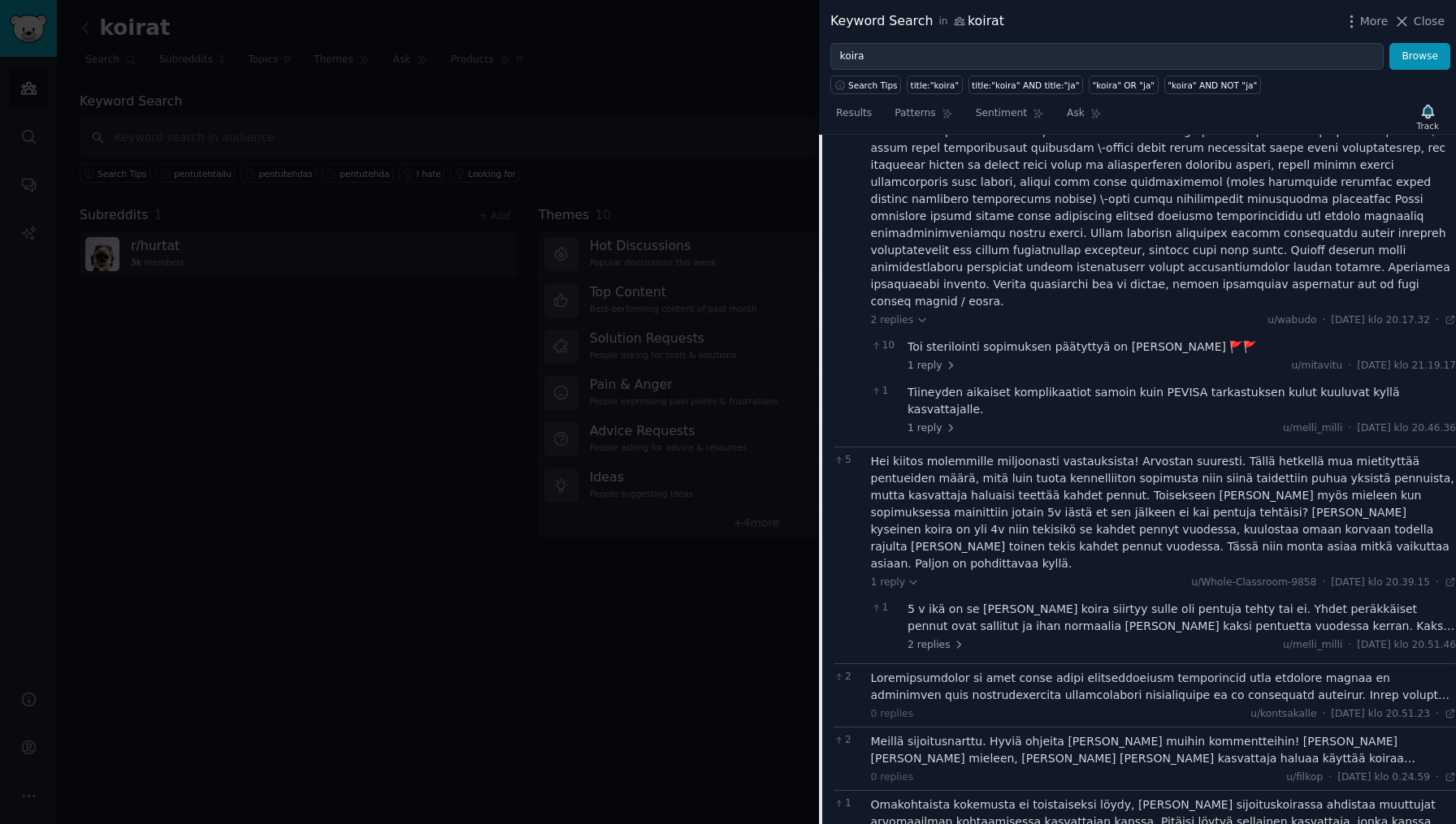
scroll to position [1921, 0]
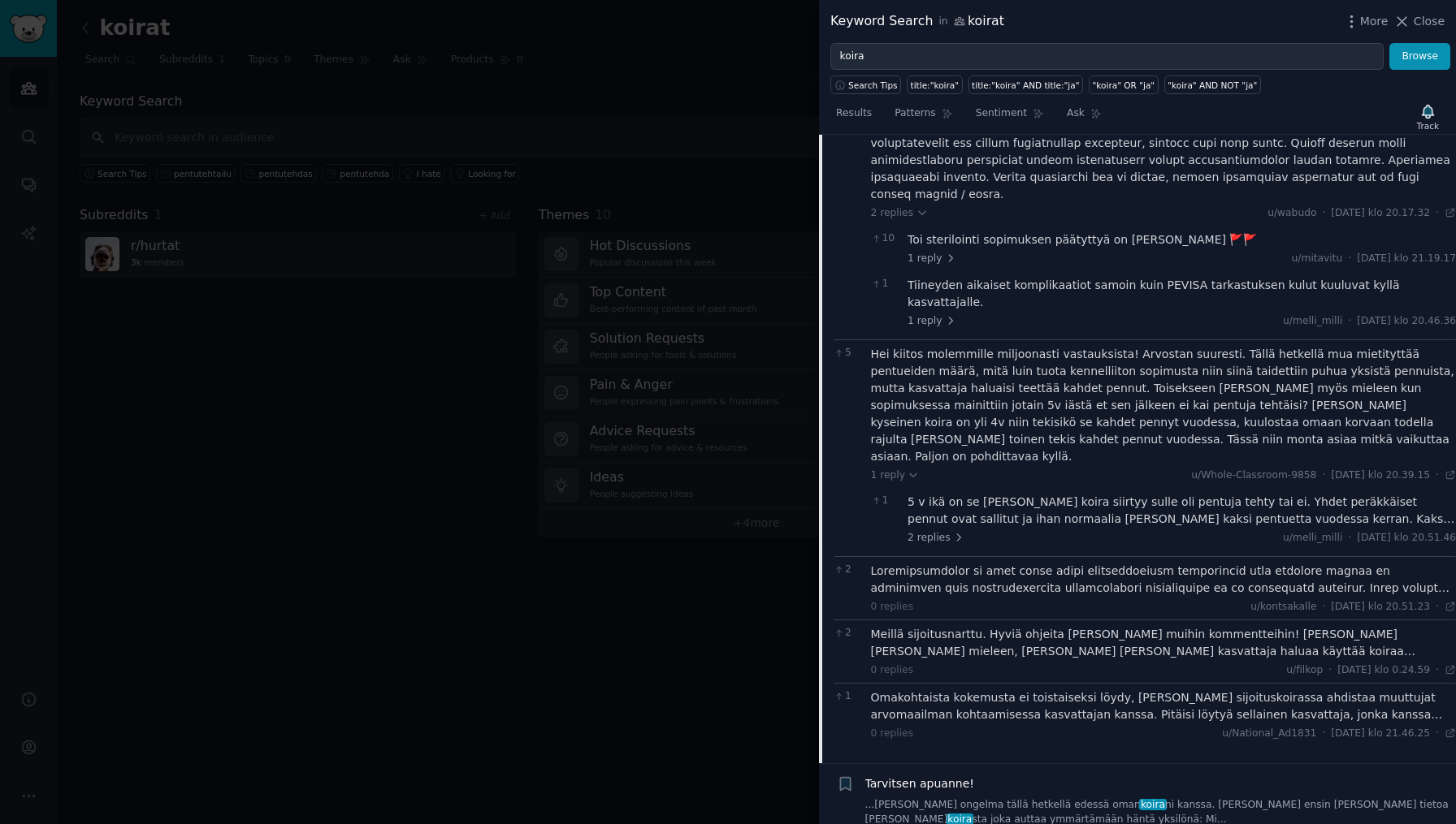
click at [1013, 494] on div "5 v ikä on se maximi millon koira siirtyy sulle oli pentuja tehty tai ei. Yhdet…" at bounding box center [1182, 510] width 549 height 34
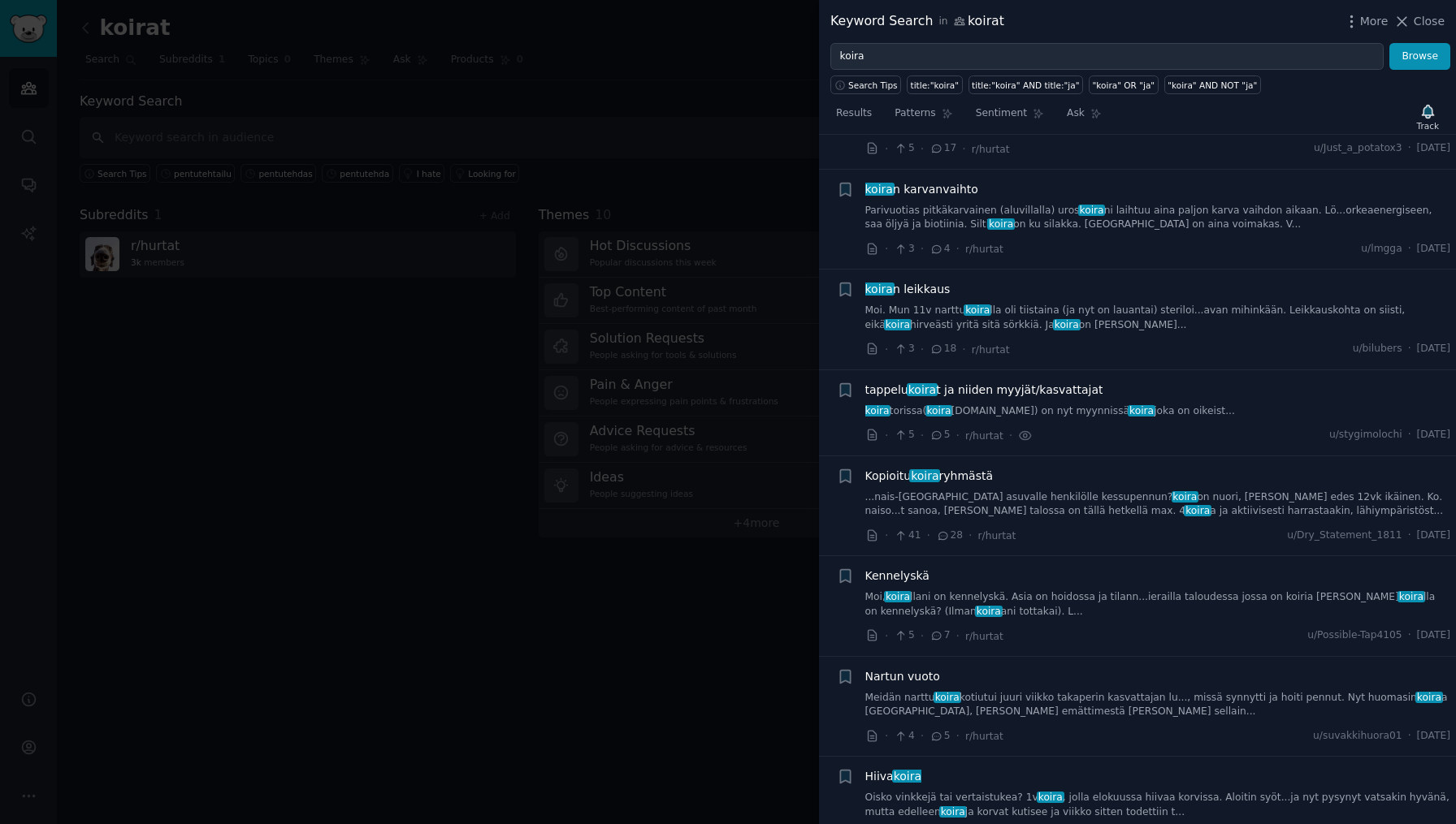
scroll to position [2964, 0]
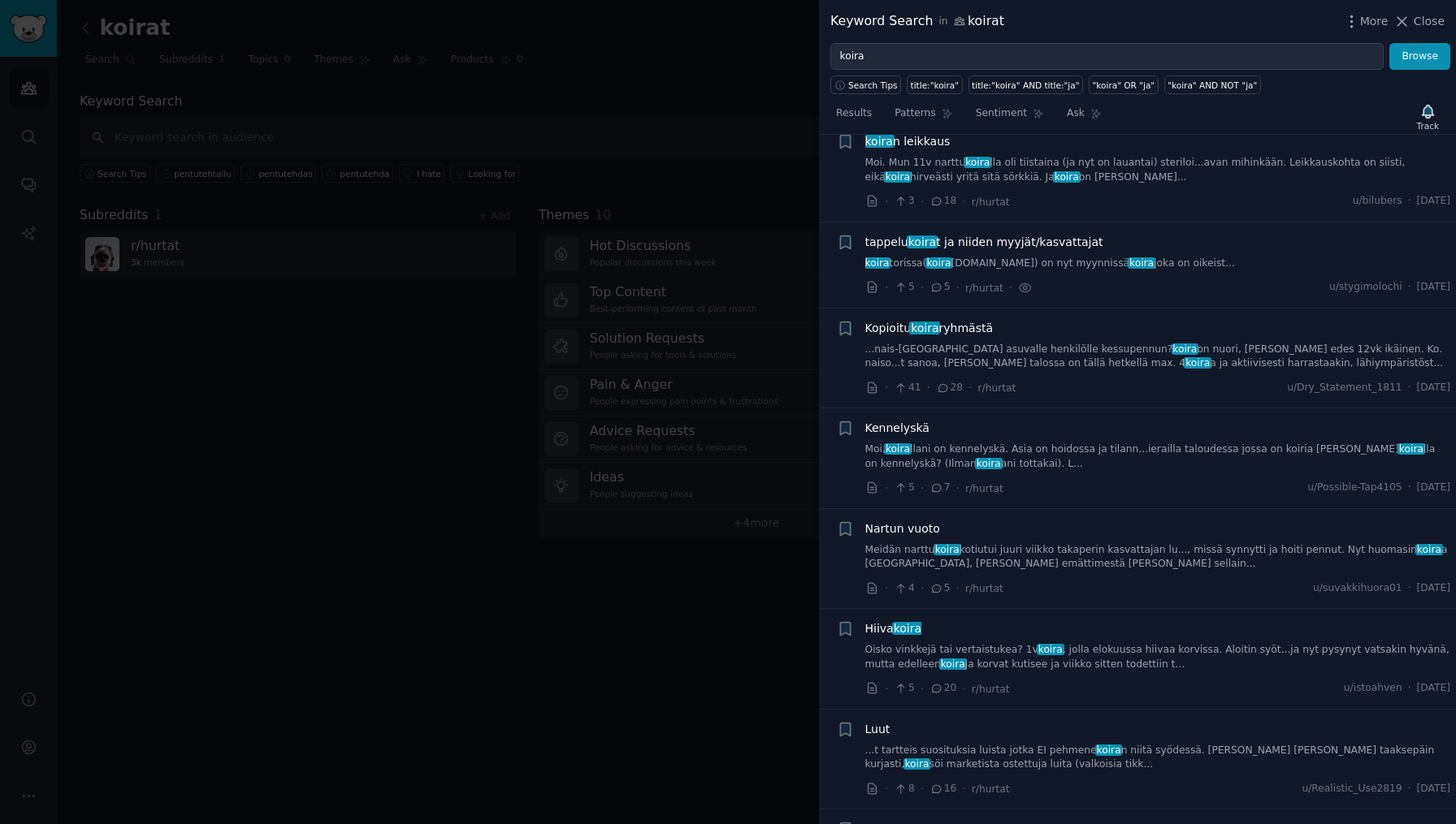
click at [1040, 544] on link "Meidän narttu koira kotiutui juuri viikko takaperin kasvattajan lu..., missä sy…" at bounding box center [1158, 557] width 586 height 28
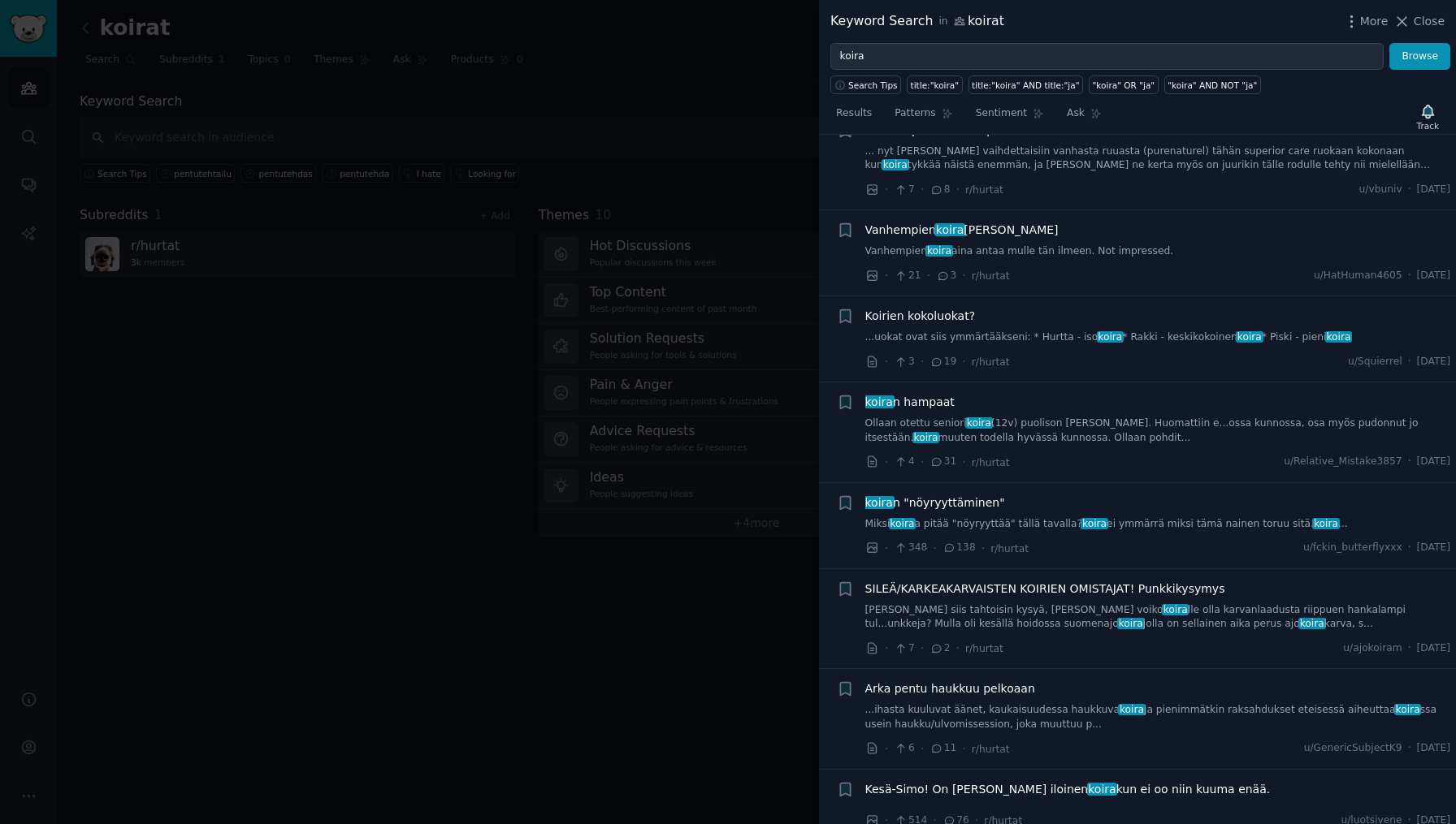
scroll to position [3156, 0]
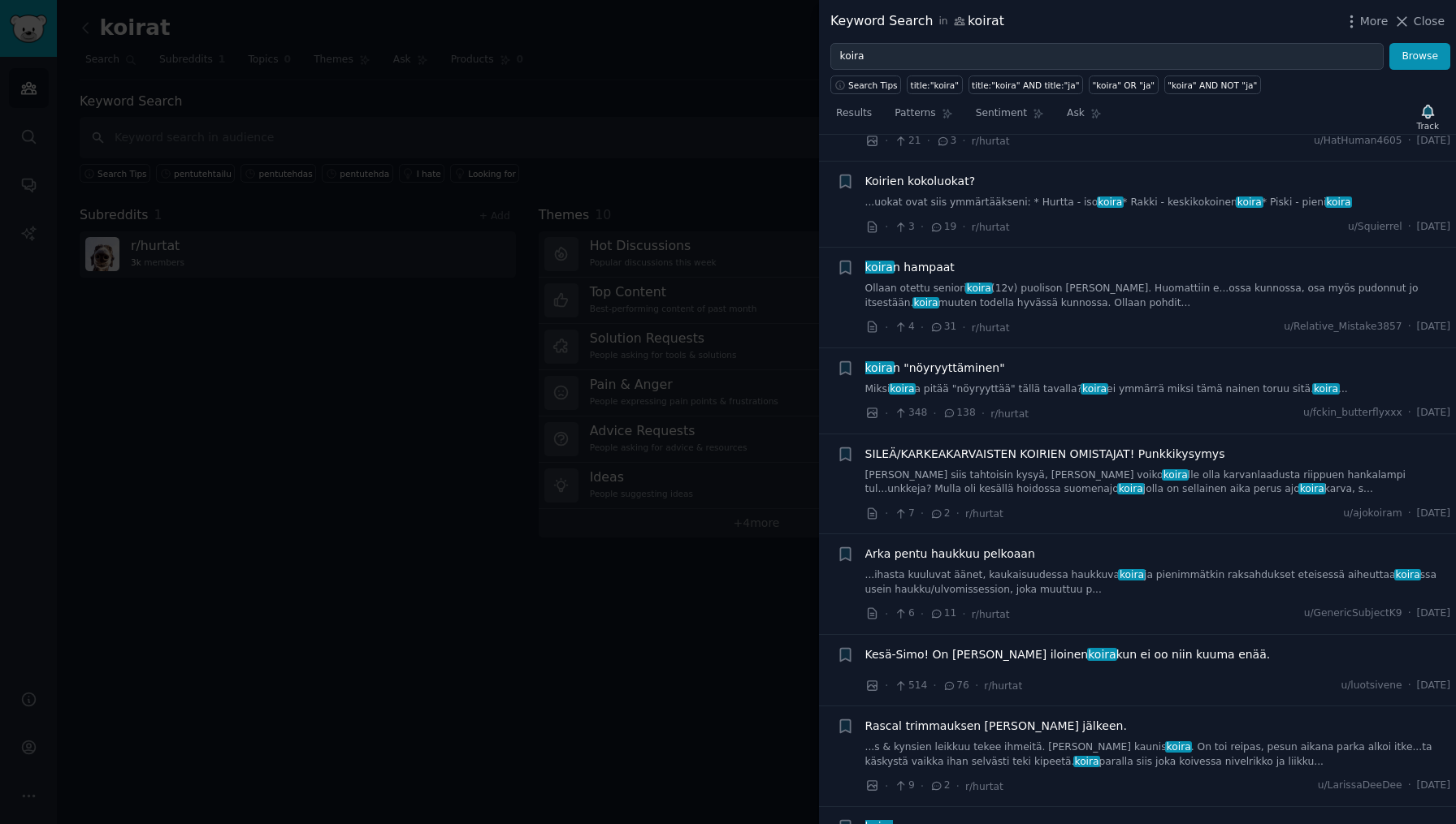
click at [1127, 360] on div "koira n "nöyryyttäminen" Miksi koira a pitää "nöyryyttää" tällä tavalla? koira …" at bounding box center [1158, 391] width 586 height 63
click at [1126, 382] on link "Miksi koira a pitää "nöyryyttää" tällä tavalla? koira ei ymmärrä miksi tämä nai…" at bounding box center [1158, 389] width 586 height 15
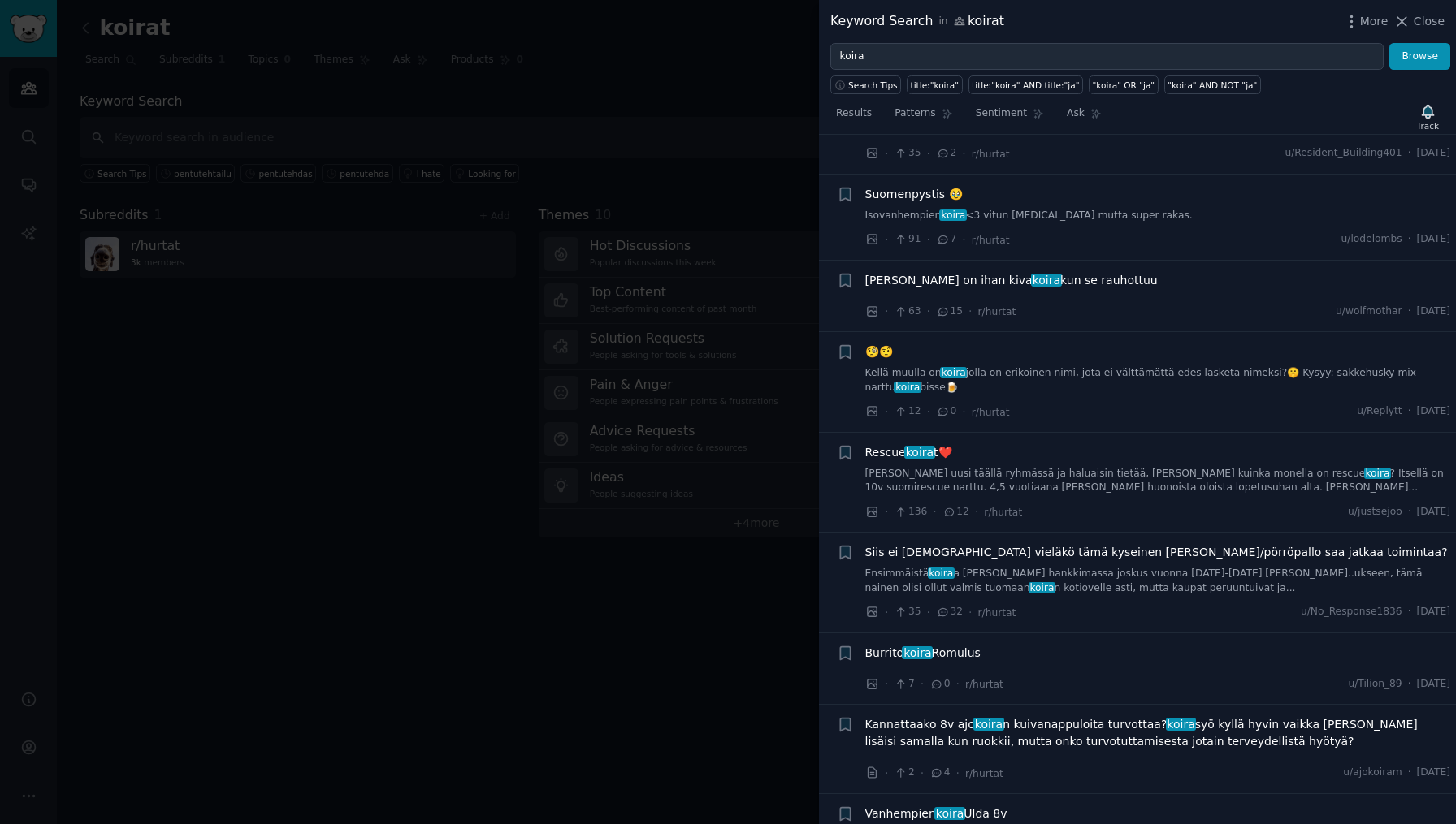
scroll to position [4357, 0]
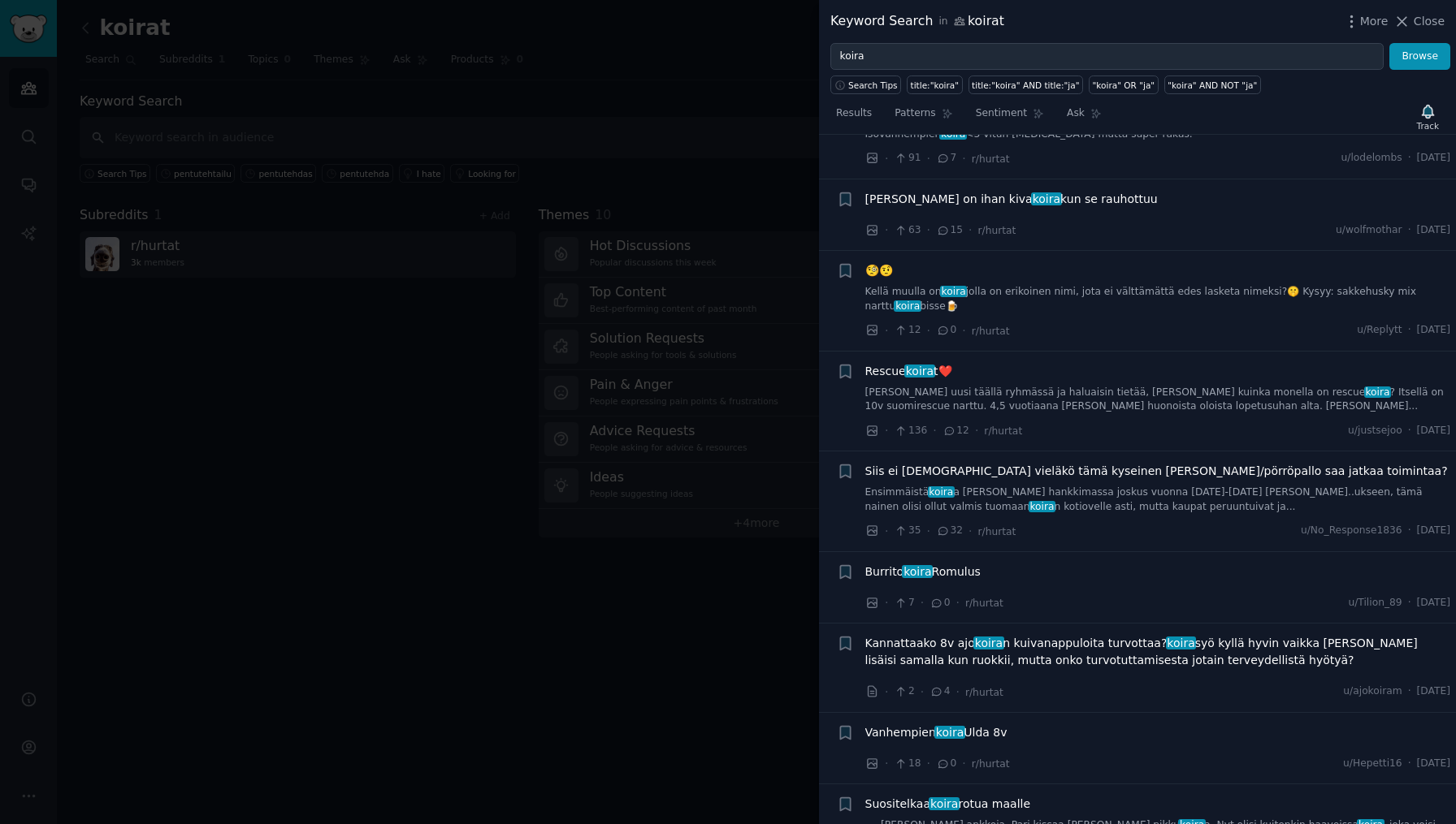
click at [1075, 486] on link "Ensimmäistä koira a olin hankkimassa joskus vuonna 2016-2017 ja t...ukseen, täm…" at bounding box center [1158, 500] width 586 height 28
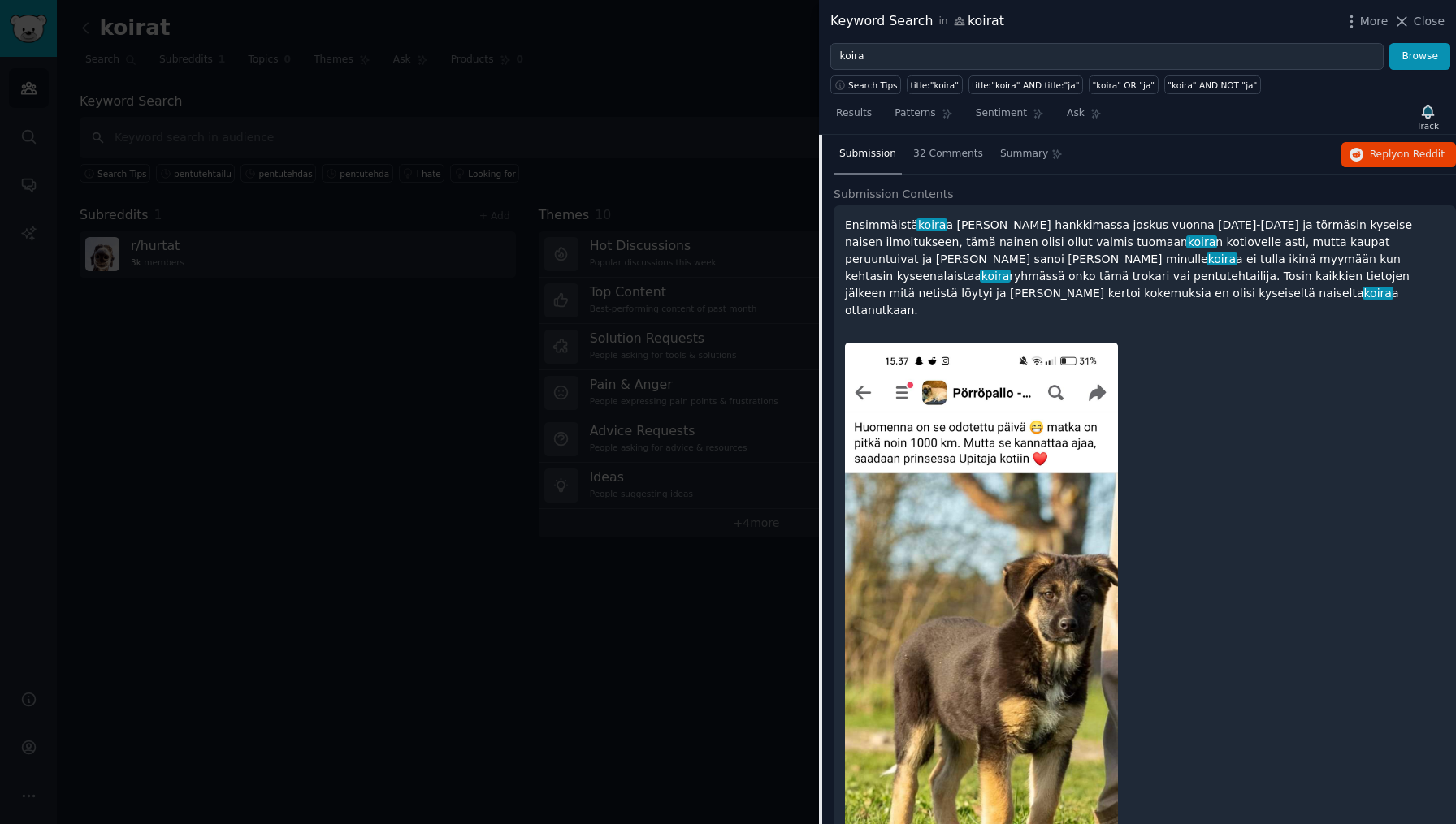
scroll to position [3883, 0]
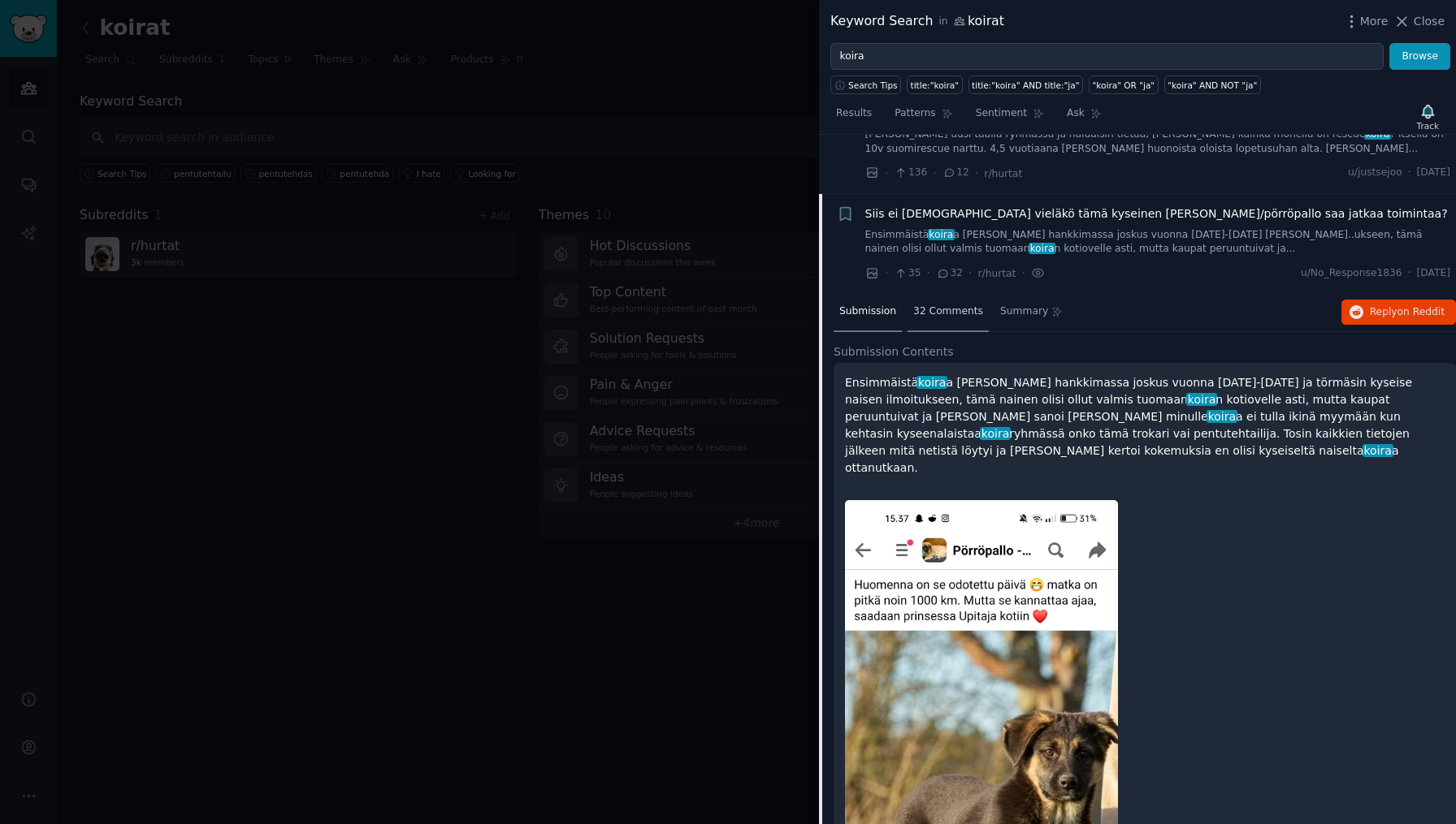
click at [938, 293] on div "32 Comments" at bounding box center [947, 313] width 81 height 39
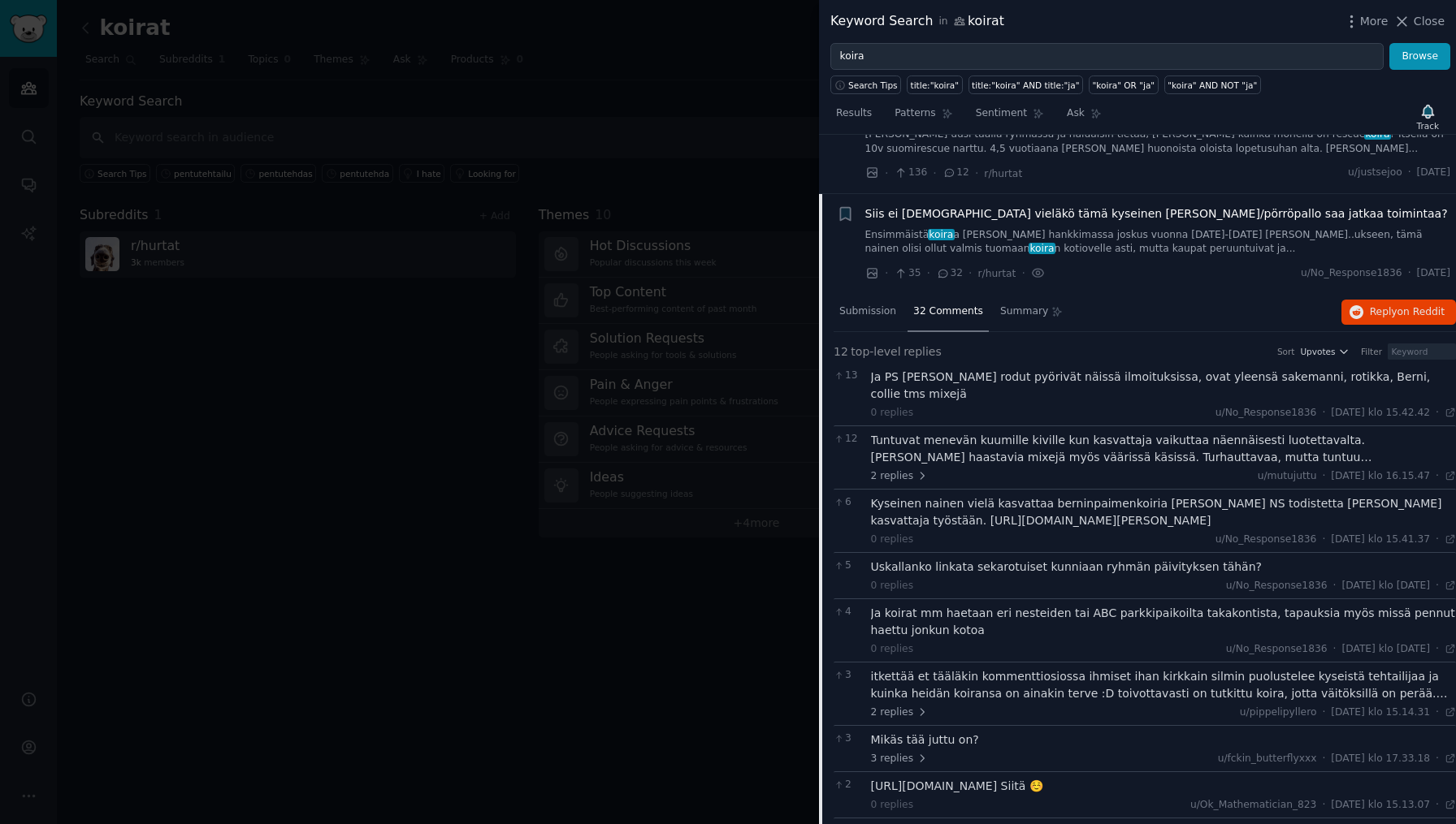
click at [1052, 432] on div "Tuntuvat menevän kuumille kiville kun kasvattaja vaikuttaa näennäisesti luotett…" at bounding box center [1164, 449] width 586 height 34
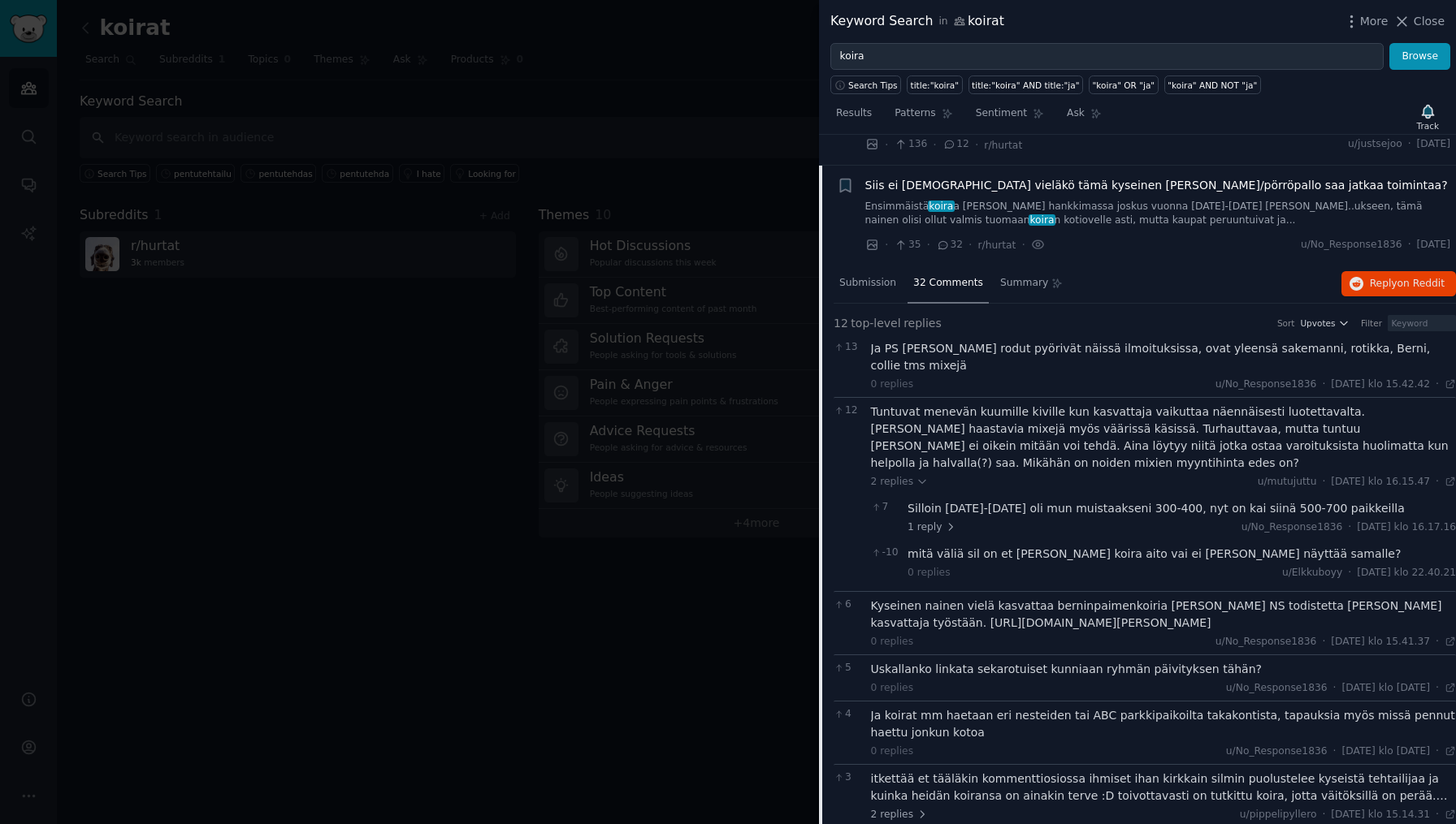
scroll to position [4035, 0]
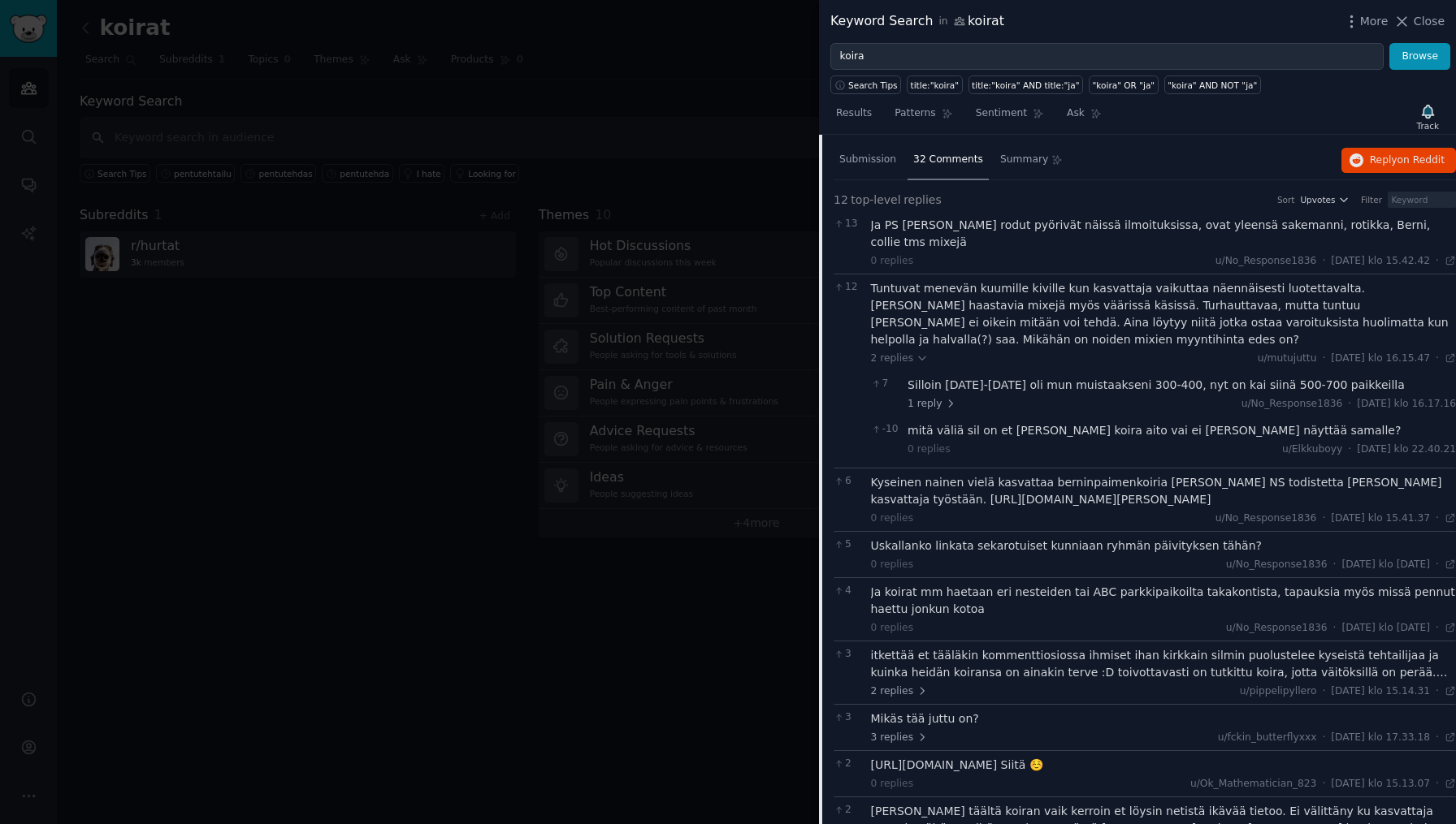
click at [1149, 474] on div "Kyseinen nainen vielä kasvattaa berninpaimenkoiria ja tässä NS todistetta hänen…" at bounding box center [1164, 491] width 586 height 34
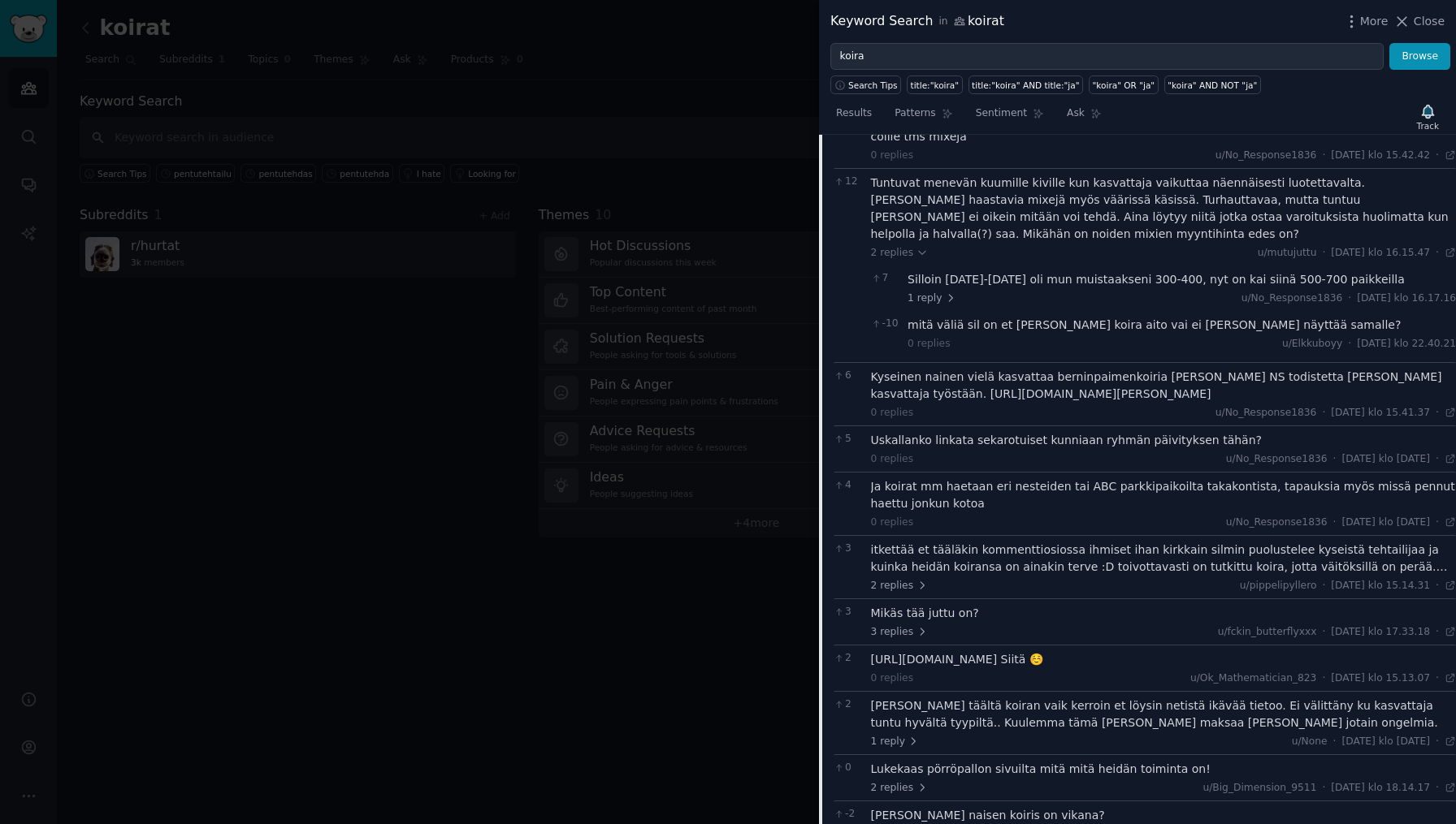
scroll to position [4181, 0]
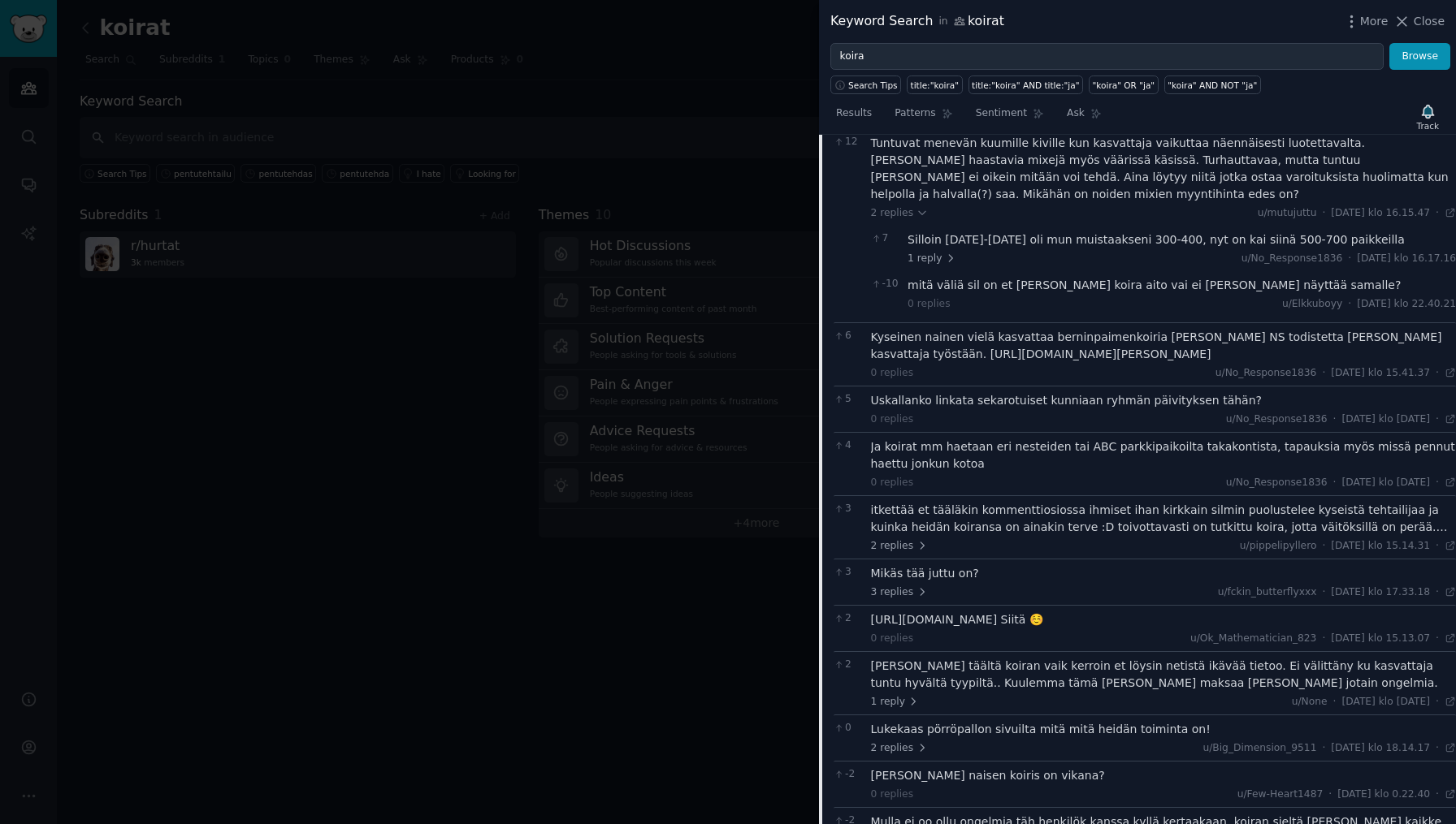
click at [1108, 502] on div "itkettää et tääläkin kommenttiosiossa ihmiset ihan kirkkain silmin puolustelee …" at bounding box center [1164, 518] width 586 height 34
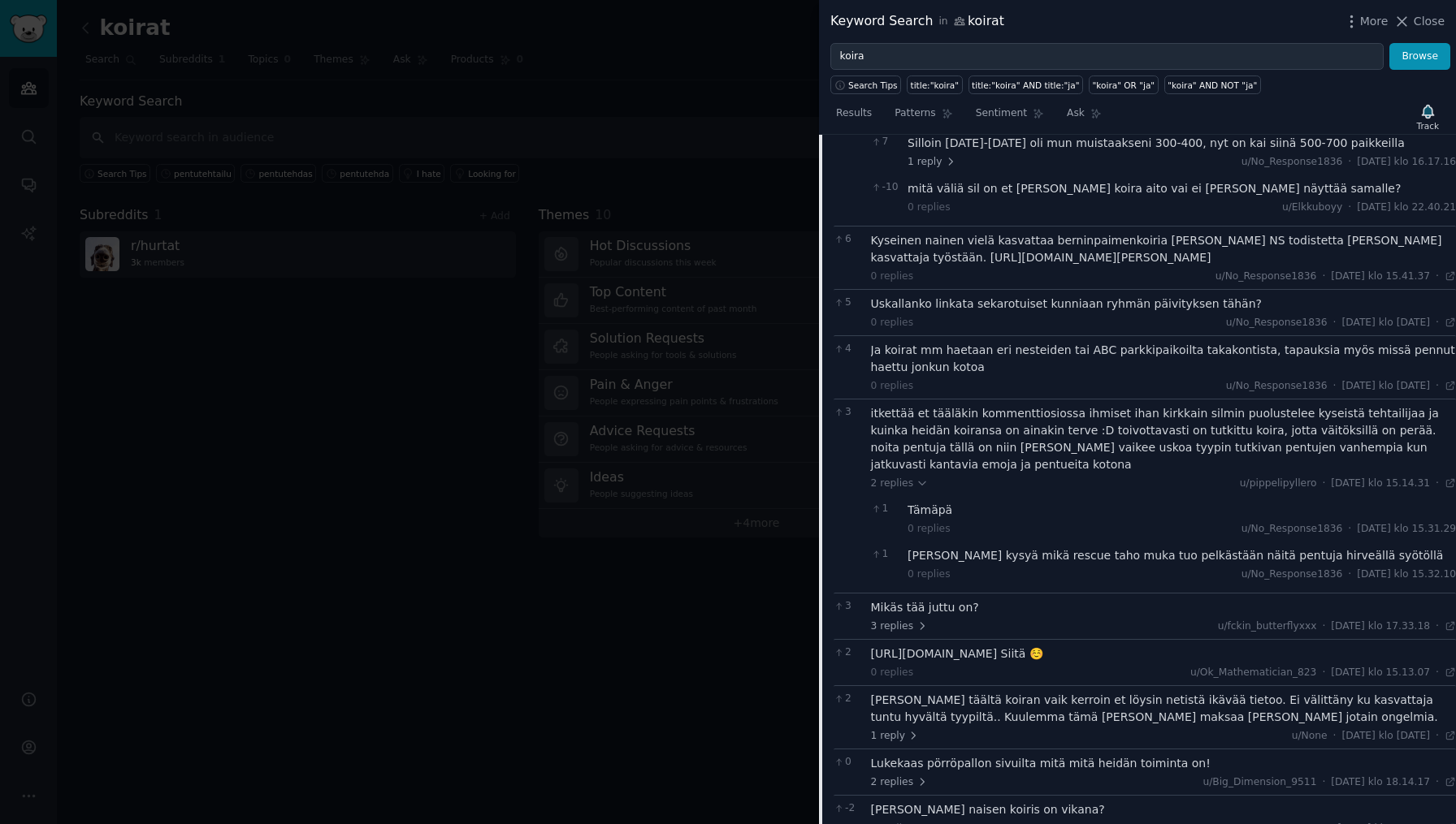
scroll to position [4403, 0]
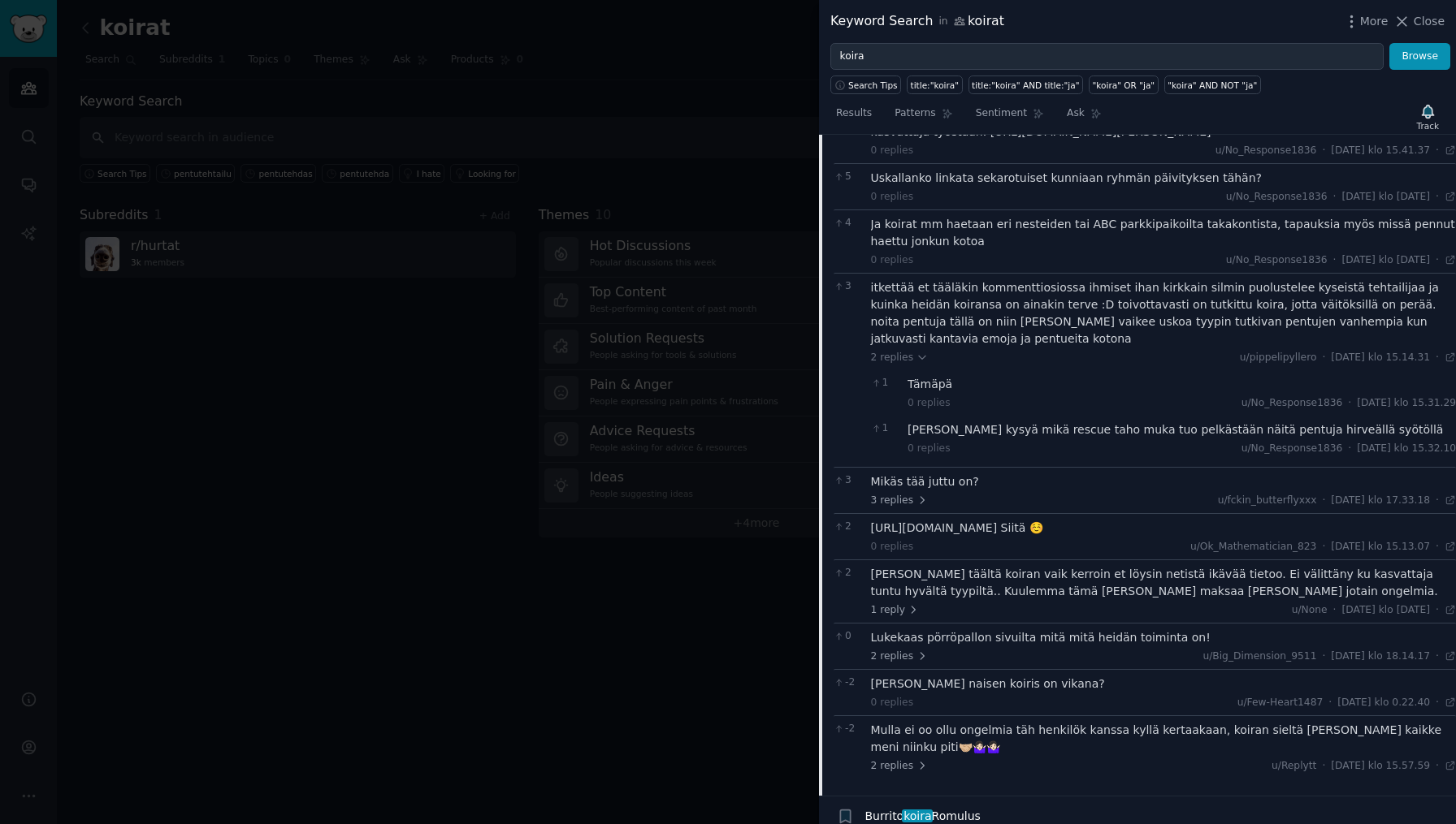
click at [1094, 467] on div "3 Mikäs tää juttu on? 3 replies u/fckin_butterflyxxx · Sat 13.5.2023 klo 17.33.…" at bounding box center [1144, 490] width 622 height 46
click at [907, 494] on span "3 replies" at bounding box center [899, 501] width 57 height 15
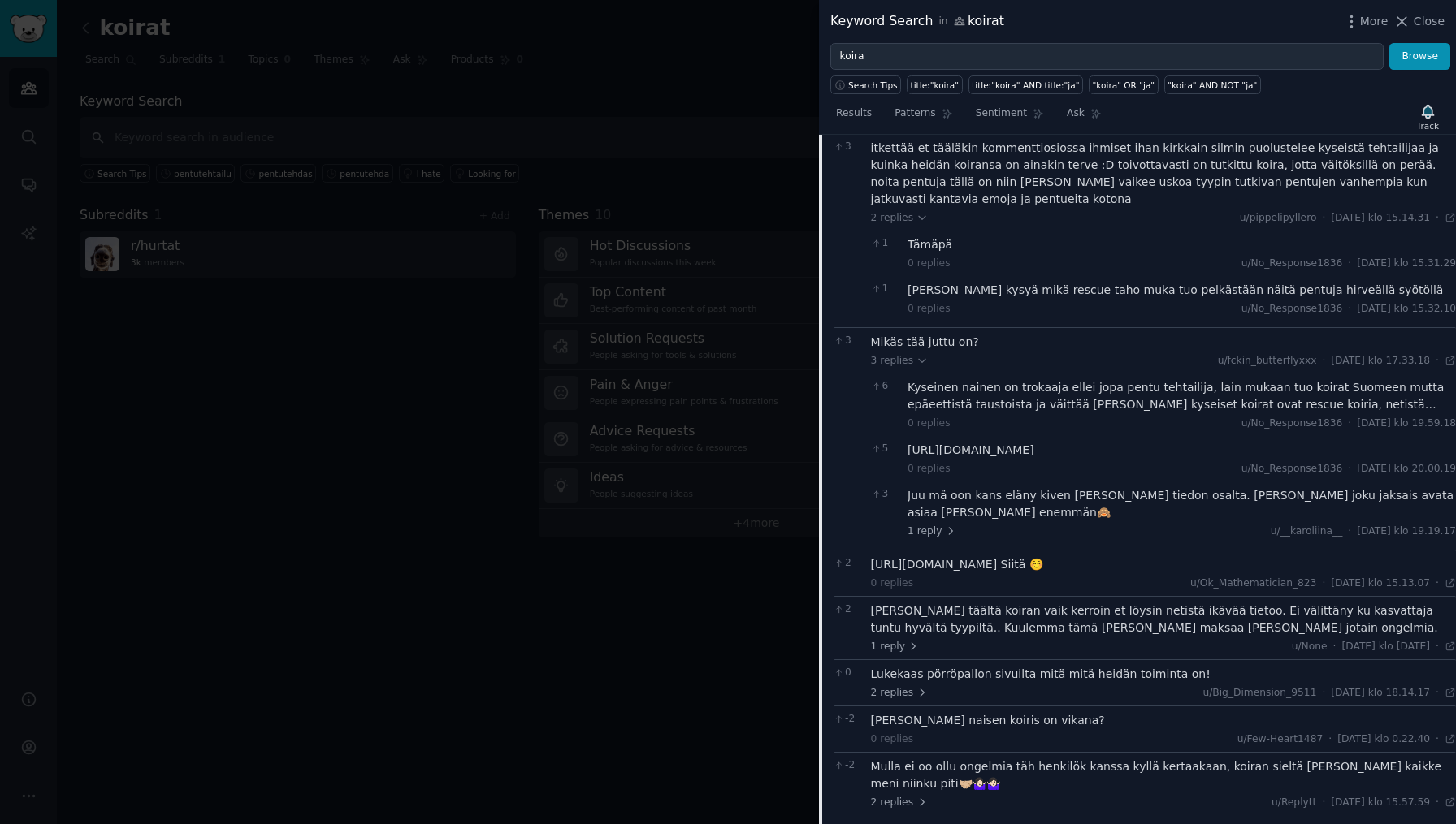
scroll to position [4644, 0]
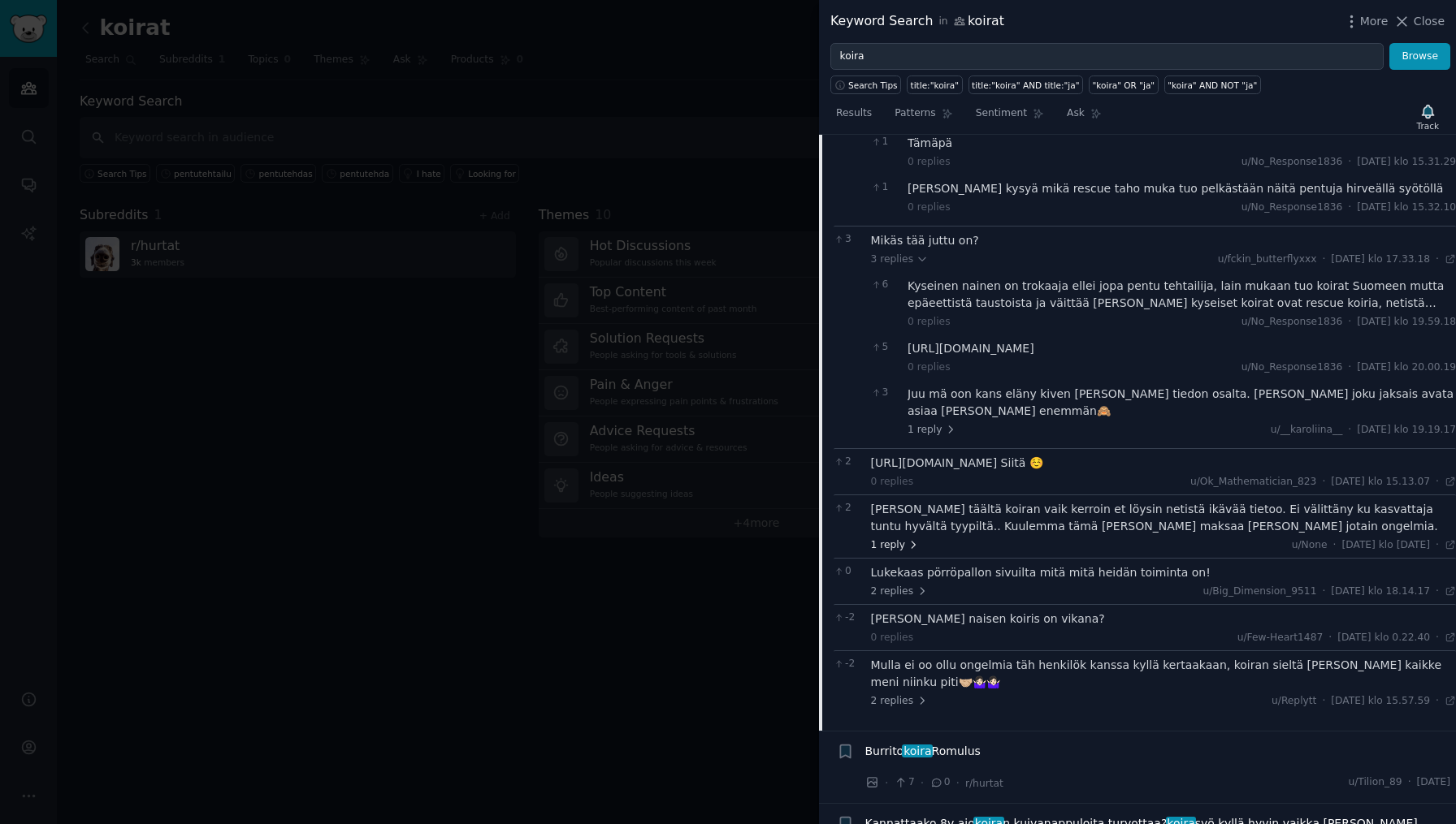
click at [898, 539] on span "1 reply" at bounding box center [896, 546] width 49 height 15
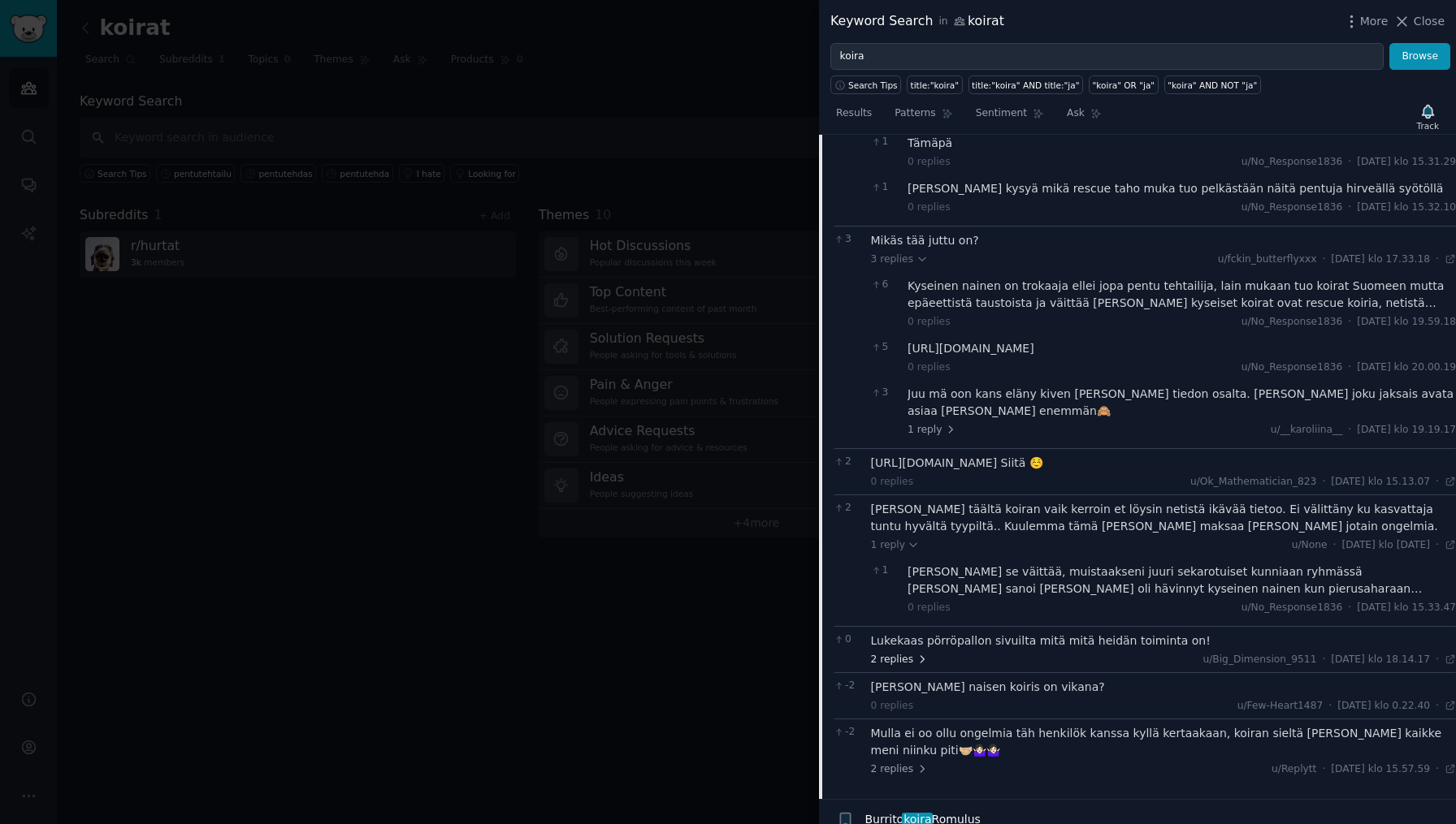
click at [891, 654] on span "2 replies" at bounding box center [899, 660] width 57 height 15
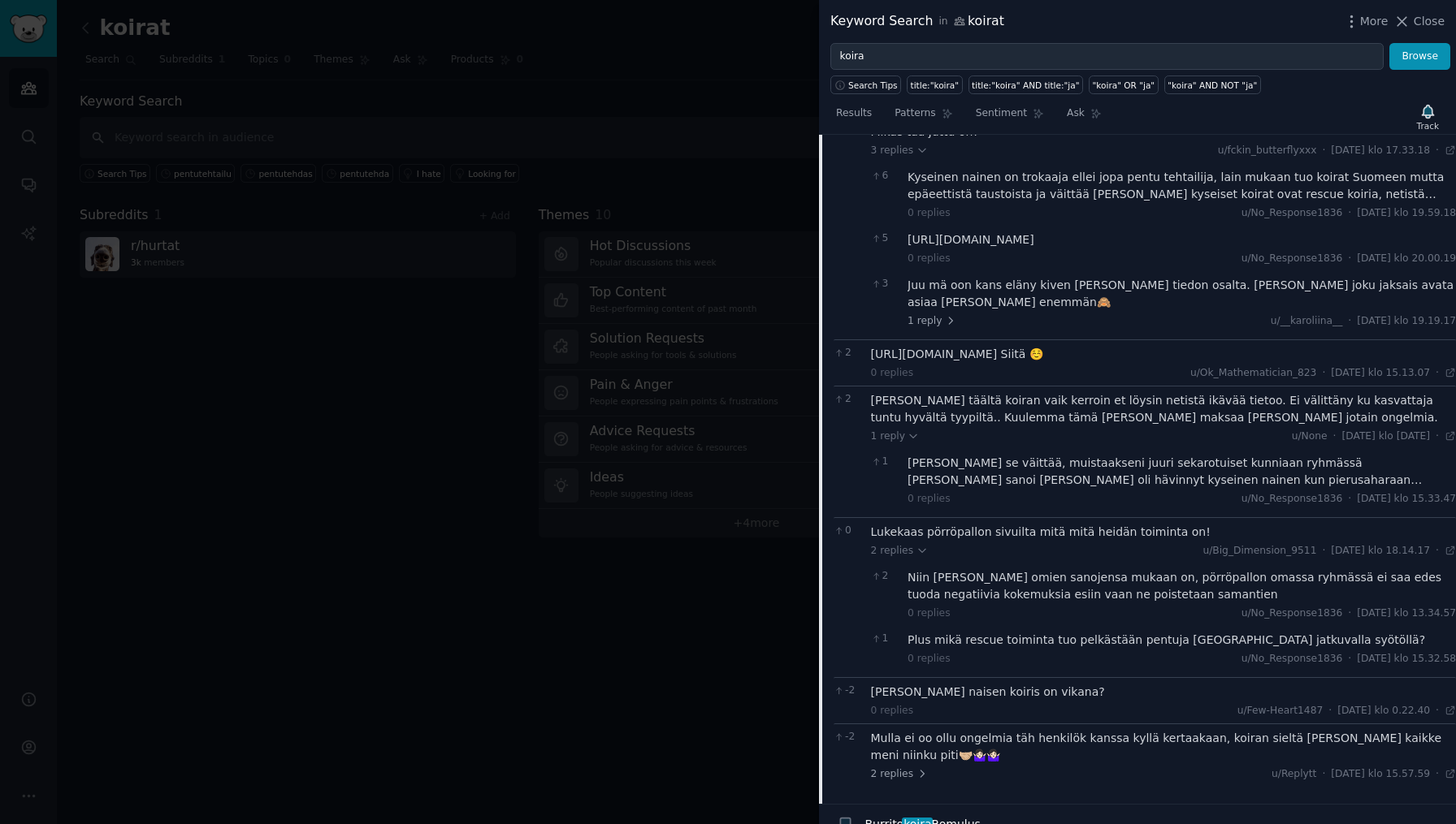
scroll to position [4847, 0]
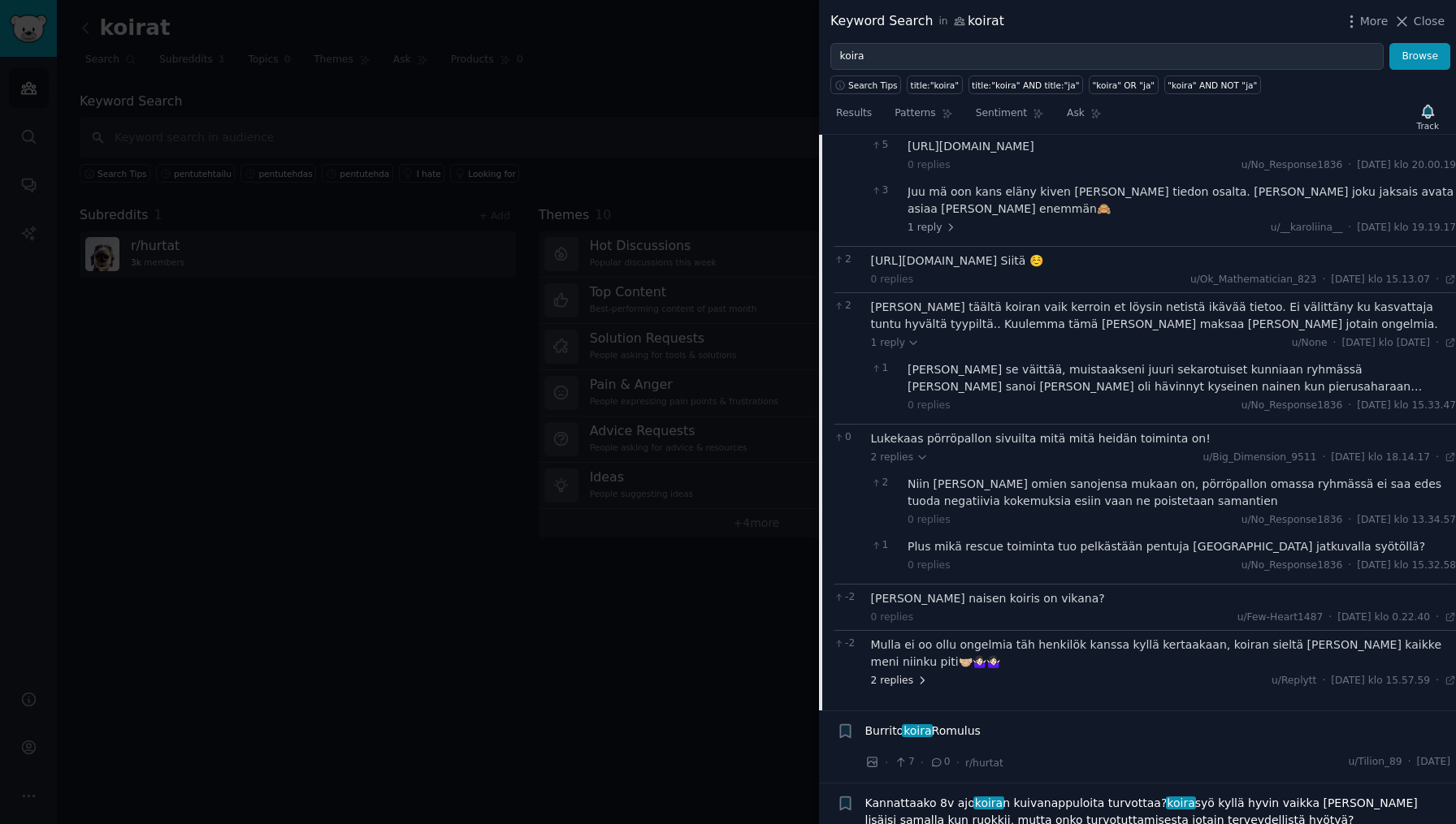
click at [910, 674] on span "2 replies" at bounding box center [899, 681] width 57 height 15
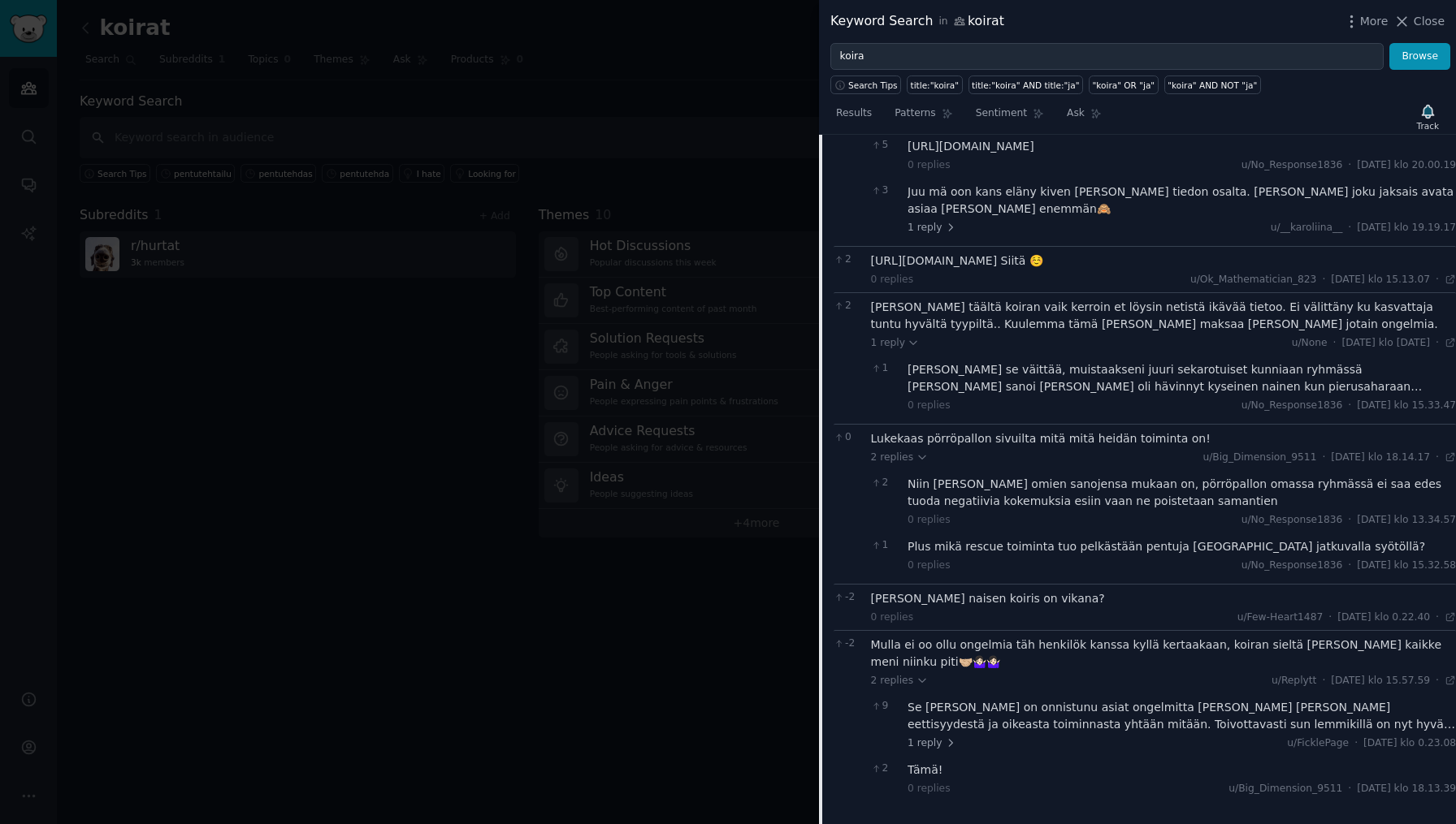
scroll to position [4999, 0]
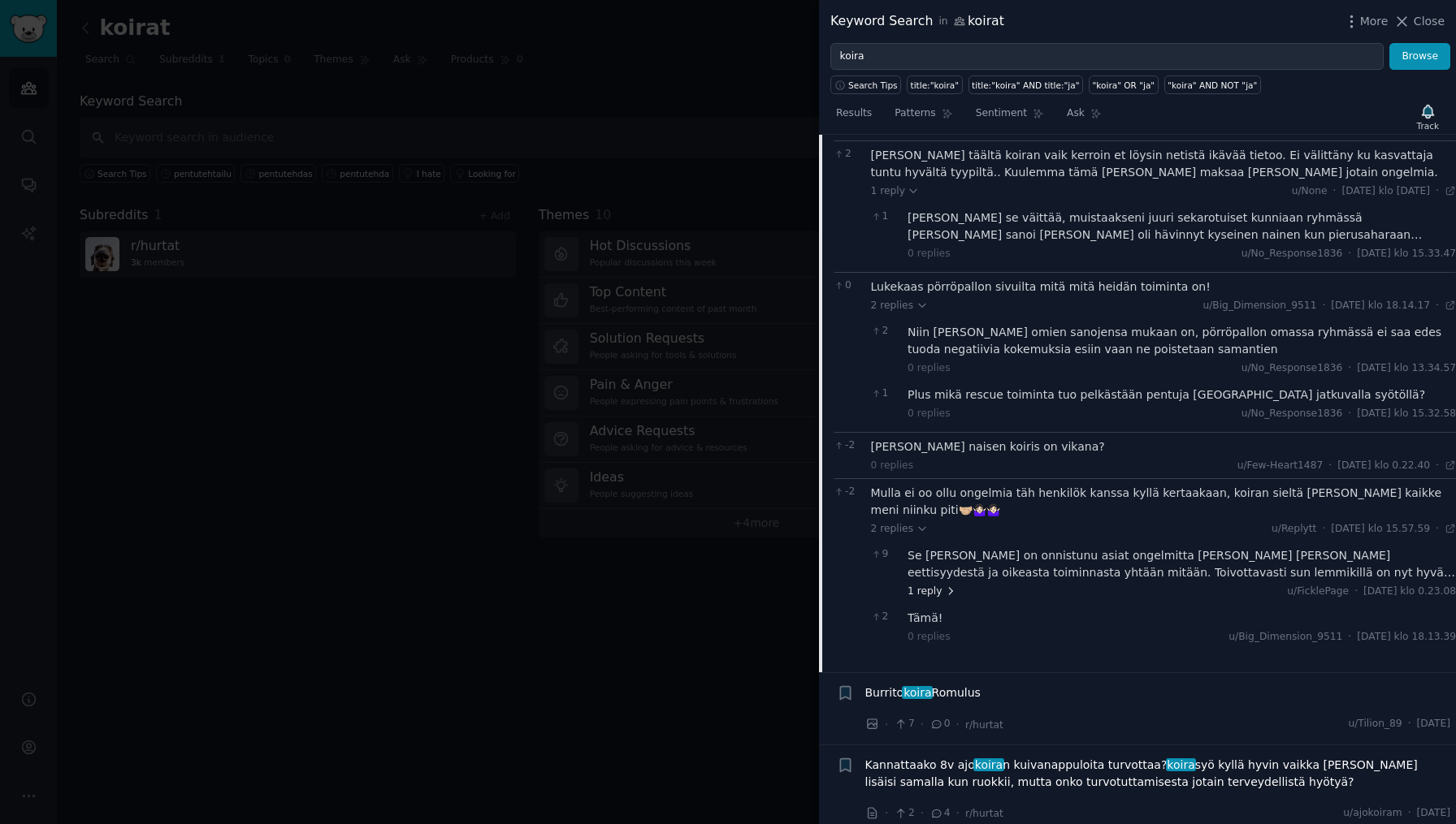
click at [929, 585] on span "1 reply" at bounding box center [932, 592] width 49 height 15
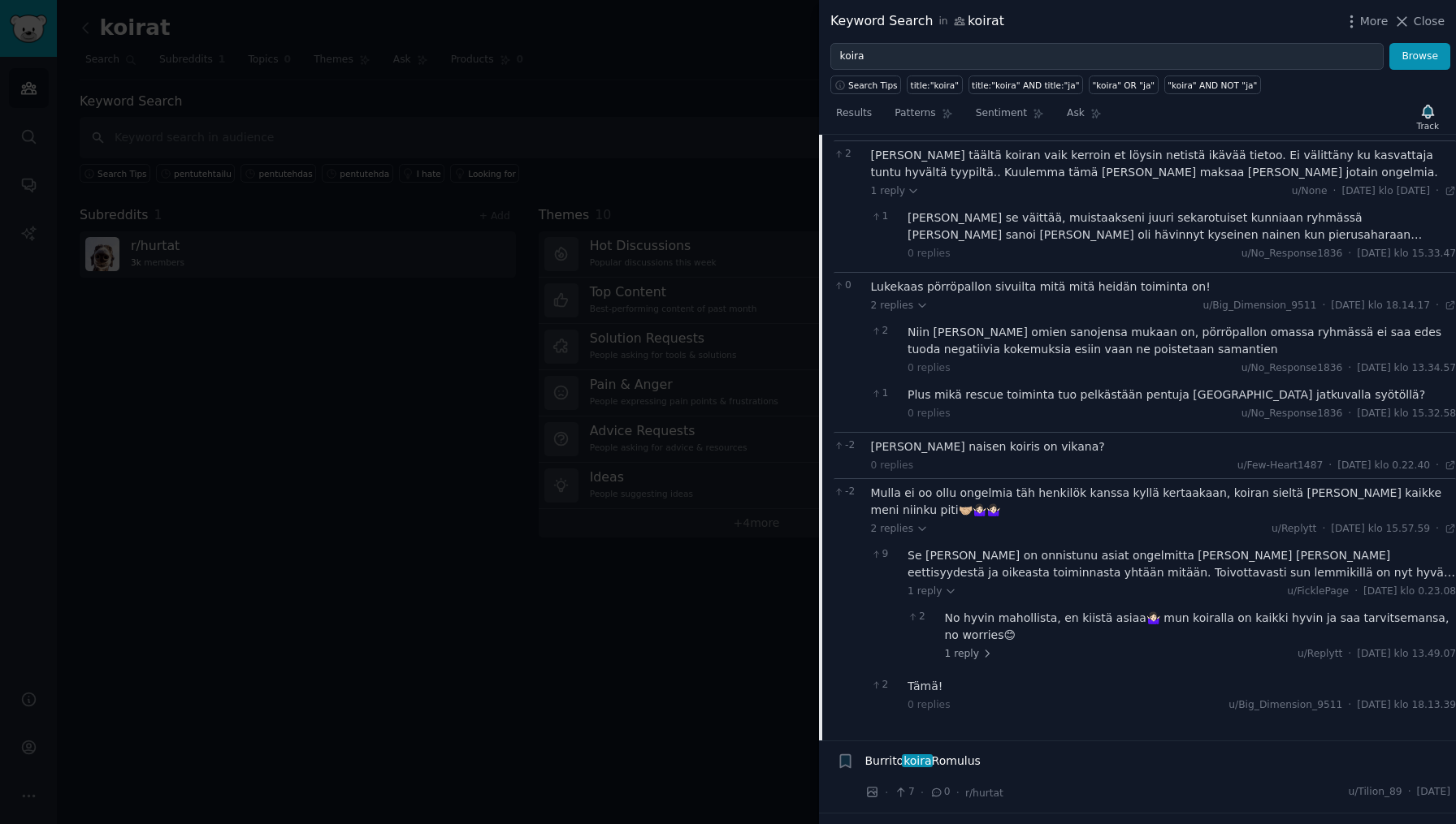
drag, startPoint x: 966, startPoint y: 590, endPoint x: 985, endPoint y: 592, distance: 19.1
click at [966, 648] on span "1 reply" at bounding box center [969, 654] width 49 height 15
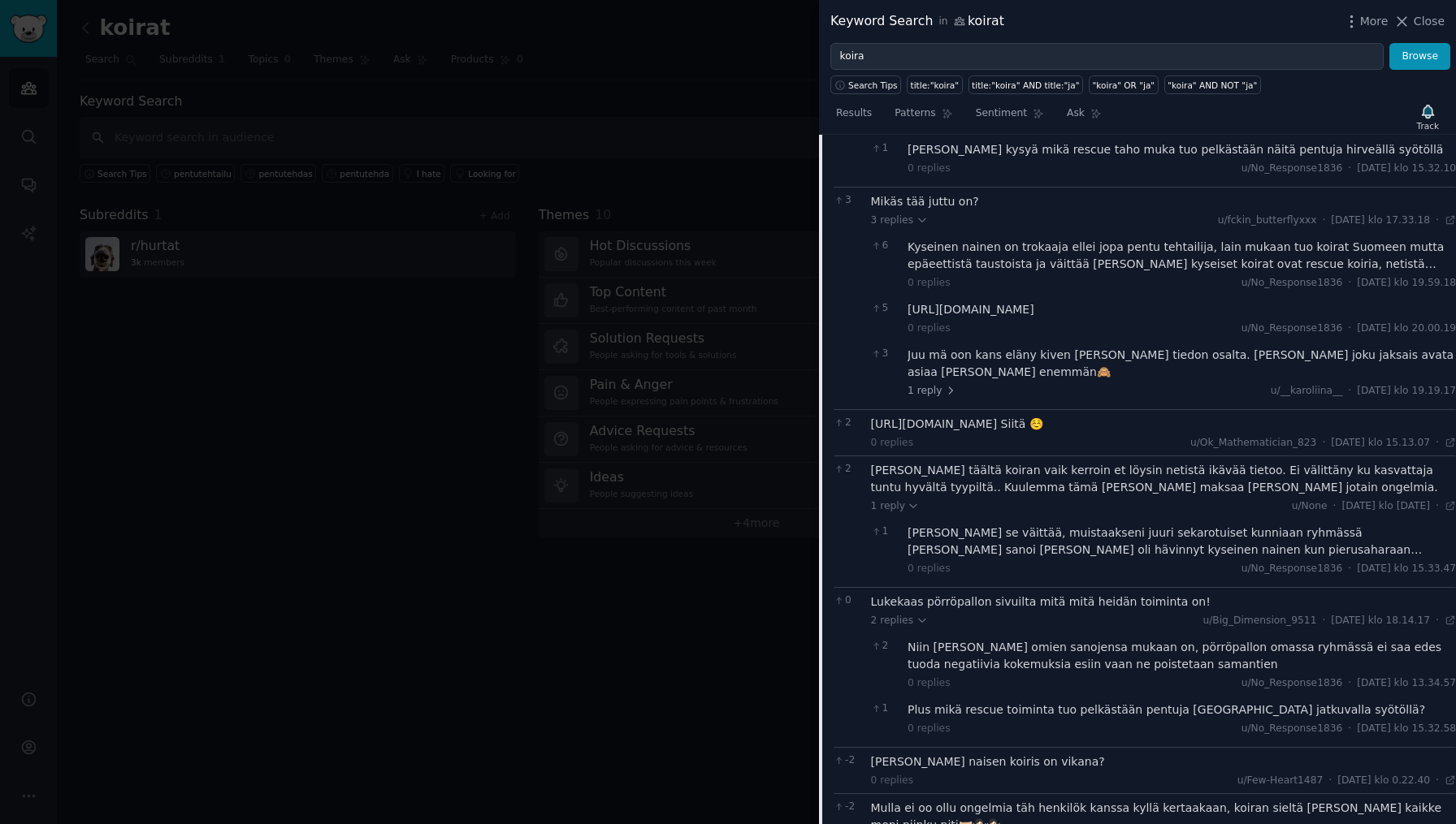
click at [1032, 415] on div "https://www.reddit.com/r/snappijuorut/comments/zokfpf/jennan_koiranpentu/?utm_s…" at bounding box center [1164, 423] width 586 height 17
click at [1013, 415] on div "https://www.reddit.com/r/snappijuorut/comments/zokfpf/jennan_koiranpentu/?utm_s…" at bounding box center [1164, 423] width 586 height 17
drag, startPoint x: 871, startPoint y: 344, endPoint x: 1356, endPoint y: 359, distance: 485.2
click at [1356, 415] on div "https://www.reddit.com/r/snappijuorut/comments/zokfpf/jennan_koiranpentu/?utm_s…" at bounding box center [1164, 423] width 586 height 17
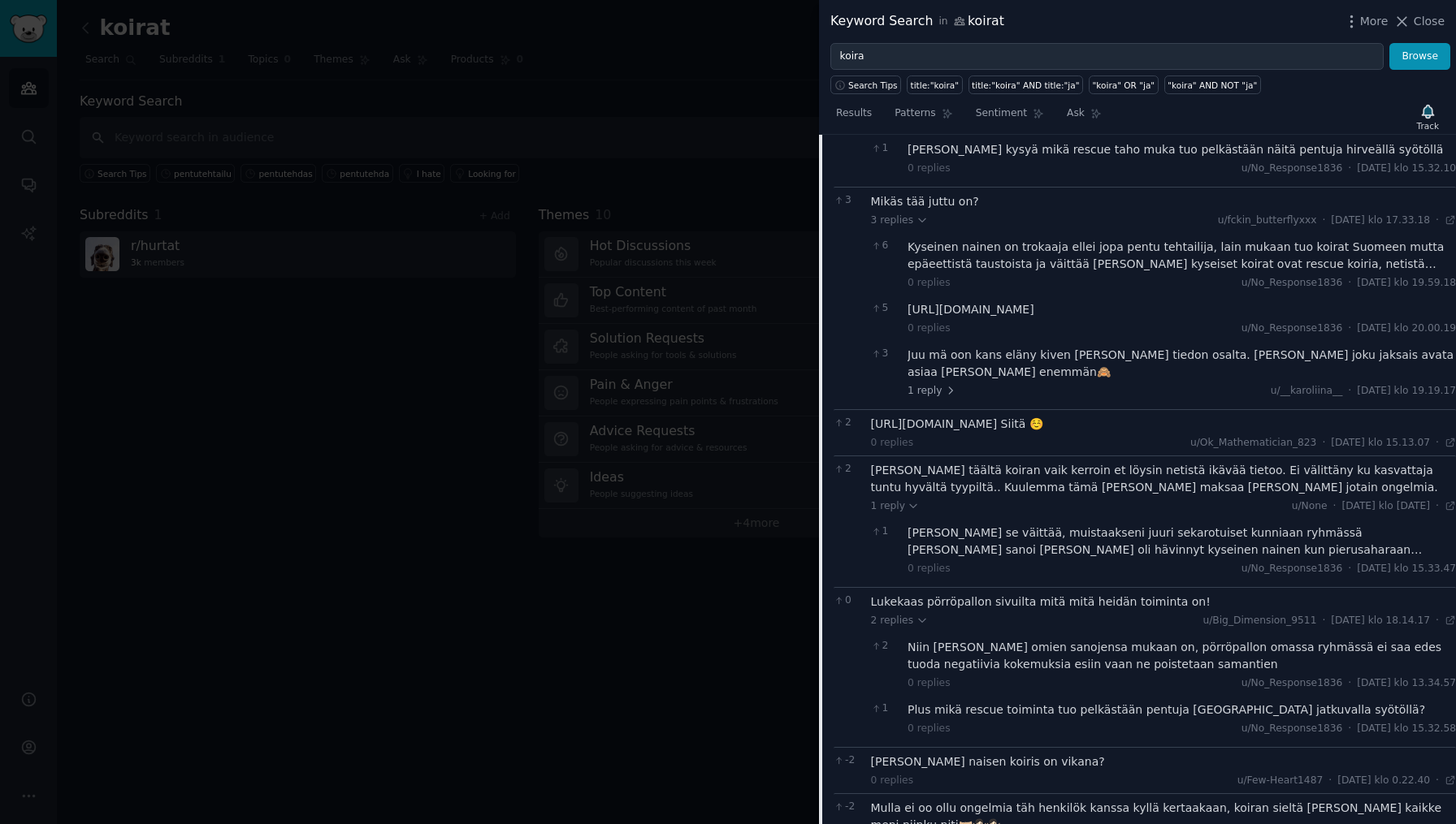
scroll to position [4675, 0]
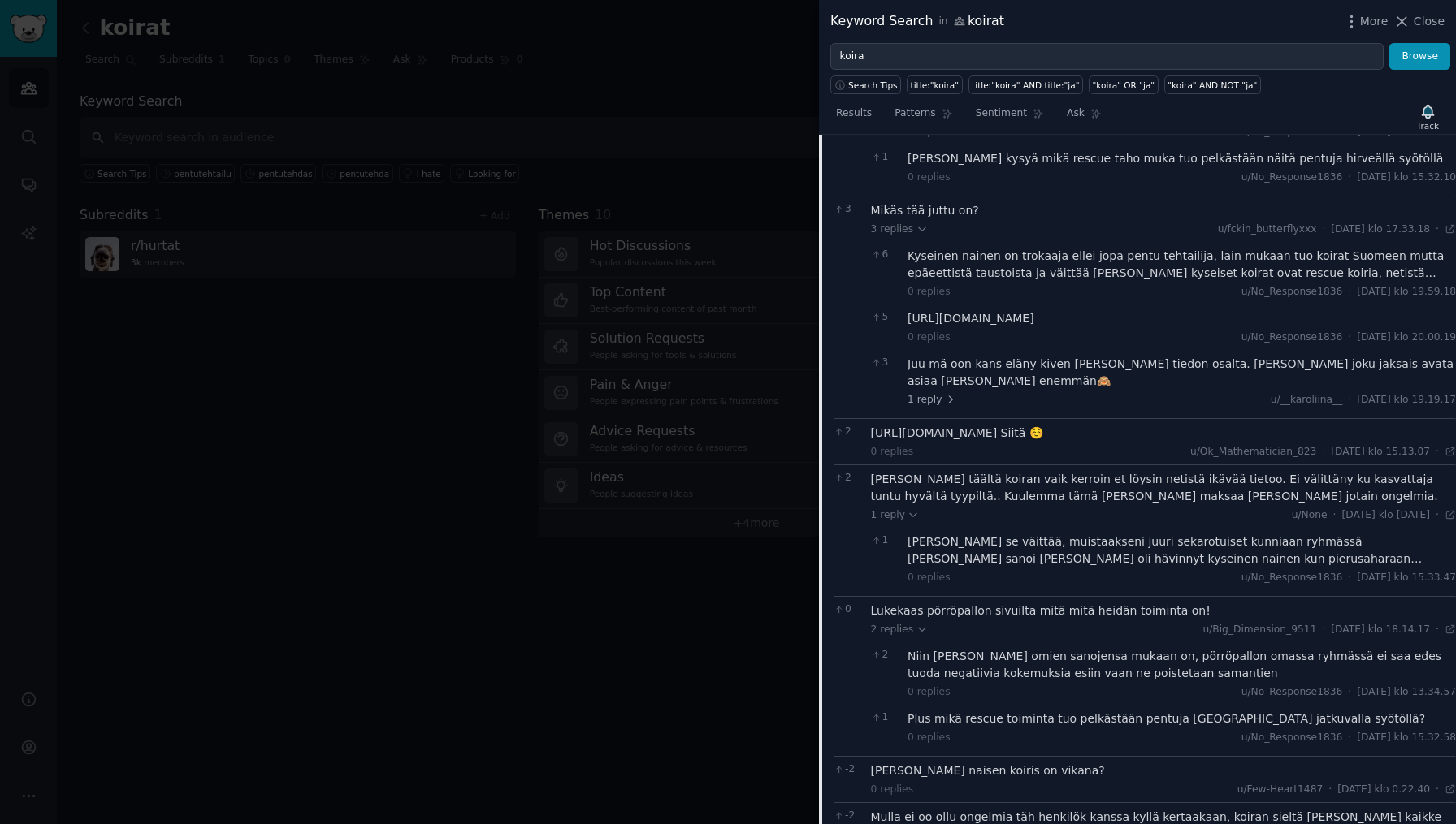
copy div "https://www.reddit.com/r/snappijuorut/comments/zokfpf/jennan_koiranpentu/?utm_s…"
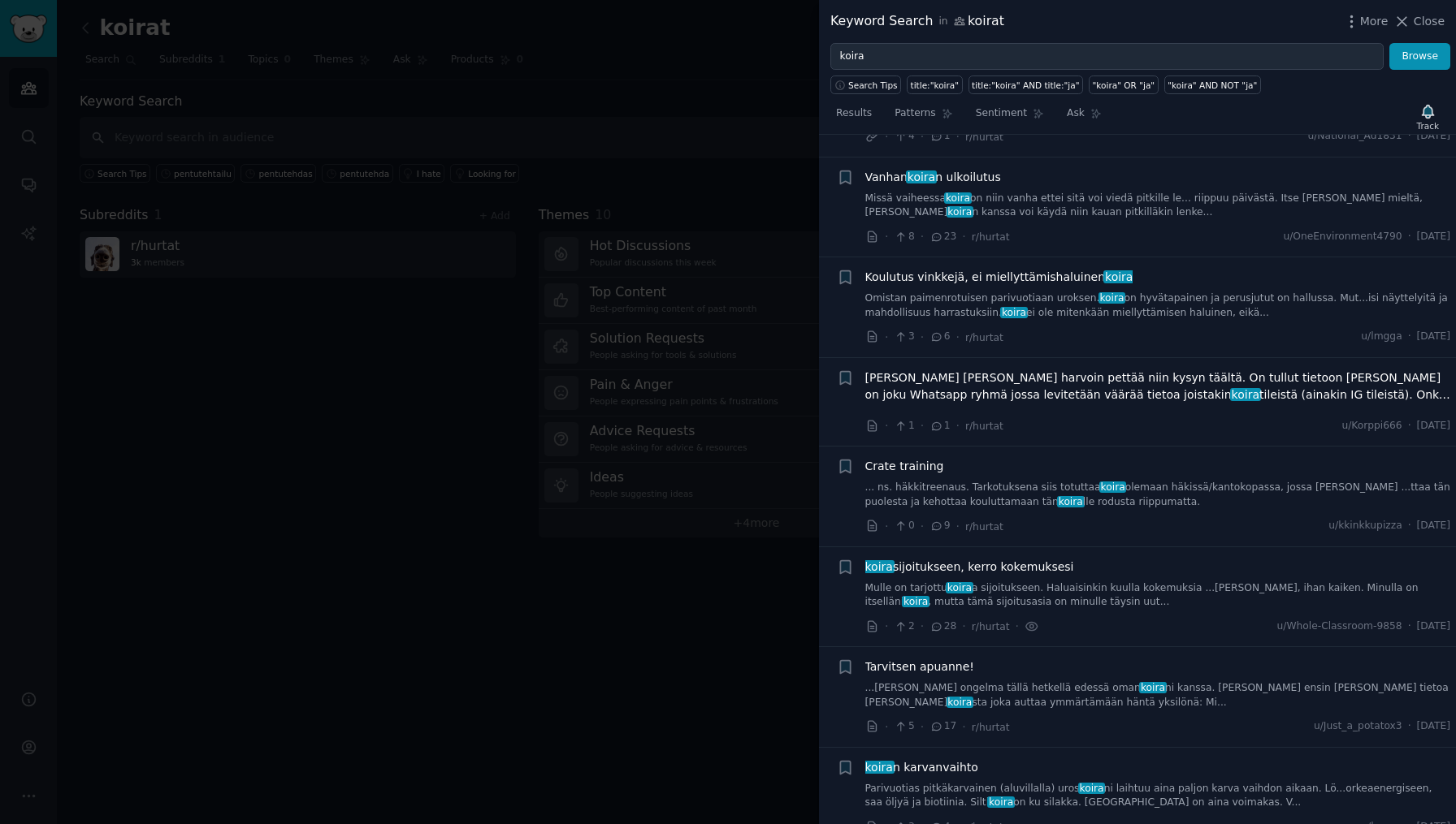
scroll to position [0, 0]
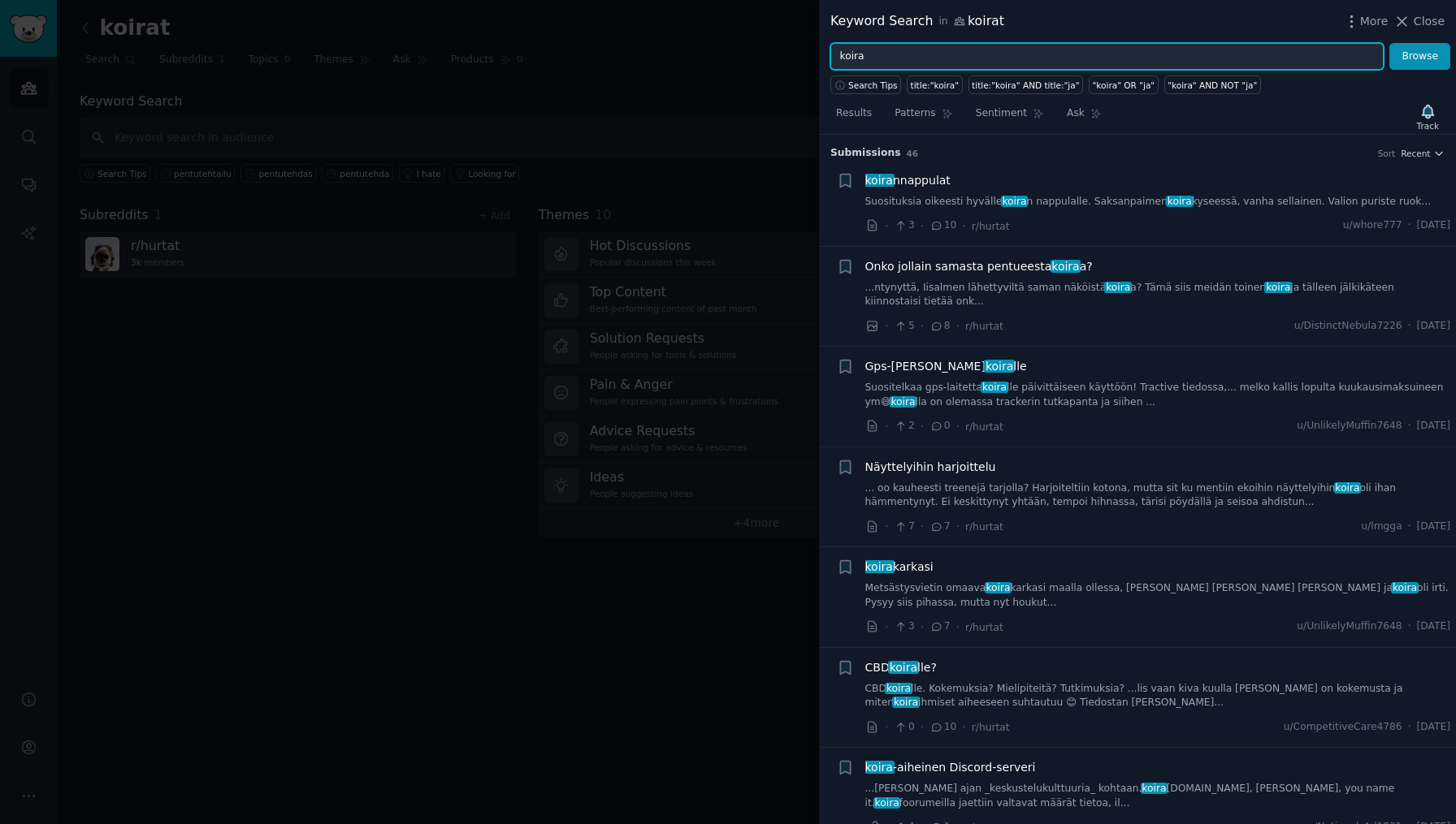
click at [916, 59] on input "koira" at bounding box center [1106, 57] width 554 height 27
type input "koira and pentu"
click at [1420, 56] on button "Browse" at bounding box center [1420, 57] width 61 height 27
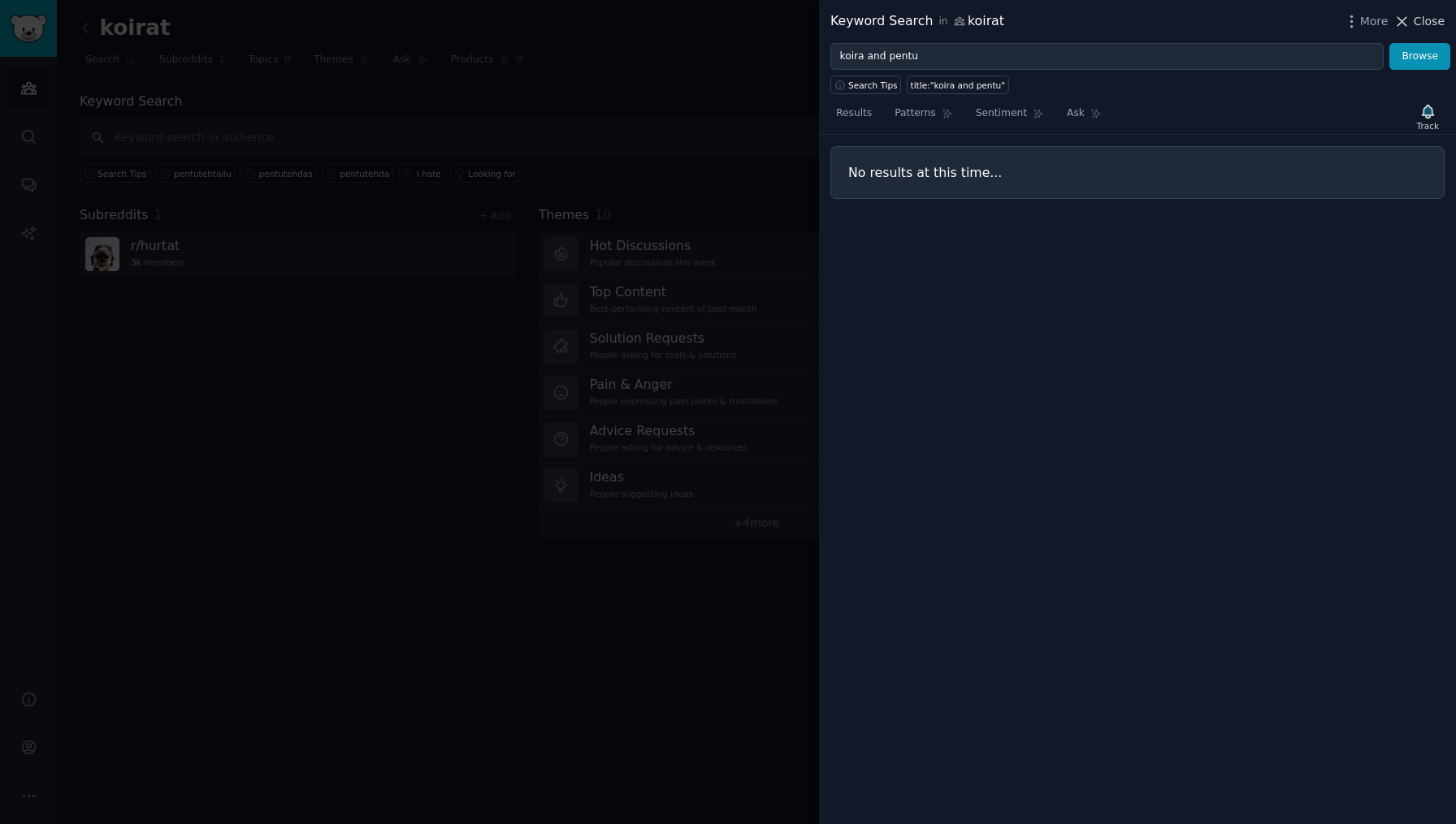
click at [1404, 24] on icon at bounding box center [1401, 21] width 17 height 17
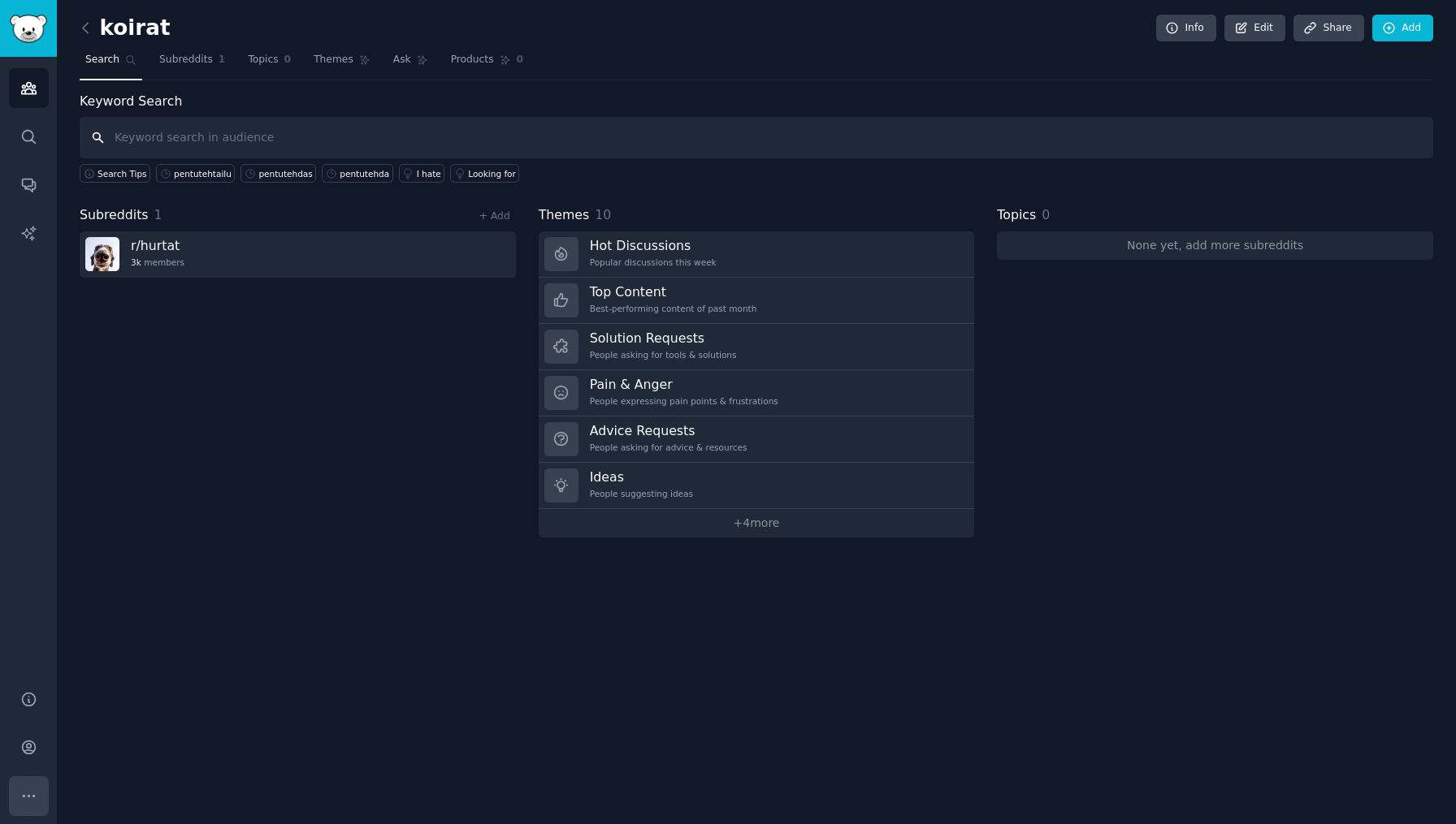
click at [31, 802] on icon "Sidebar" at bounding box center [28, 796] width 17 height 17
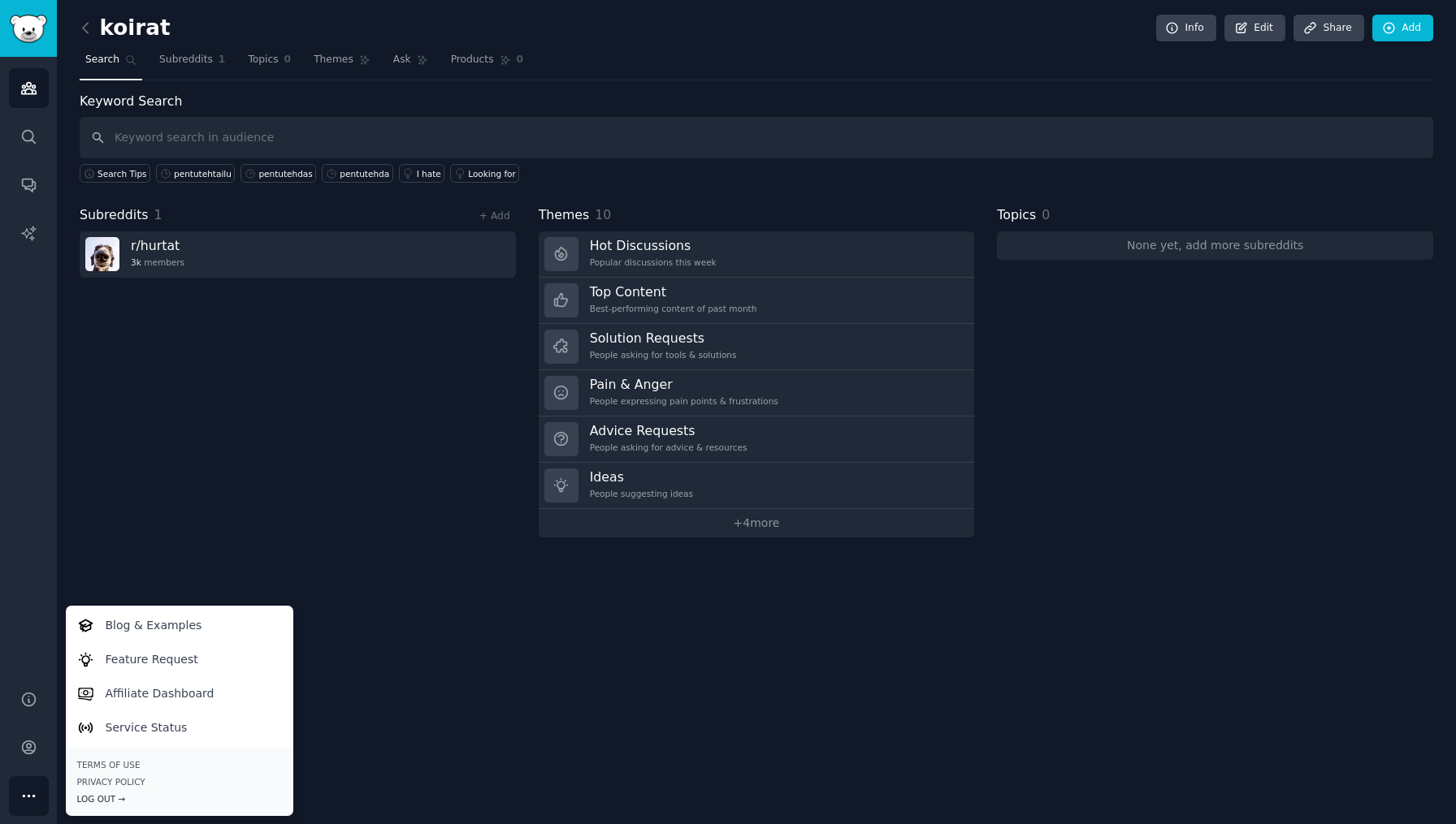
click at [93, 799] on div "Log Out →" at bounding box center [179, 800] width 205 height 12
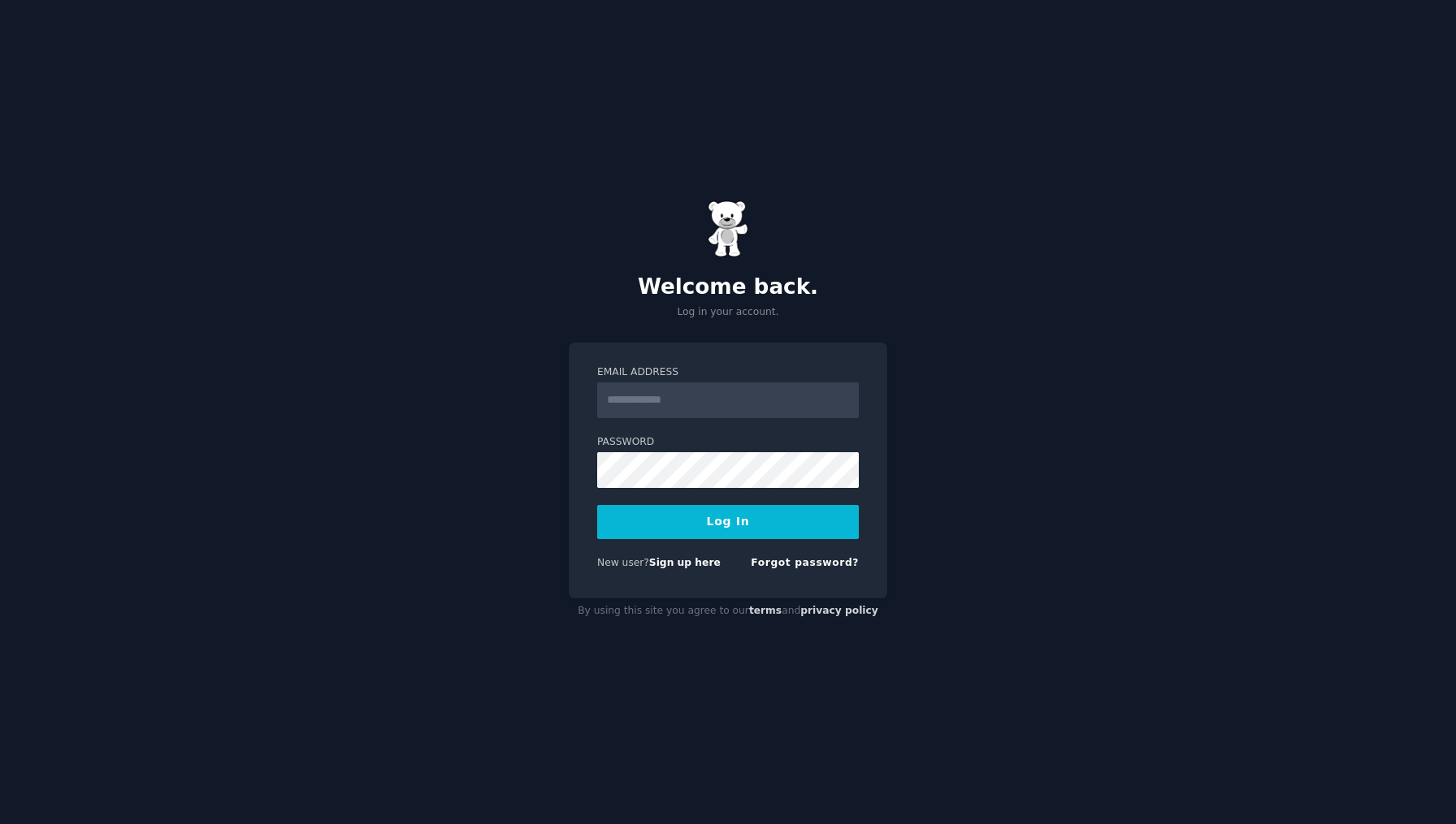
drag, startPoint x: 458, startPoint y: 259, endPoint x: 467, endPoint y: 266, distance: 11.4
click at [459, 260] on div "Welcome back. Log in your account. Email Address Password Log In New user? Sign…" at bounding box center [728, 412] width 1456 height 824
